Goal: Information Seeking & Learning: Learn about a topic

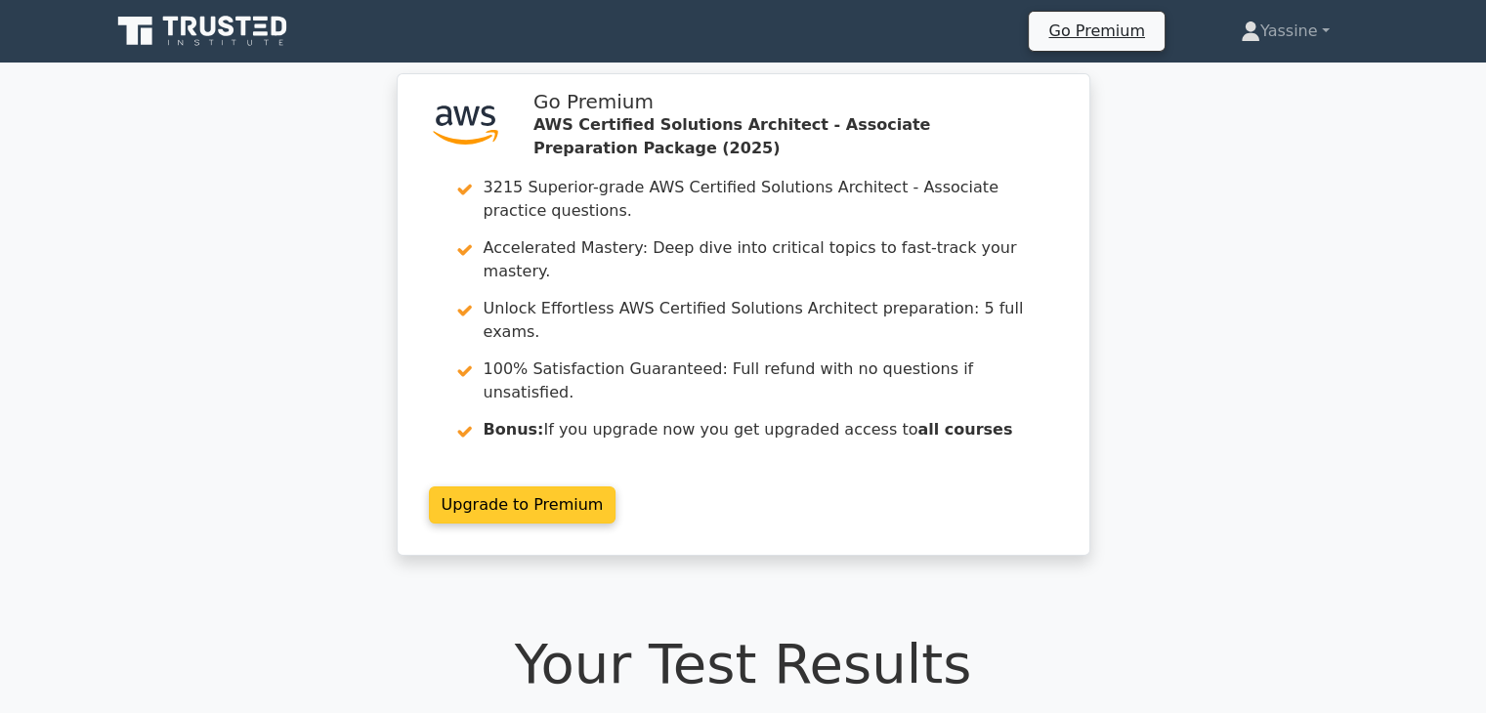
drag, startPoint x: 797, startPoint y: 439, endPoint x: 810, endPoint y: 433, distance: 14.0
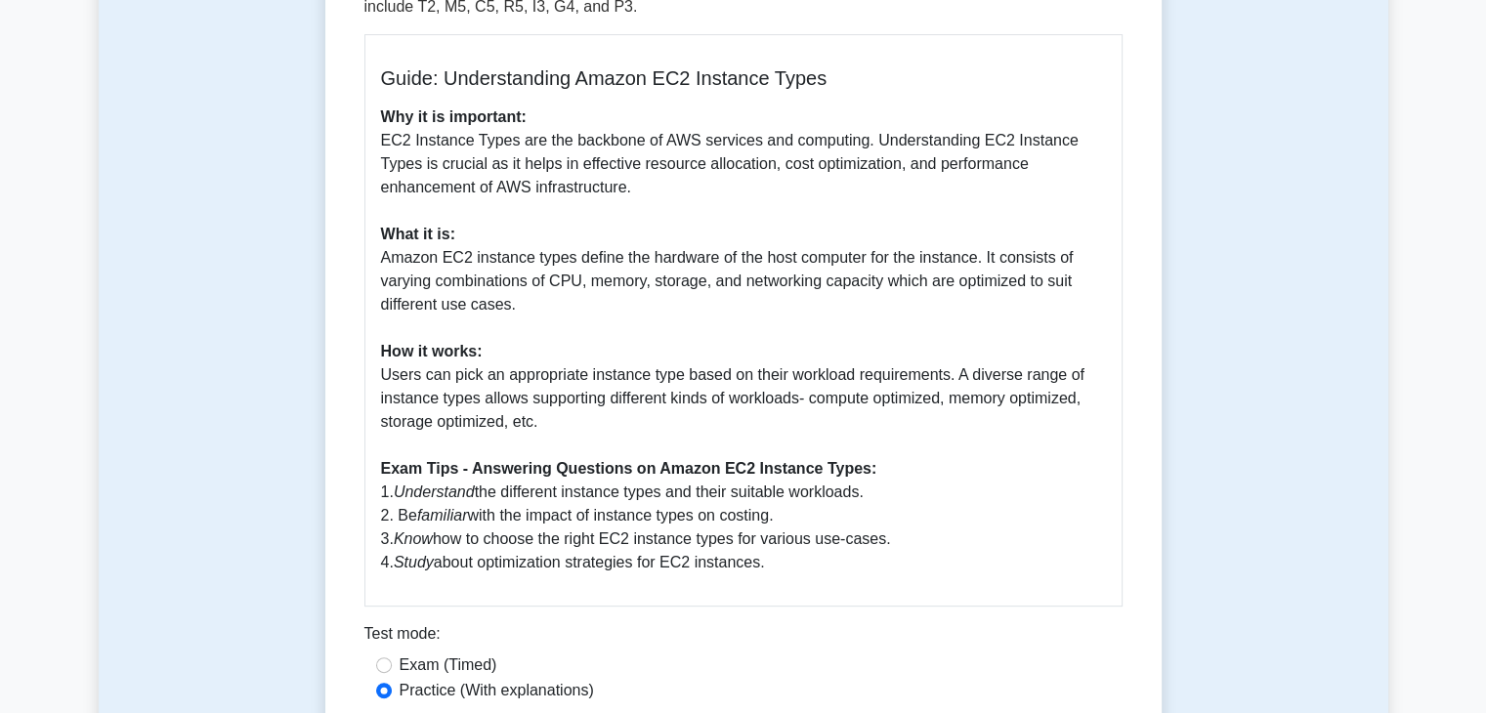
scroll to position [455, 0]
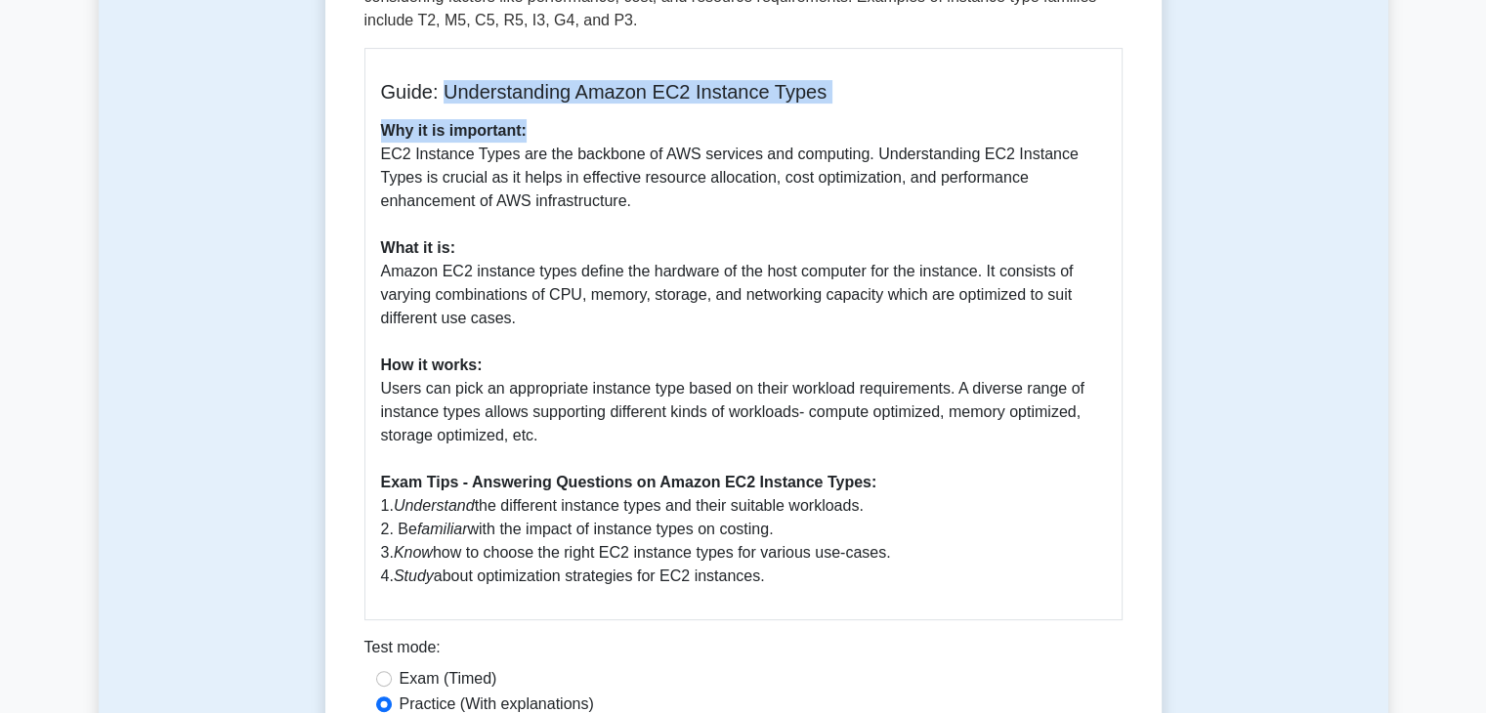
drag, startPoint x: 443, startPoint y: 38, endPoint x: 879, endPoint y: 58, distance: 437.2
click at [877, 62] on div "Guide: Understanding Amazon EC2 Instance Types Why it is important: EC2 Instanc…" at bounding box center [743, 334] width 758 height 573
click at [880, 57] on div "Guide: Understanding Amazon EC2 Instance Types Why it is important: EC2 Instanc…" at bounding box center [743, 334] width 758 height 573
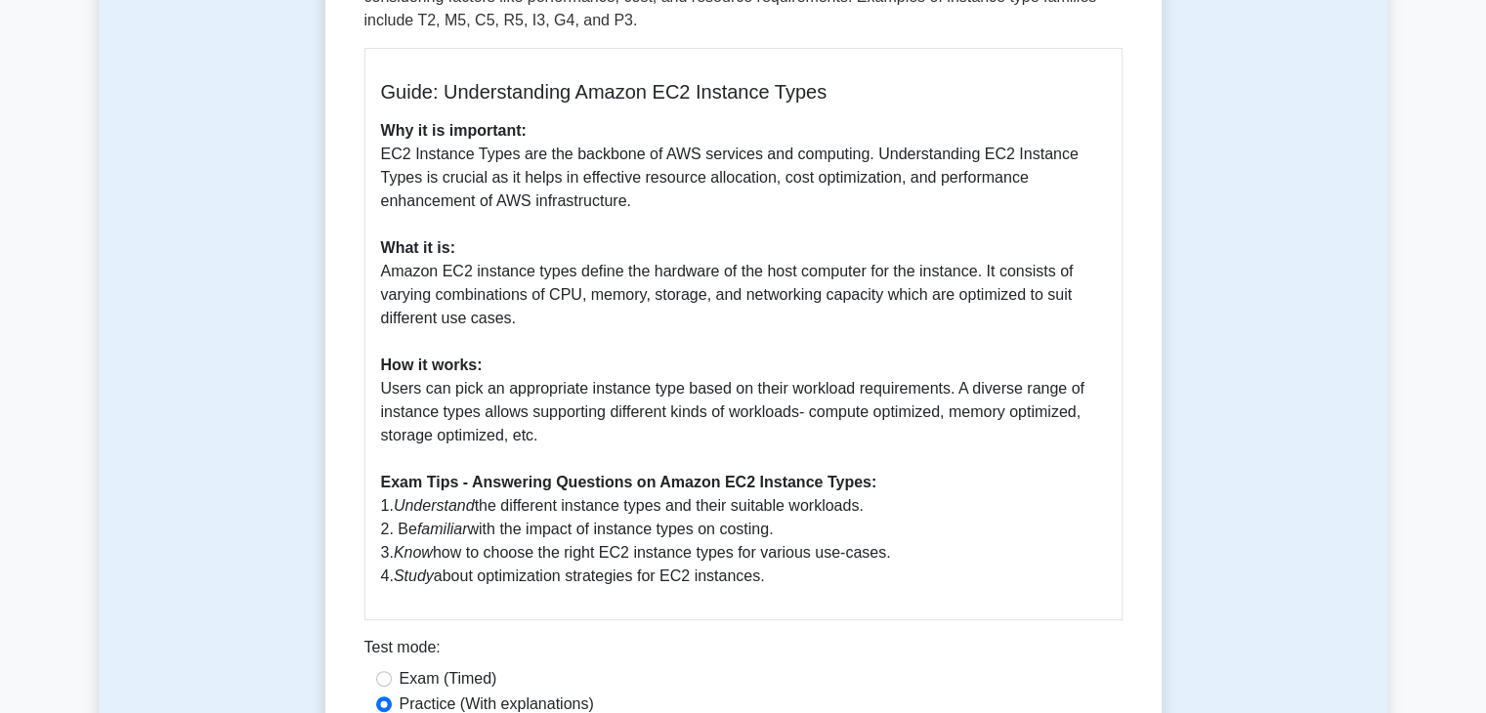
drag, startPoint x: 452, startPoint y: 48, endPoint x: 430, endPoint y: 44, distance: 22.8
click at [451, 80] on h5 "Guide: Understanding Amazon EC2 Instance Types" at bounding box center [743, 91] width 725 height 23
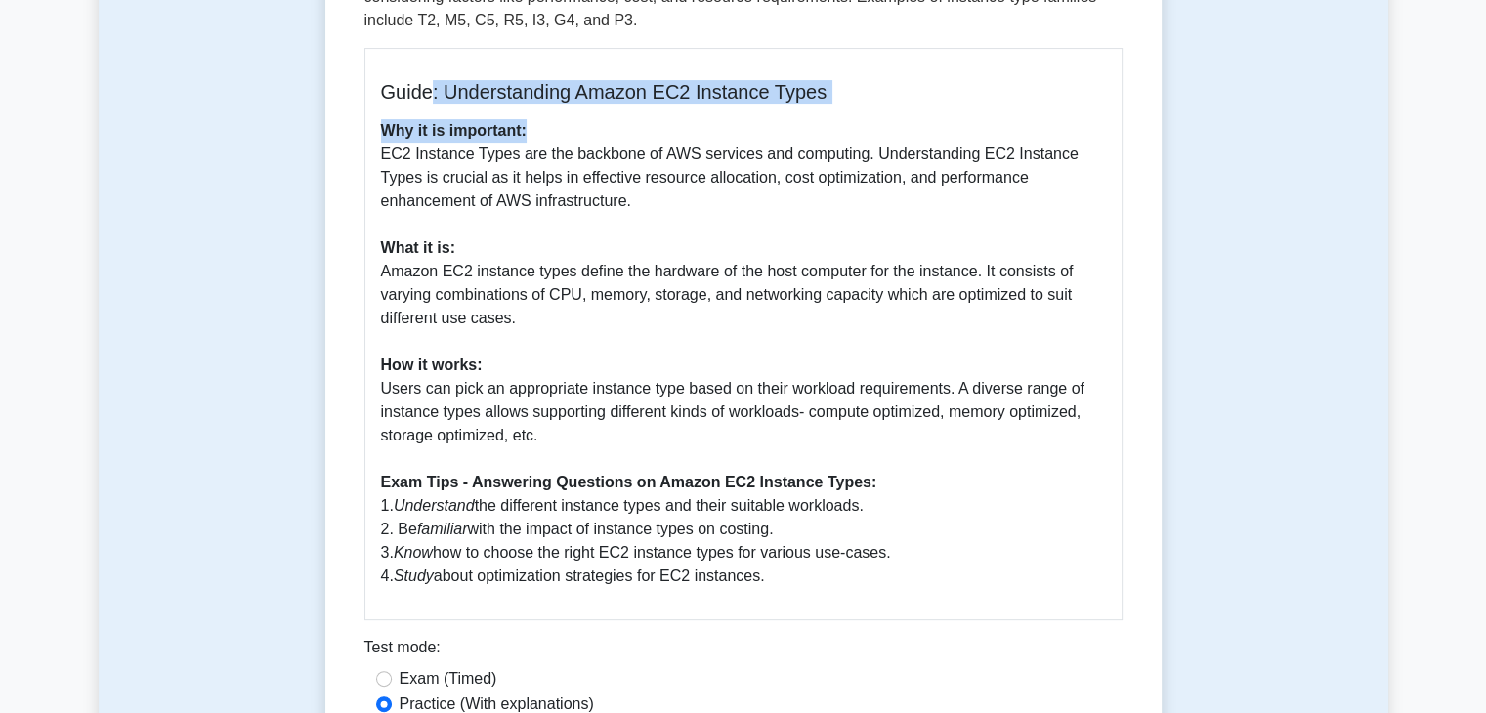
drag, startPoint x: 428, startPoint y: 44, endPoint x: 758, endPoint y: 61, distance: 330.7
click at [750, 64] on div "Guide: Understanding Amazon EC2 Instance Types Why it is important: EC2 Instanc…" at bounding box center [743, 334] width 758 height 573
click at [762, 61] on div "Guide: Understanding Amazon EC2 Instance Types Why it is important: EC2 Instanc…" at bounding box center [743, 334] width 758 height 573
click at [498, 80] on h5 "Guide: Understanding Amazon EC2 Instance Types" at bounding box center [743, 91] width 725 height 23
click at [473, 80] on h5 "Guide: Understanding Amazon EC2 Instance Types" at bounding box center [743, 91] width 725 height 23
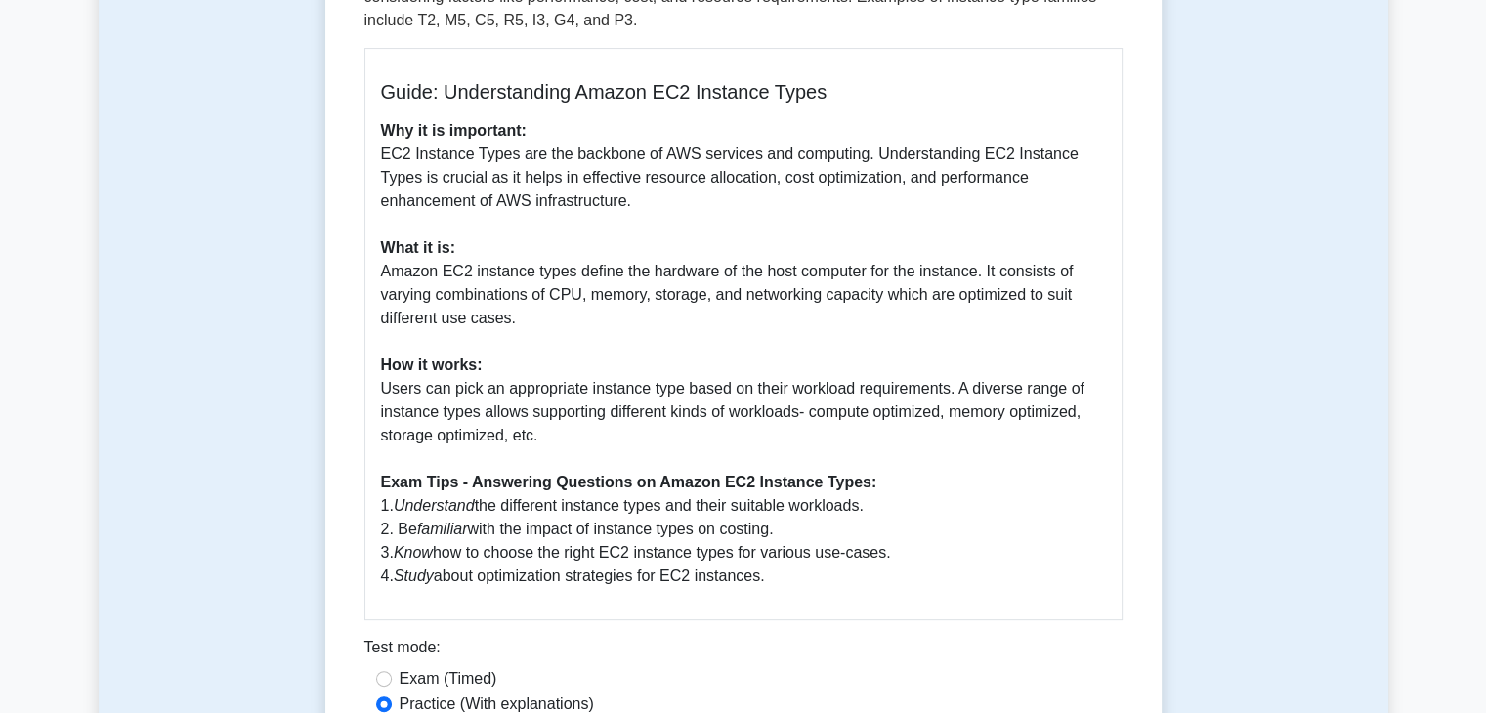
drag, startPoint x: 500, startPoint y: 377, endPoint x: 505, endPoint y: 364, distance: 13.6
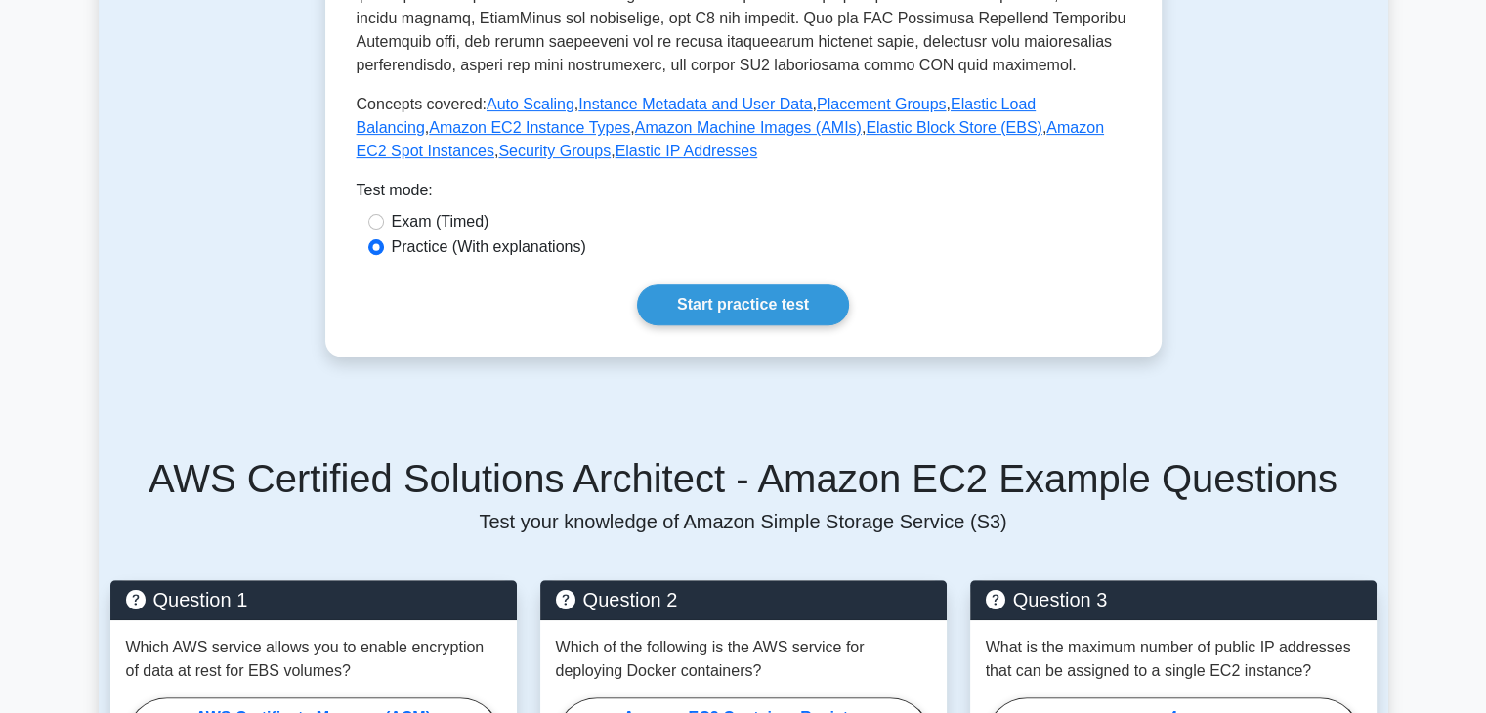
drag, startPoint x: 0, startPoint y: 0, endPoint x: 501, endPoint y: 354, distance: 613.5
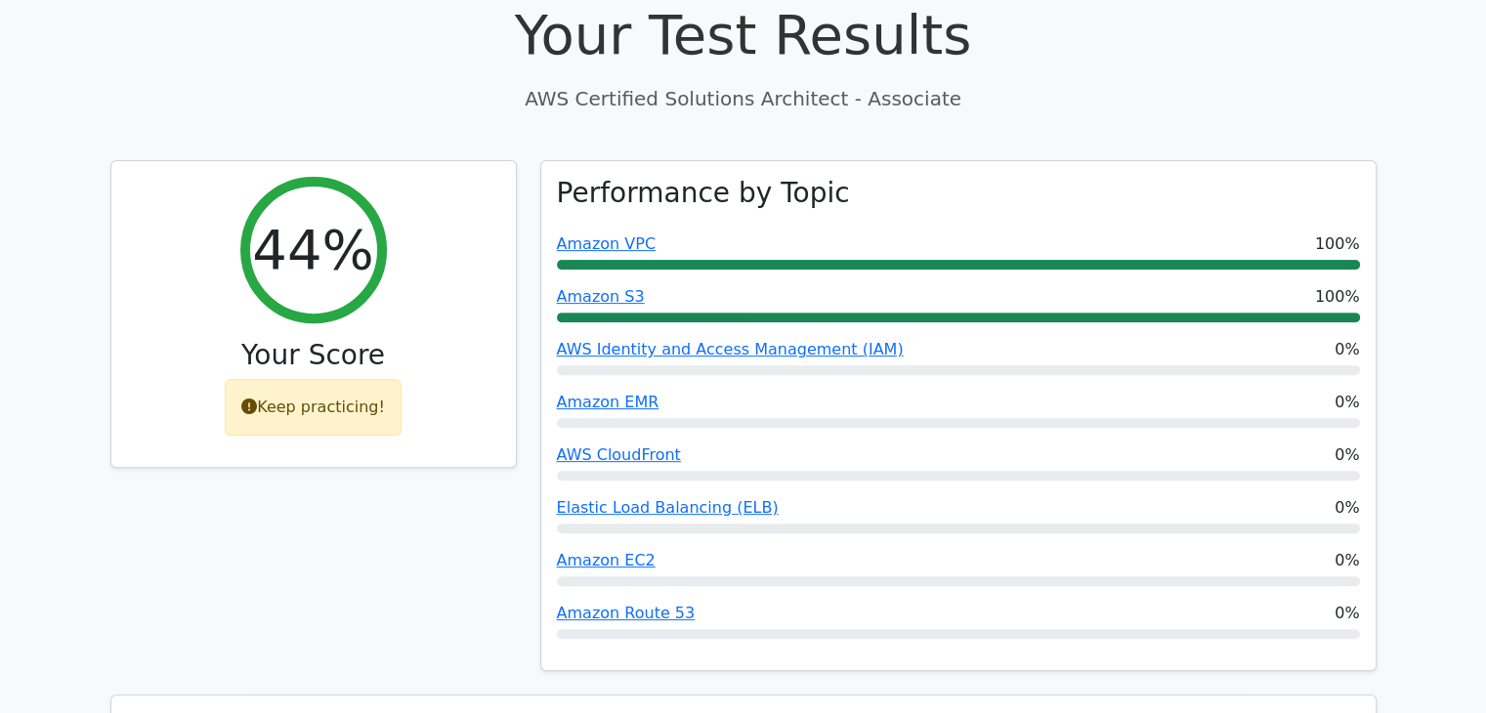
scroll to position [684, 0]
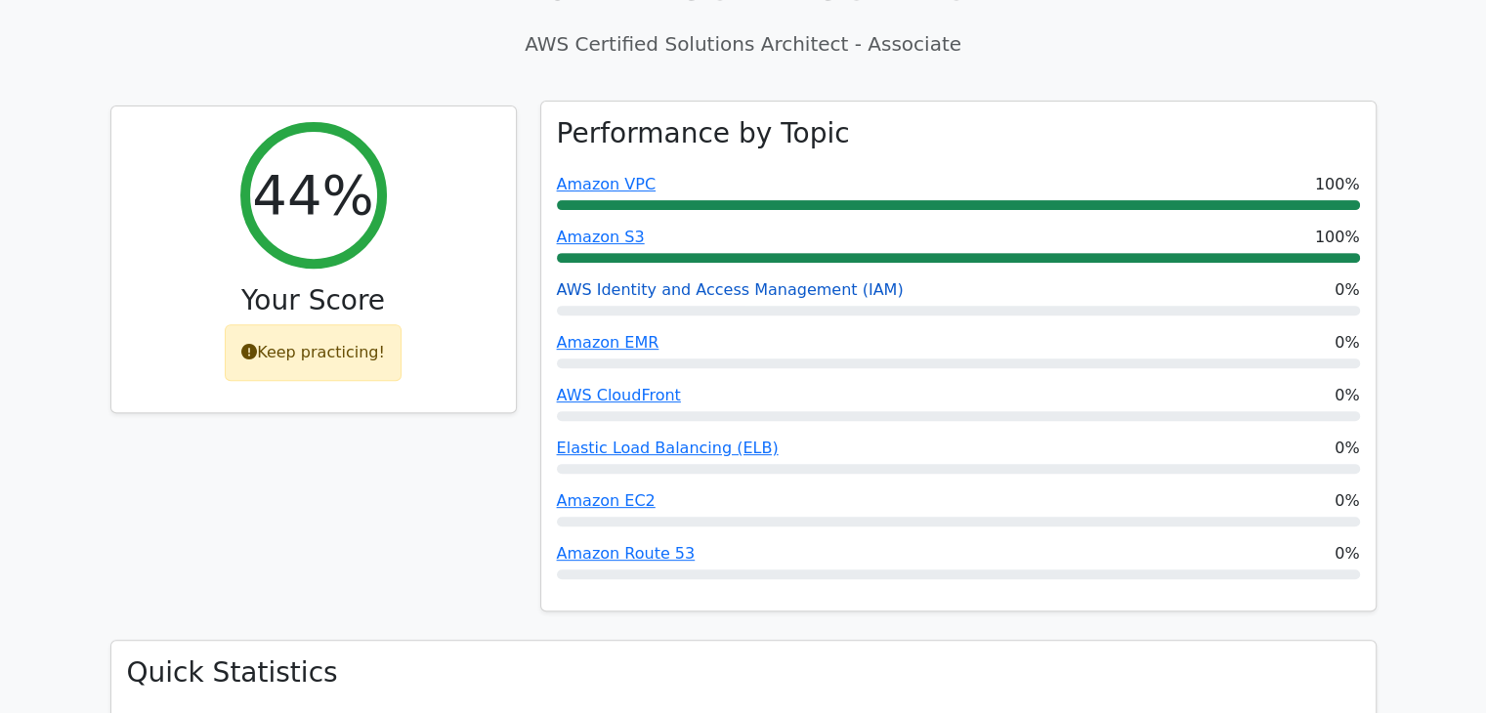
click at [688, 280] on link "AWS Identity and Access Management (IAM)" at bounding box center [730, 289] width 347 height 19
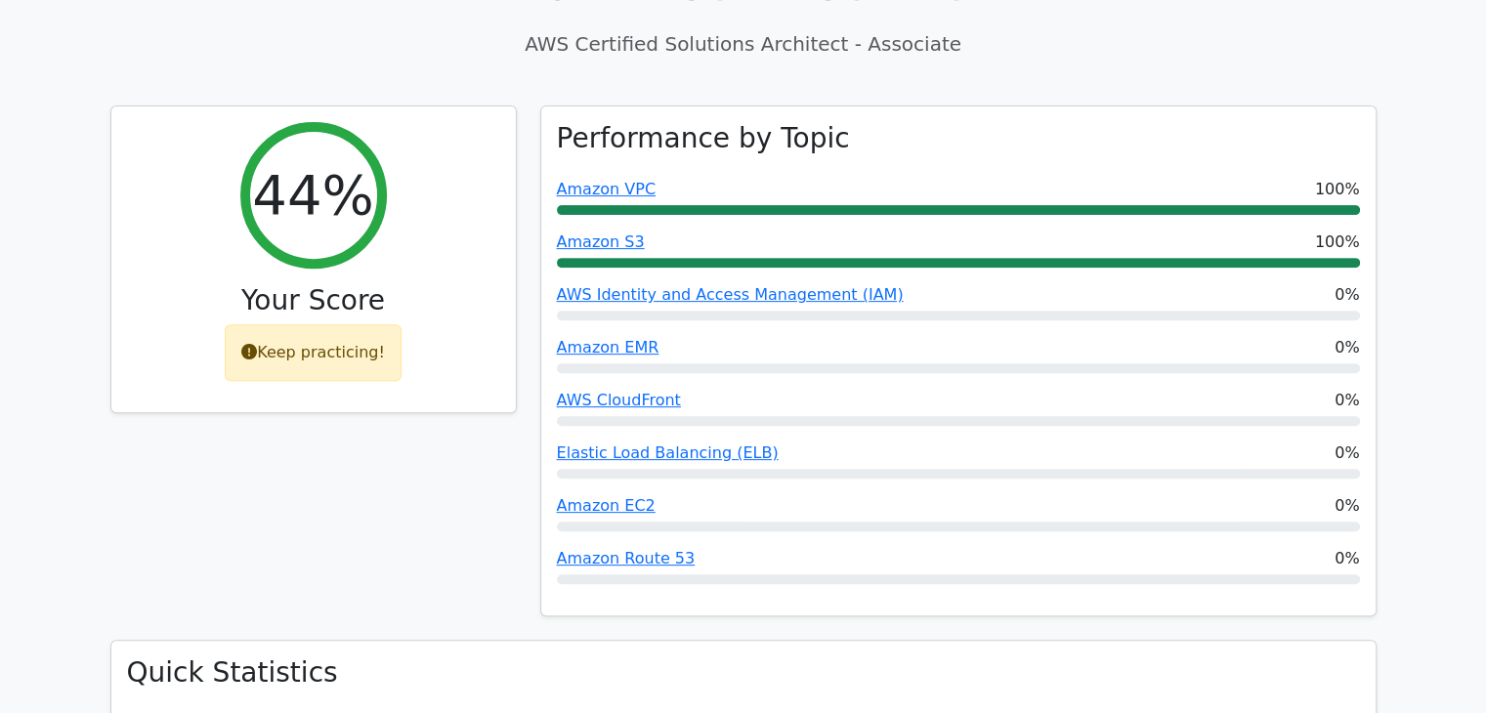
drag, startPoint x: 509, startPoint y: 300, endPoint x: 520, endPoint y: 291, distance: 13.9
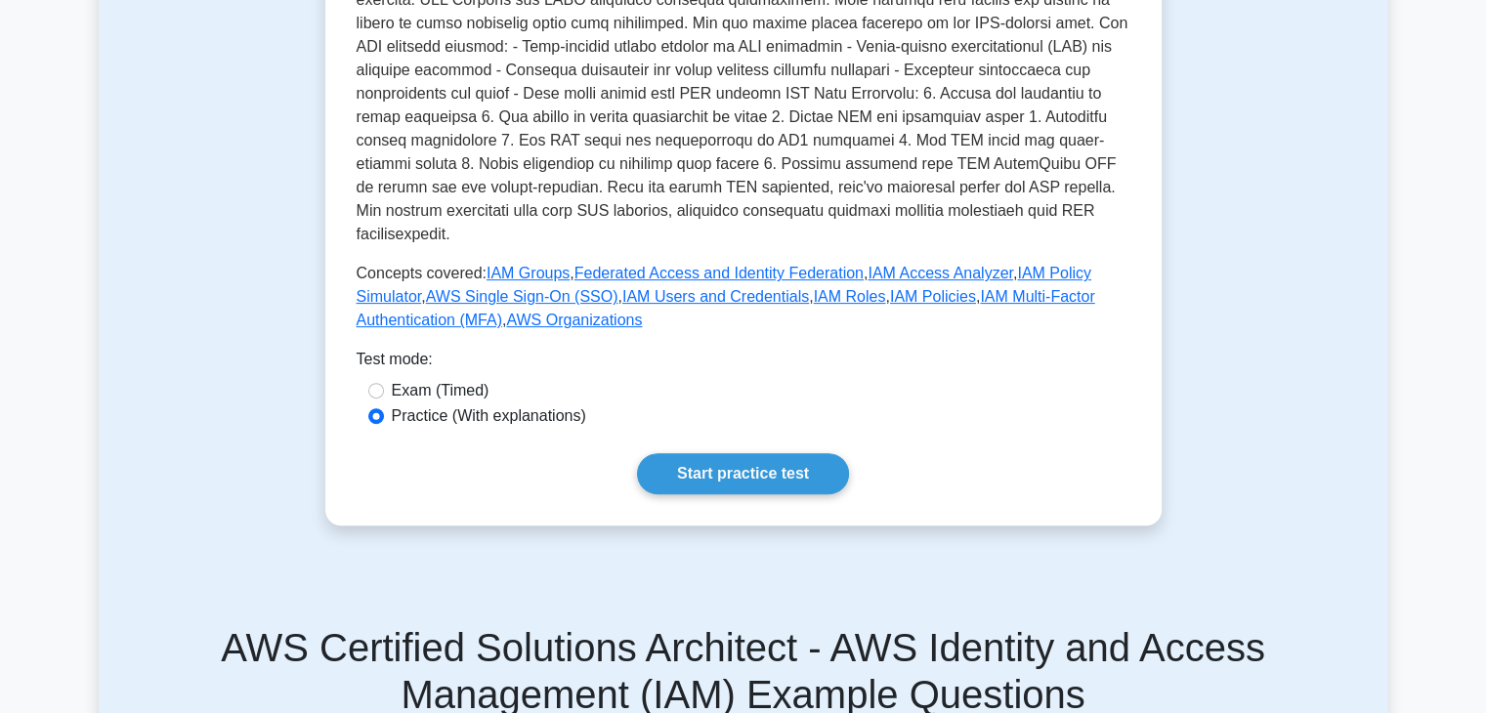
scroll to position [684, 0]
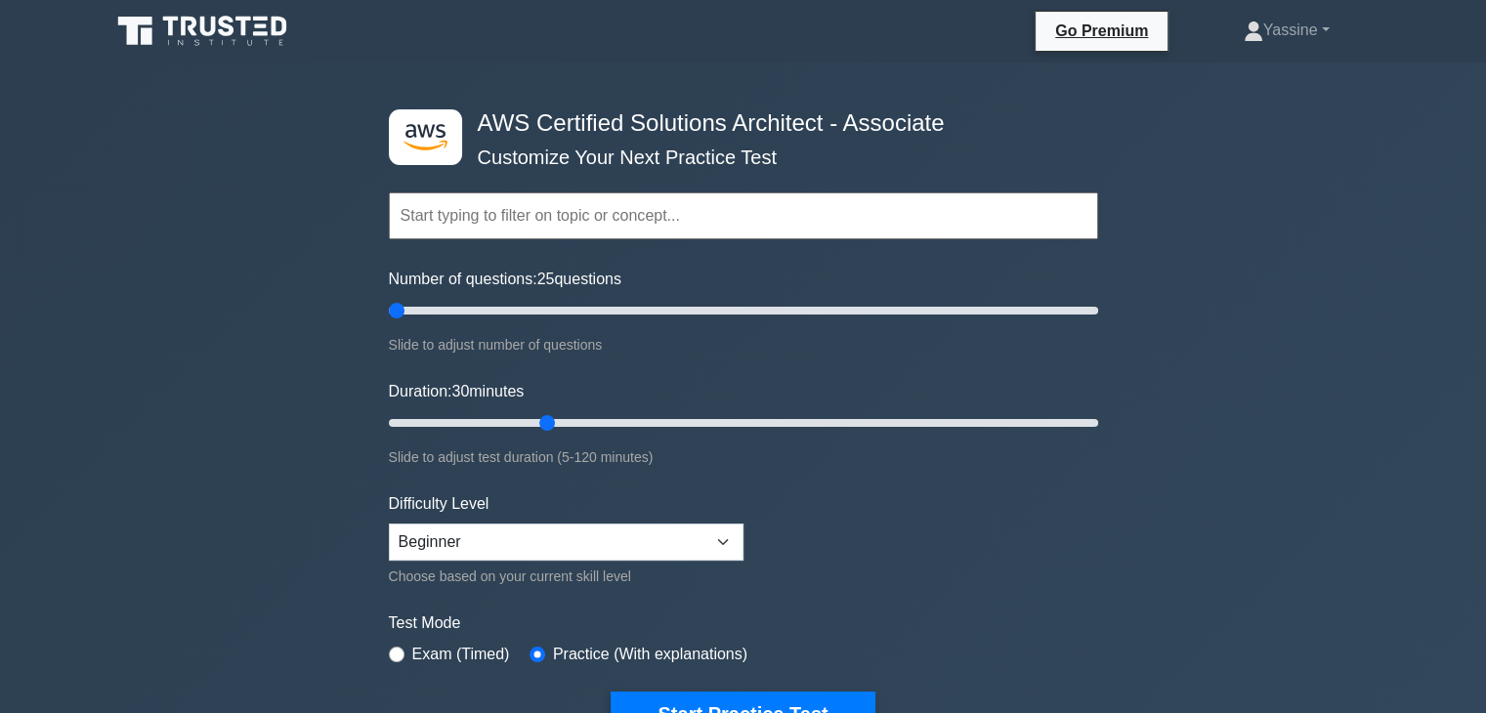
click at [451, 204] on input "text" at bounding box center [743, 216] width 709 height 47
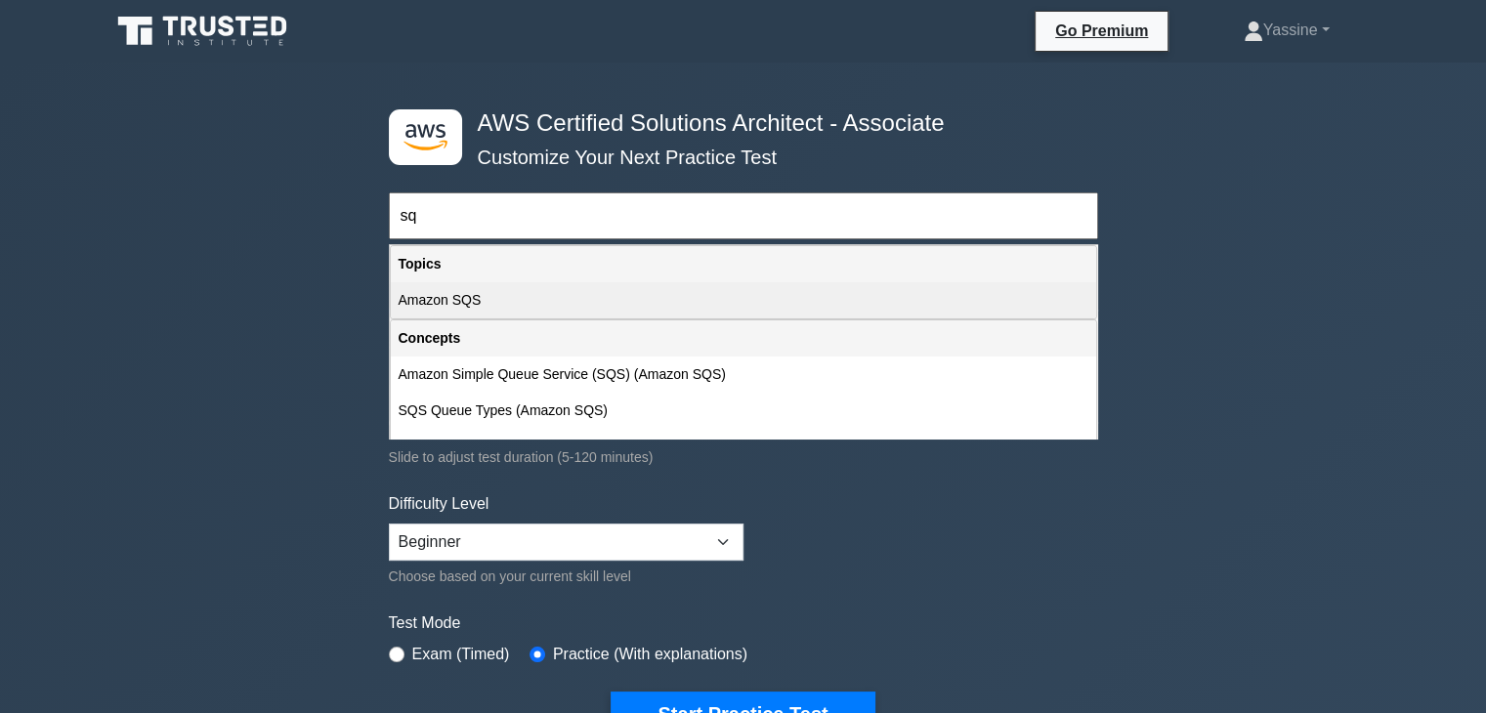
click at [464, 294] on div "Amazon SQS" at bounding box center [744, 300] width 706 height 36
type input "Amazon SQS"
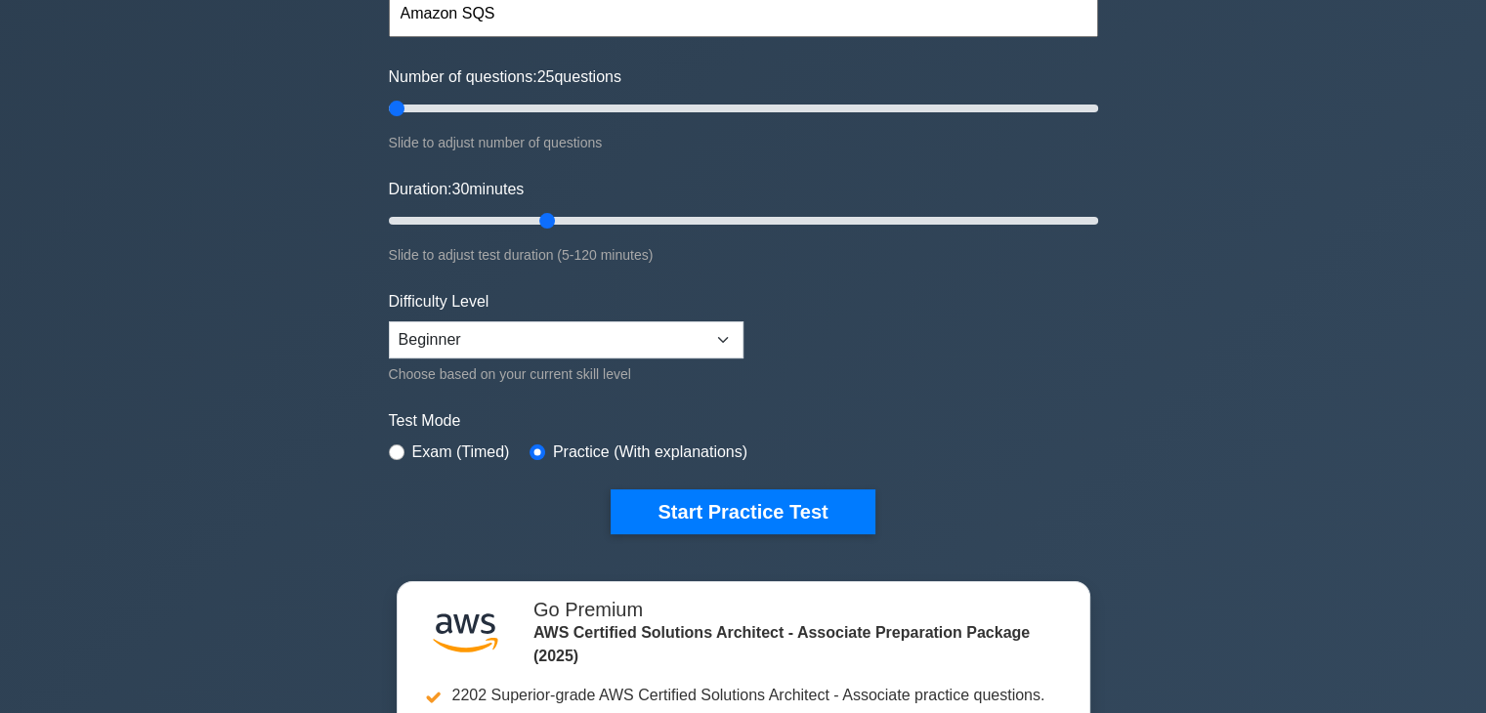
scroll to position [228, 0]
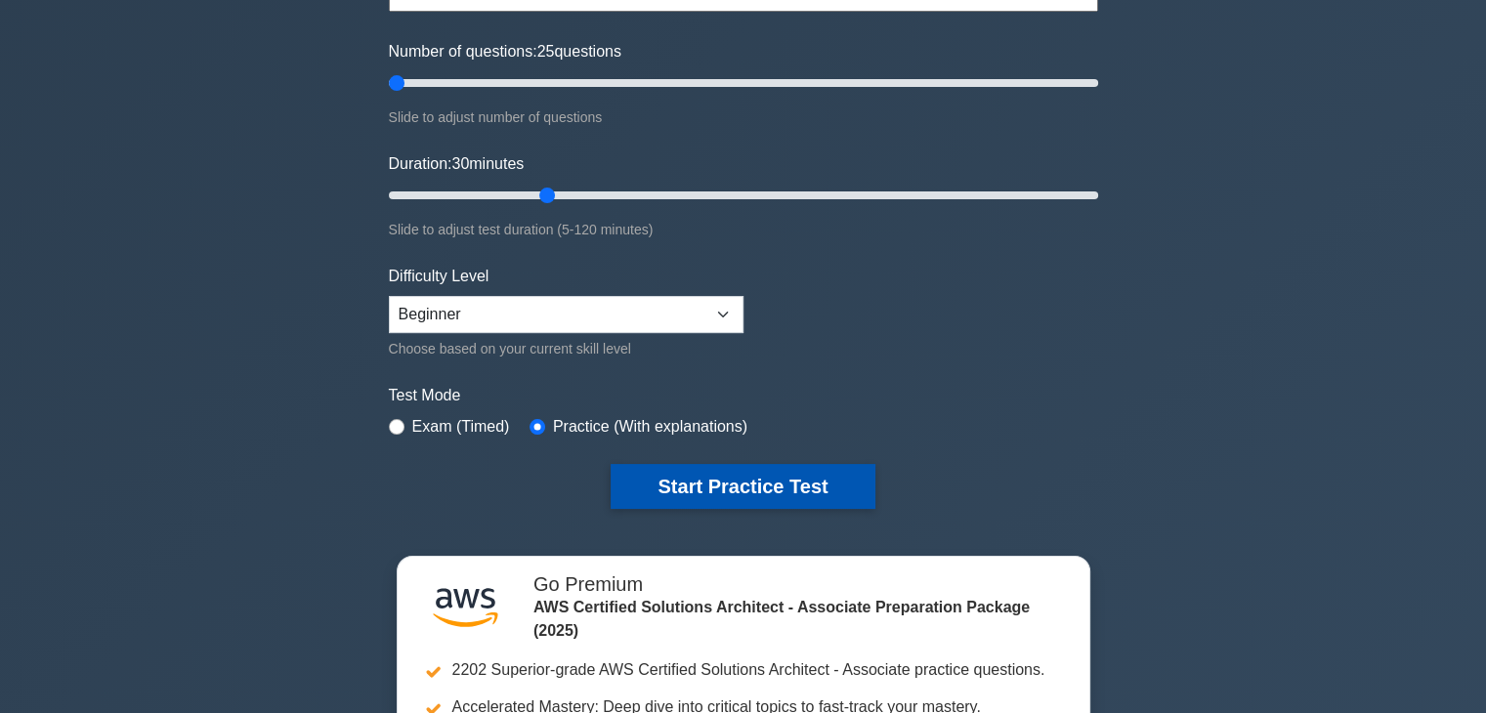
click at [678, 486] on button "Start Practice Test" at bounding box center [743, 486] width 264 height 45
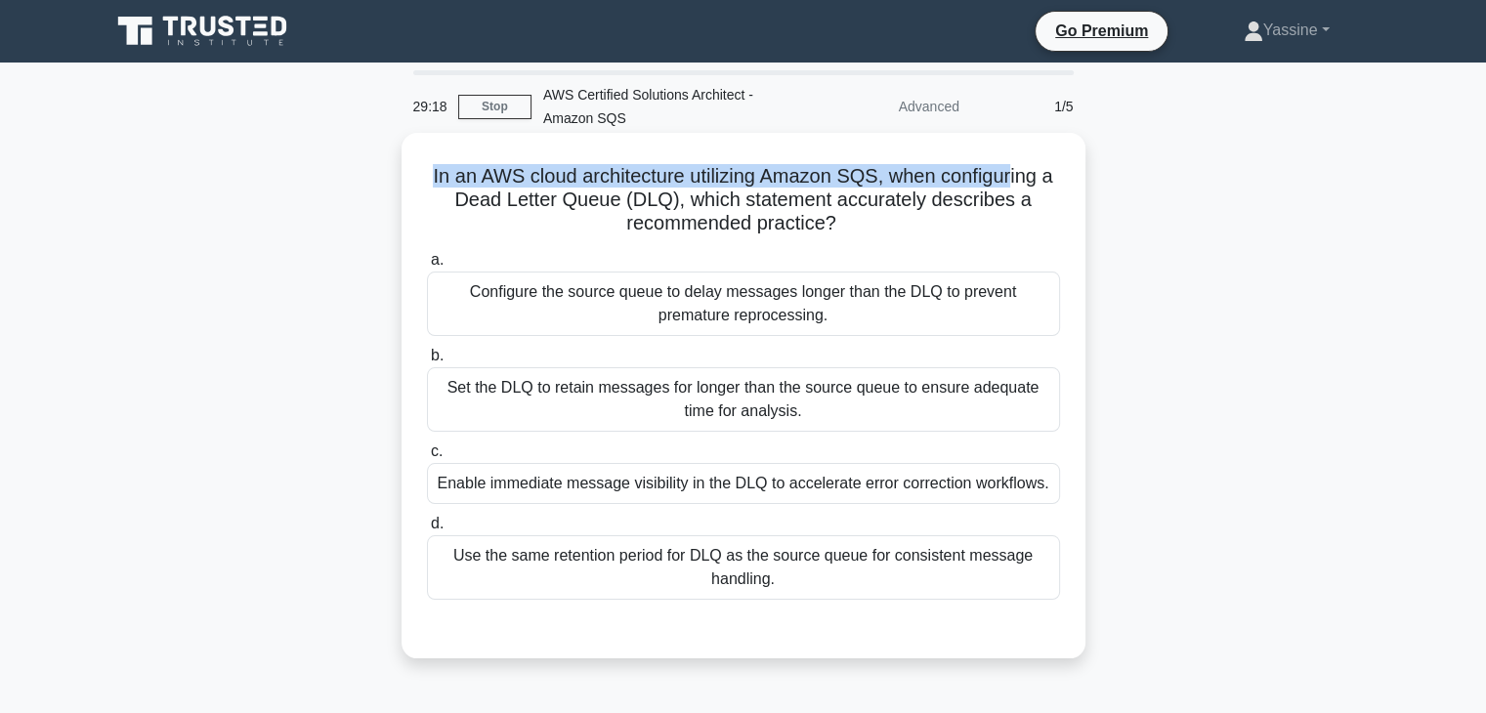
drag, startPoint x: 427, startPoint y: 177, endPoint x: 1018, endPoint y: 170, distance: 591.2
click at [1018, 170] on h5 "In an AWS cloud architecture utilizing Amazon SQS, when configuring a Dead Lett…" at bounding box center [743, 200] width 637 height 72
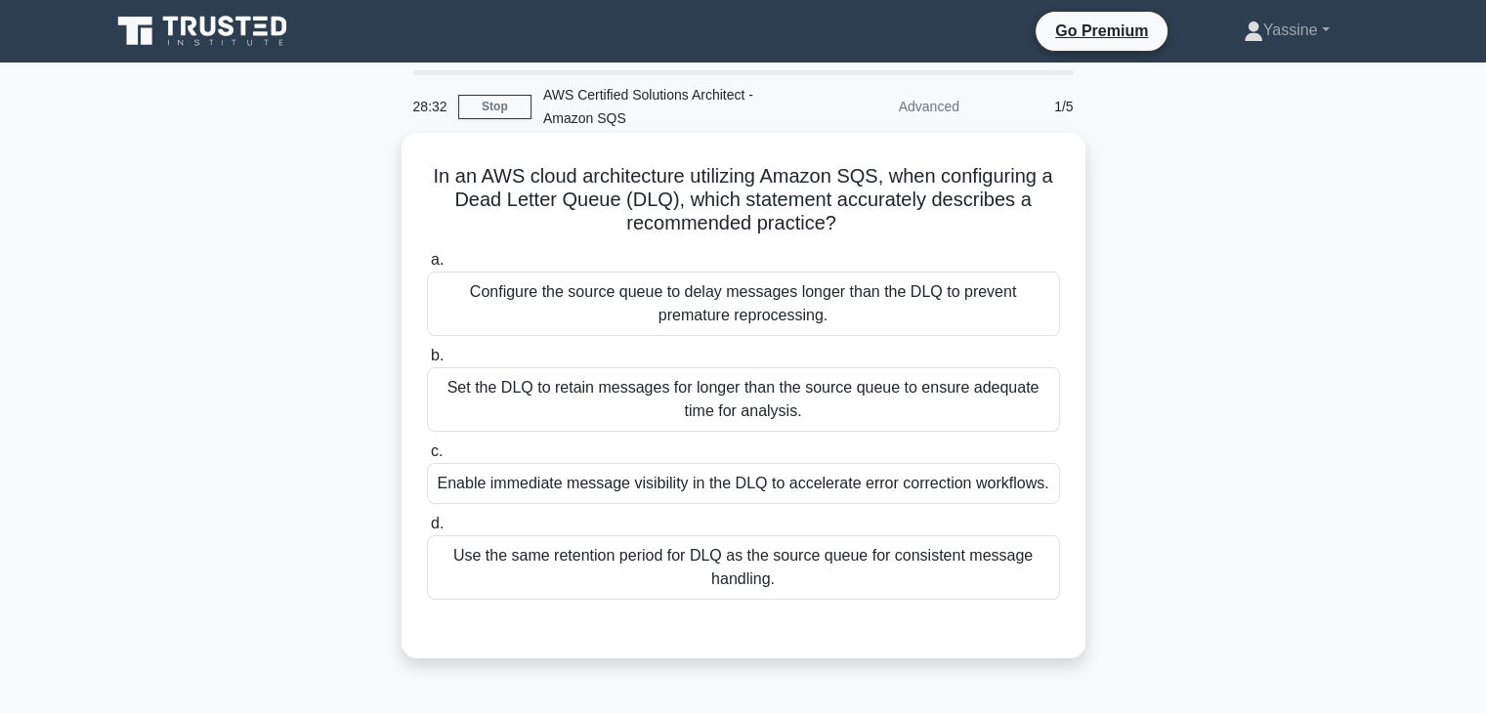
click at [718, 321] on div "Configure the source queue to delay messages longer than the DLQ to prevent pre…" at bounding box center [743, 304] width 633 height 64
click at [427, 267] on input "a. Configure the source queue to delay messages longer than the DLQ to prevent …" at bounding box center [427, 260] width 0 height 13
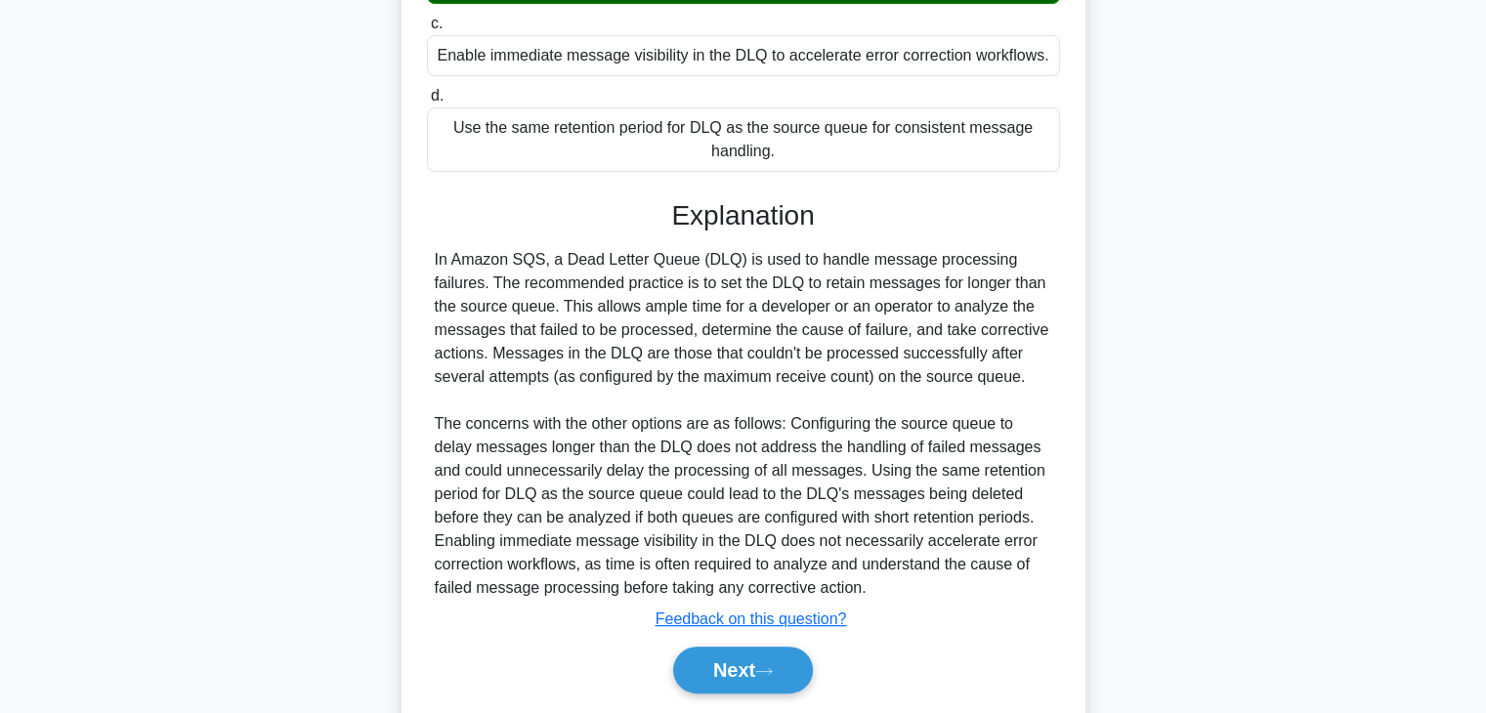
scroll to position [455, 0]
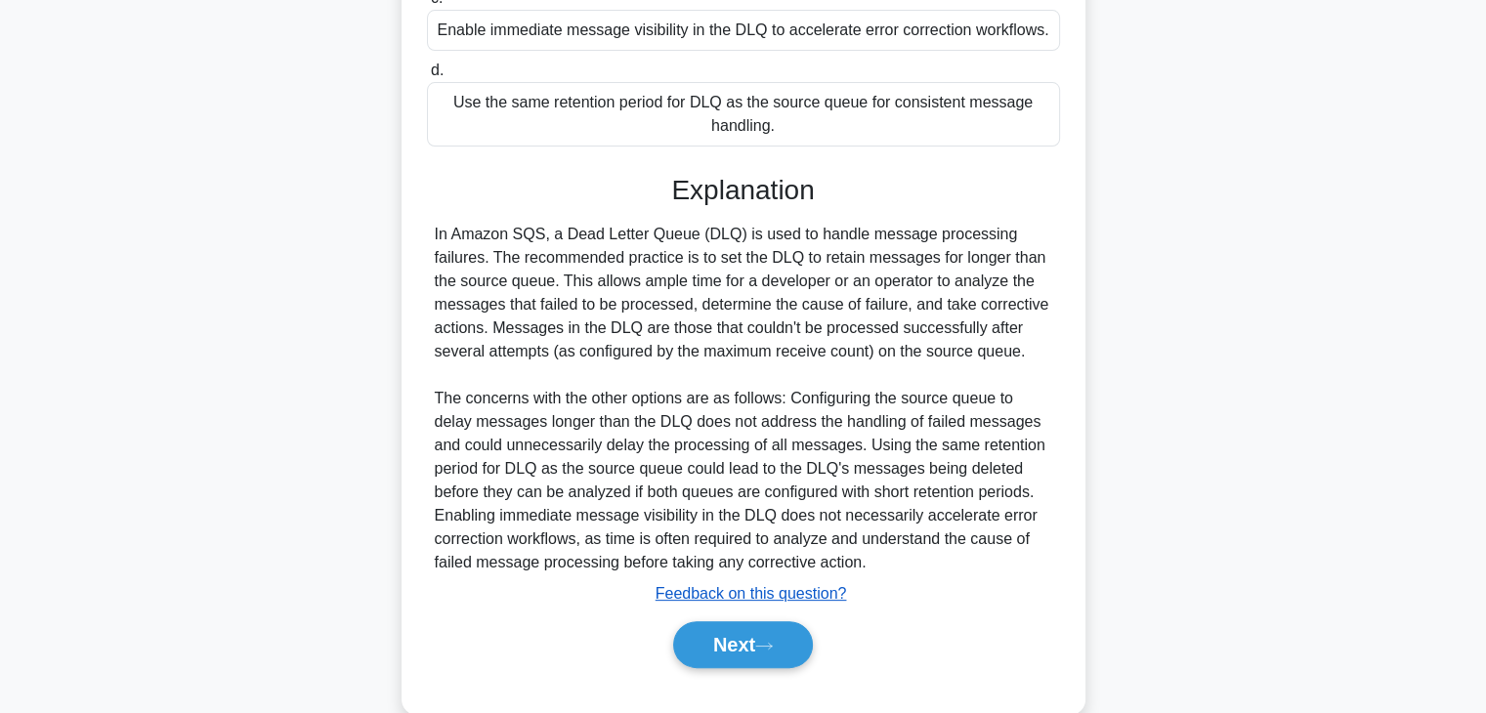
click at [720, 600] on u "Feedback on this question?" at bounding box center [752, 593] width 192 height 17
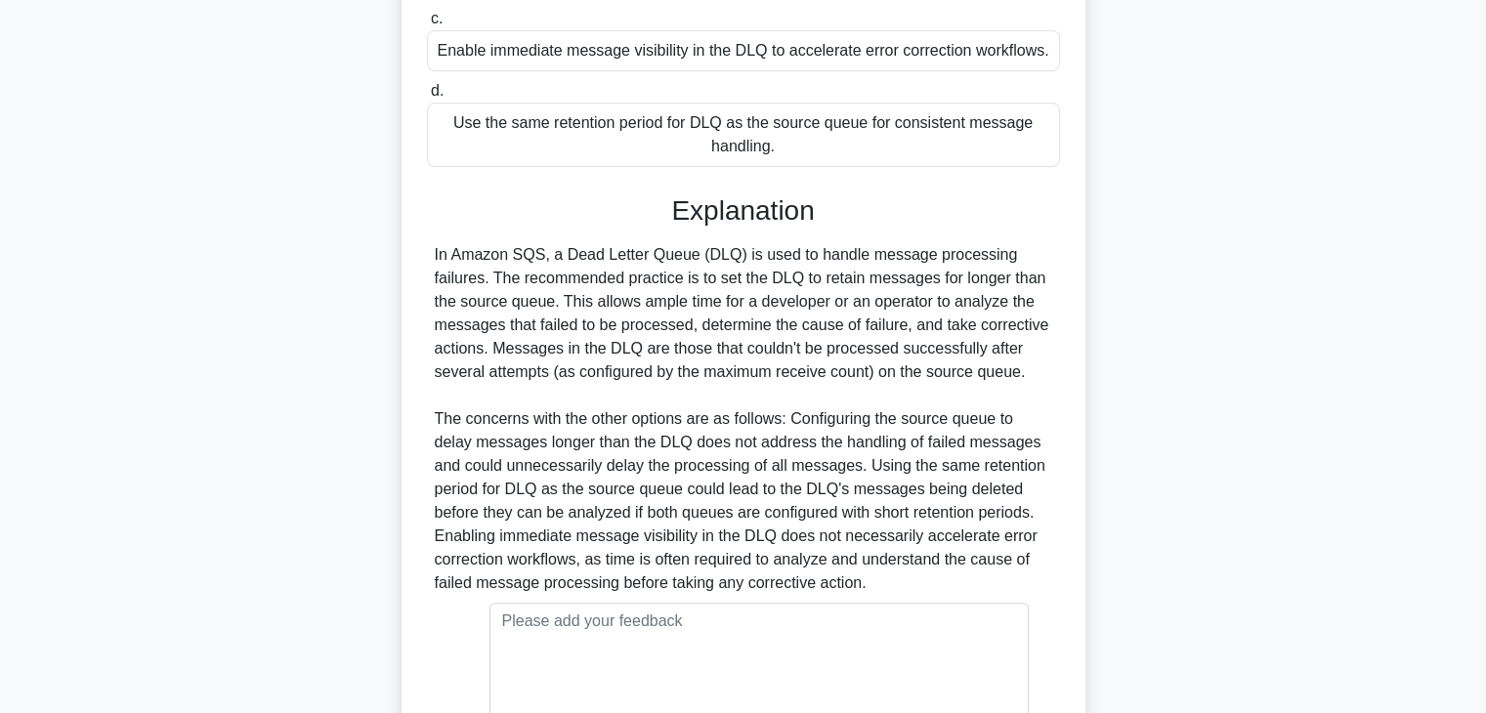
scroll to position [664, 0]
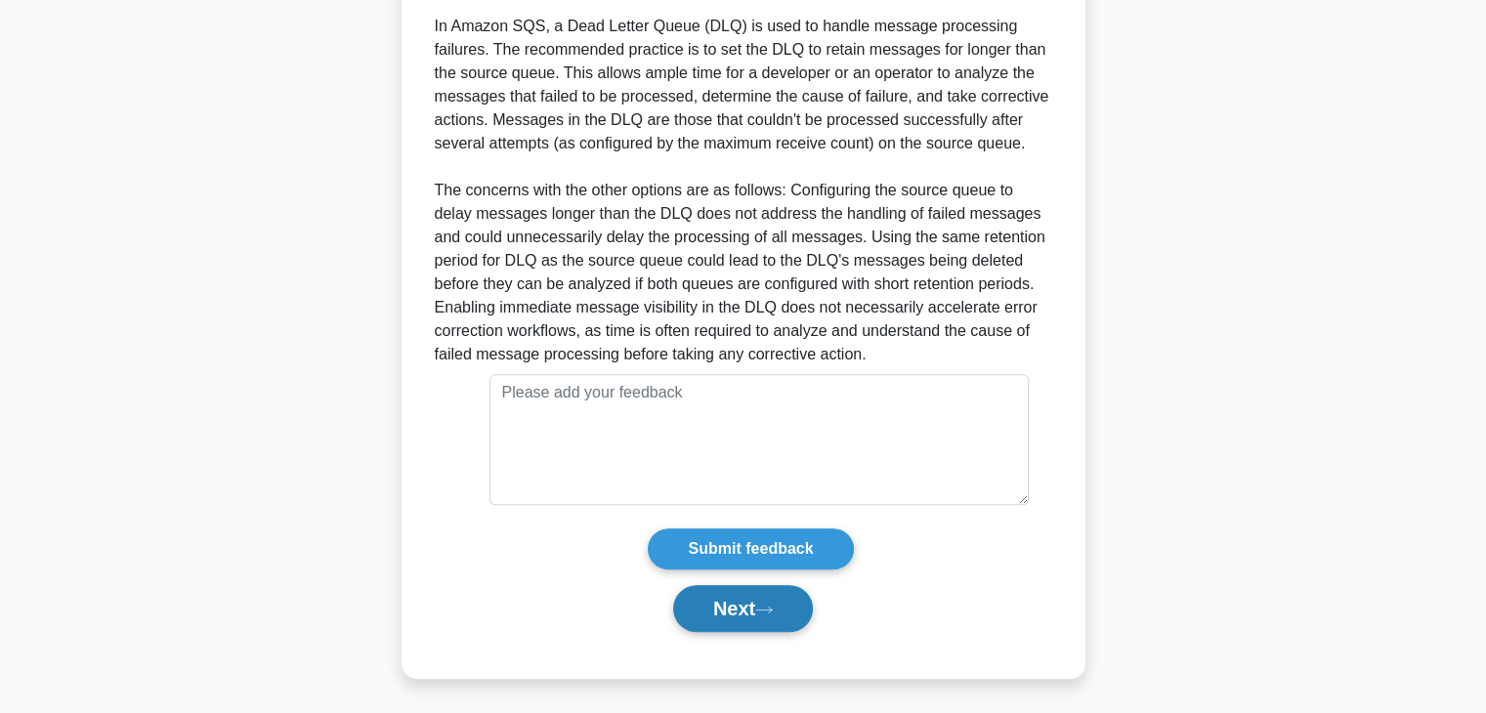
click at [740, 607] on button "Next" at bounding box center [743, 608] width 140 height 47
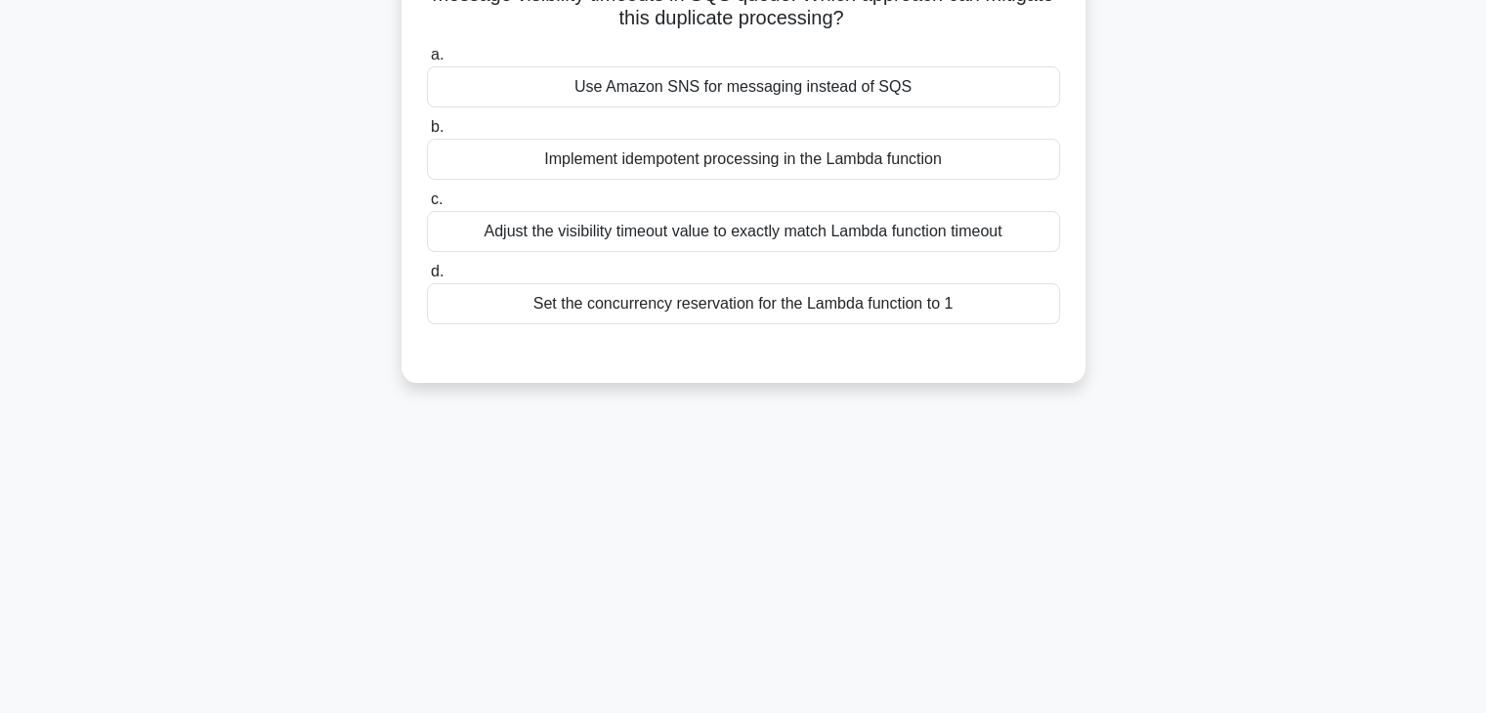
scroll to position [0, 0]
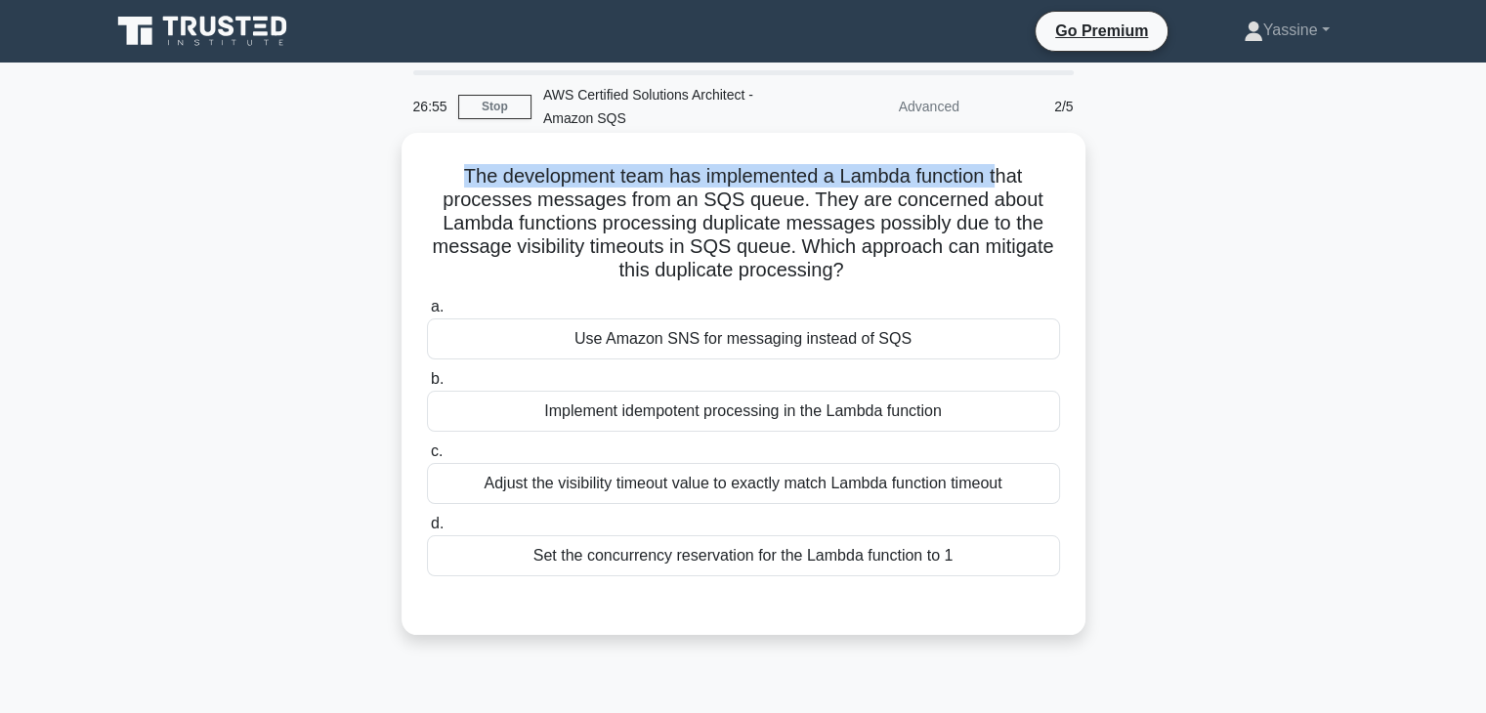
drag, startPoint x: 451, startPoint y: 173, endPoint x: 967, endPoint y: 196, distance: 516.5
click at [1007, 189] on h5 "The development team has implemented a Lambda function that processes messages …" at bounding box center [743, 223] width 637 height 119
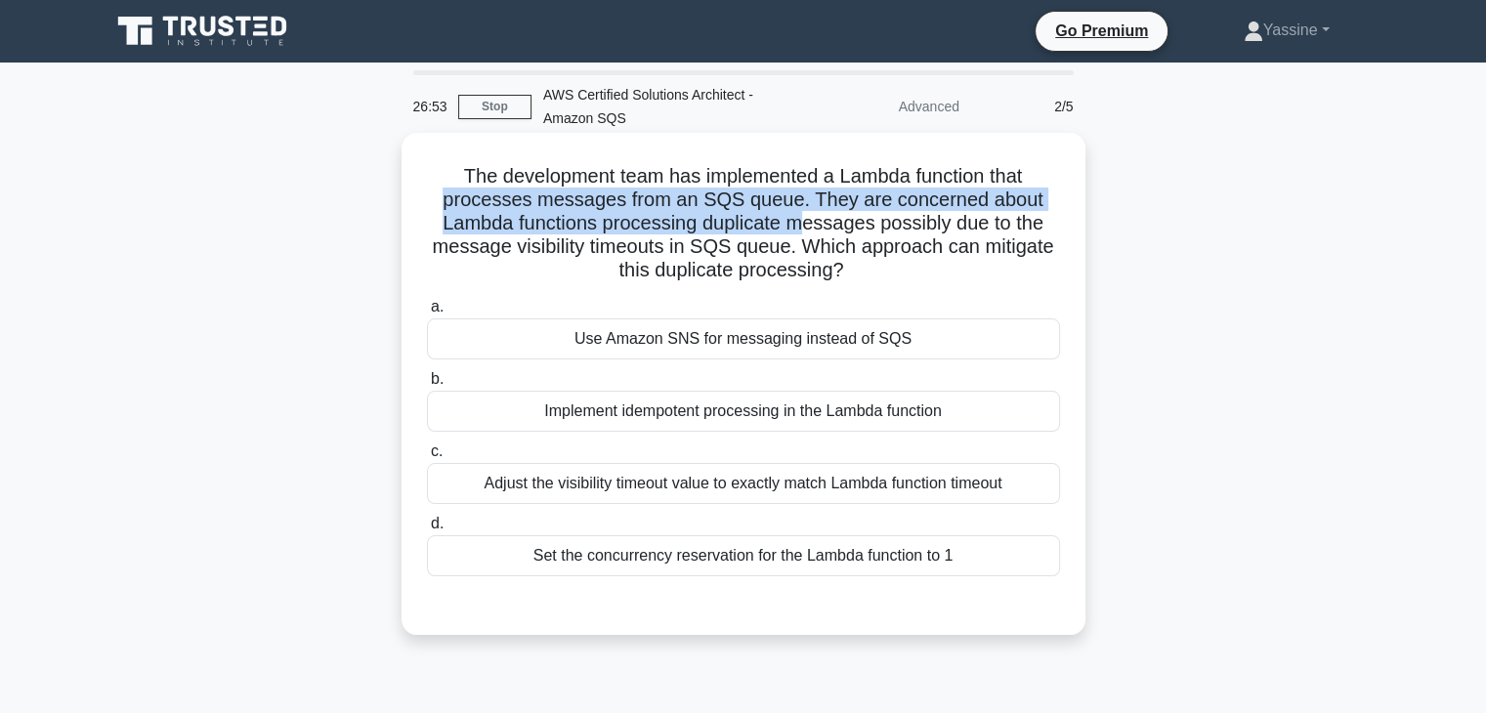
drag, startPoint x: 438, startPoint y: 197, endPoint x: 845, endPoint y: 212, distance: 407.8
click at [836, 214] on h5 "The development team has implemented a Lambda function that processes messages …" at bounding box center [743, 223] width 637 height 119
click at [1018, 204] on h5 "The development team has implemented a Lambda function that processes messages …" at bounding box center [743, 223] width 637 height 119
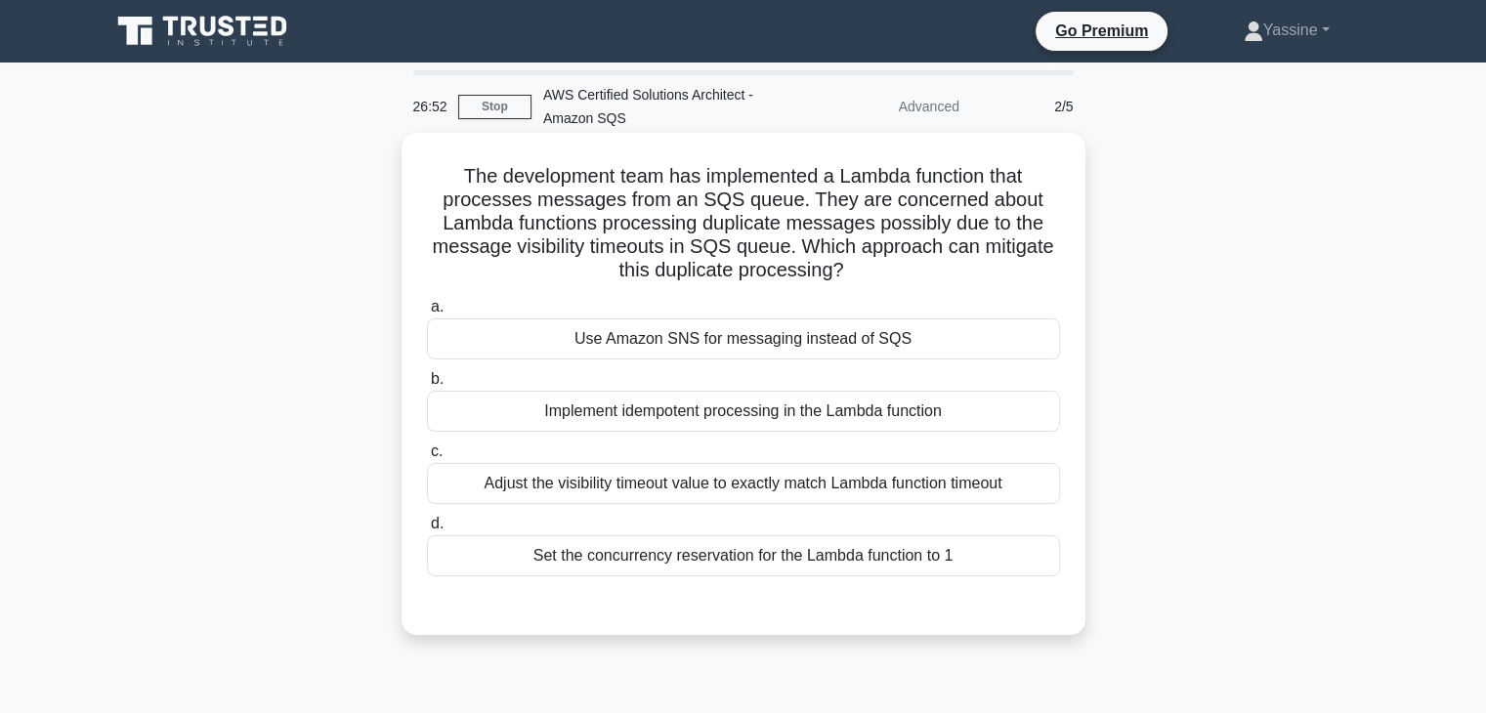
click at [821, 205] on h5 "The development team has implemented a Lambda function that processes messages …" at bounding box center [743, 223] width 637 height 119
click at [704, 271] on h5 "The development team has implemented a Lambda function that processes messages …" at bounding box center [743, 223] width 637 height 119
click at [721, 403] on div "Implement idempotent processing in the Lambda function" at bounding box center [743, 411] width 633 height 41
click at [427, 386] on input "b. Implement idempotent processing in the Lambda function" at bounding box center [427, 379] width 0 height 13
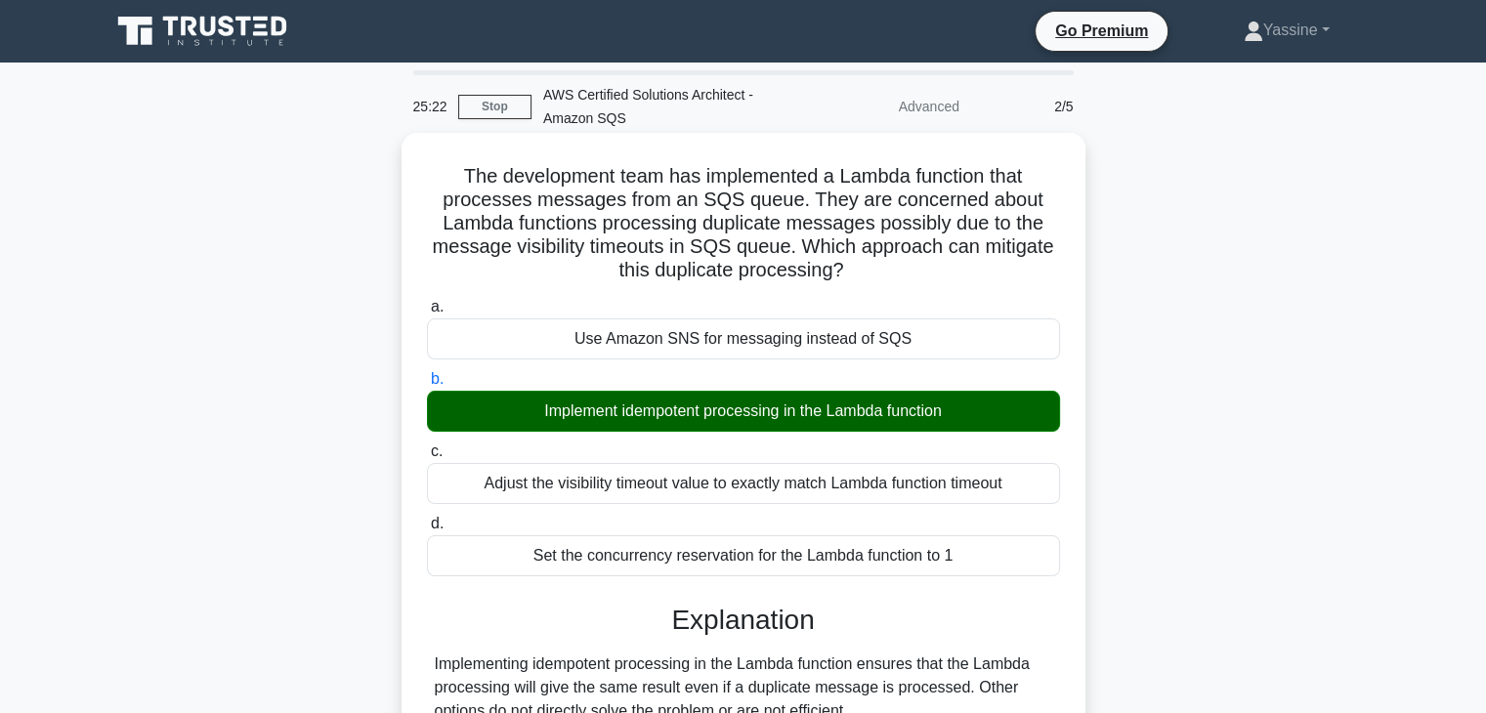
scroll to position [228, 0]
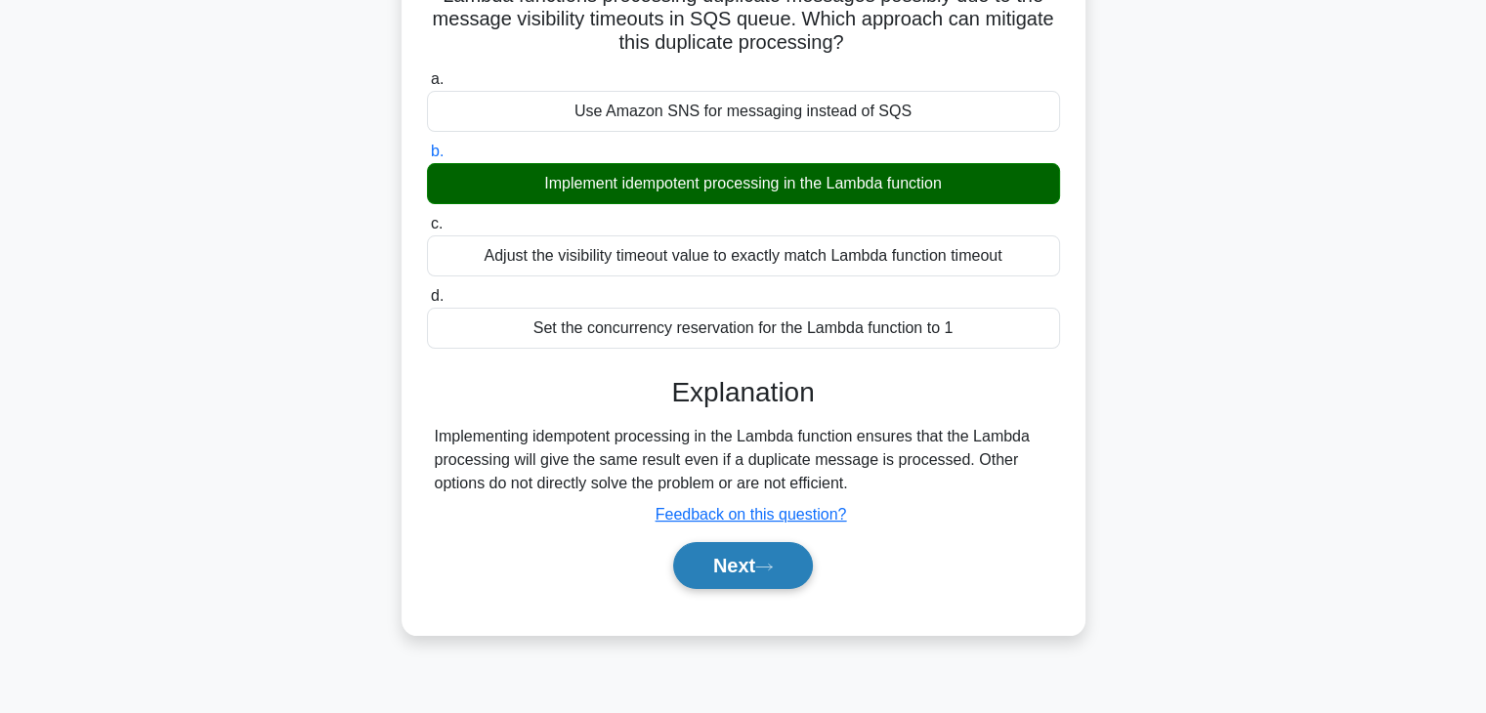
click at [750, 568] on button "Next" at bounding box center [743, 565] width 140 height 47
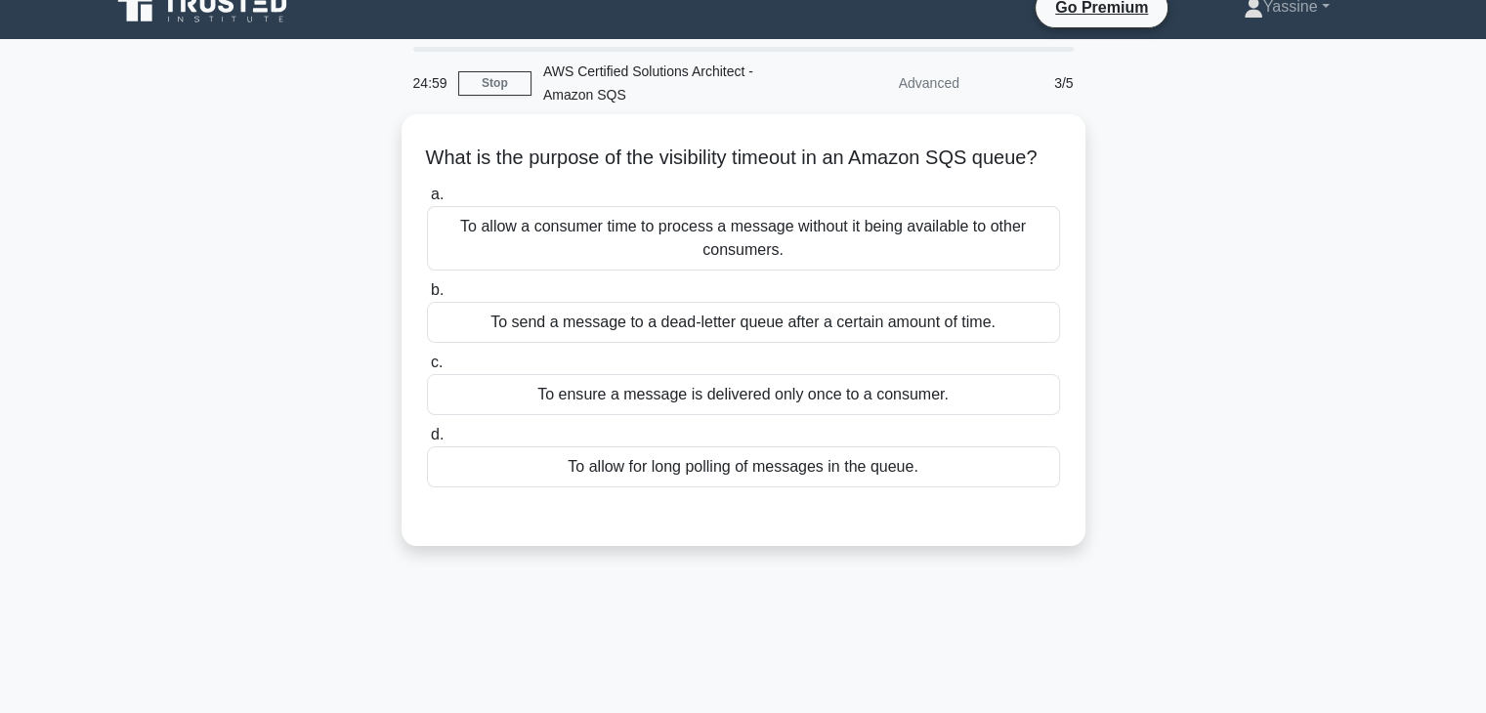
scroll to position [0, 0]
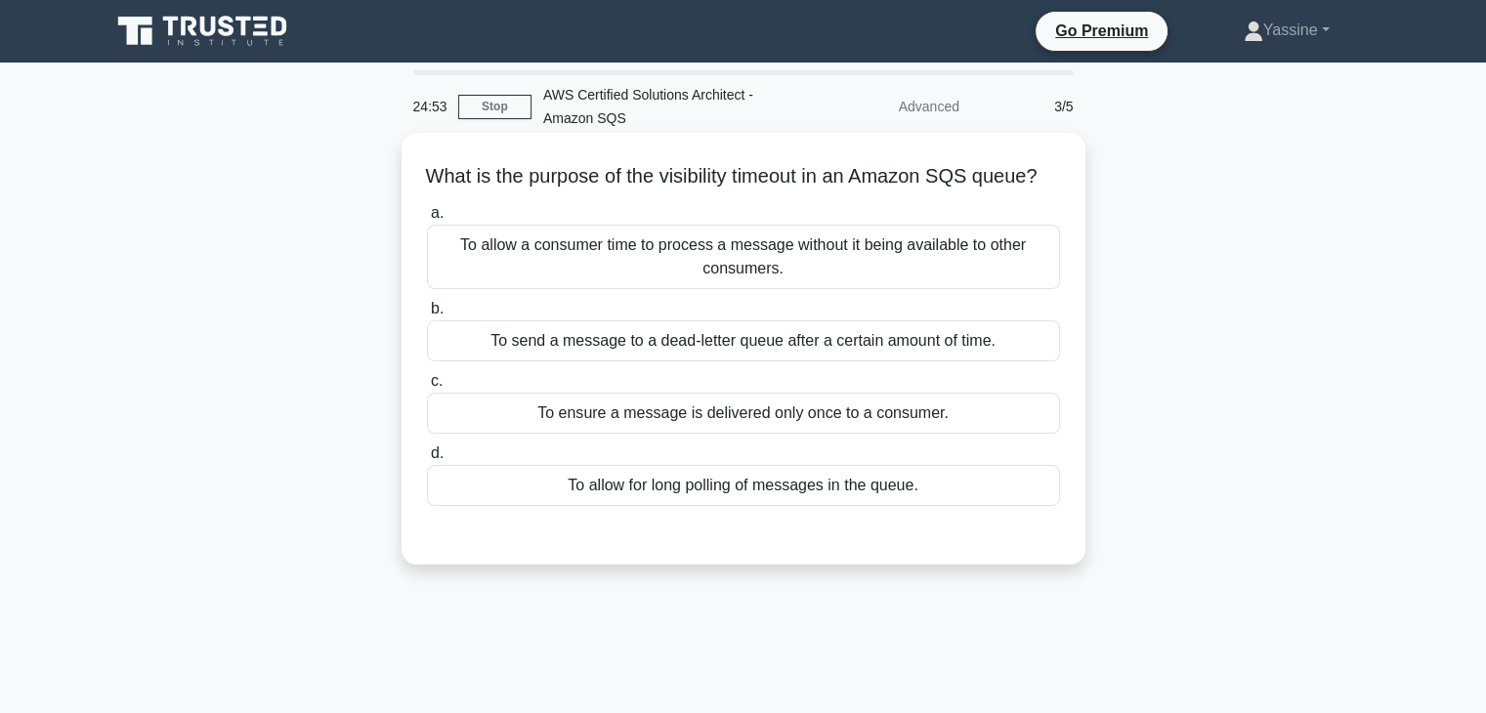
drag, startPoint x: 443, startPoint y: 177, endPoint x: 783, endPoint y: 210, distance: 341.7
click at [1014, 190] on h5 "What is the purpose of the visibility timeout in an Amazon SQS queue? .spinner_…" at bounding box center [743, 176] width 637 height 25
click at [1037, 190] on icon ".spinner_0XTQ{transform-origin:center;animation:spinner_y6GP .75s linear infini…" at bounding box center [1048, 177] width 23 height 23
drag, startPoint x: 434, startPoint y: 164, endPoint x: 477, endPoint y: 168, distance: 43.2
click at [477, 168] on h5 "What is the purpose of the visibility timeout in an Amazon SQS queue? .spinner_…" at bounding box center [743, 176] width 637 height 25
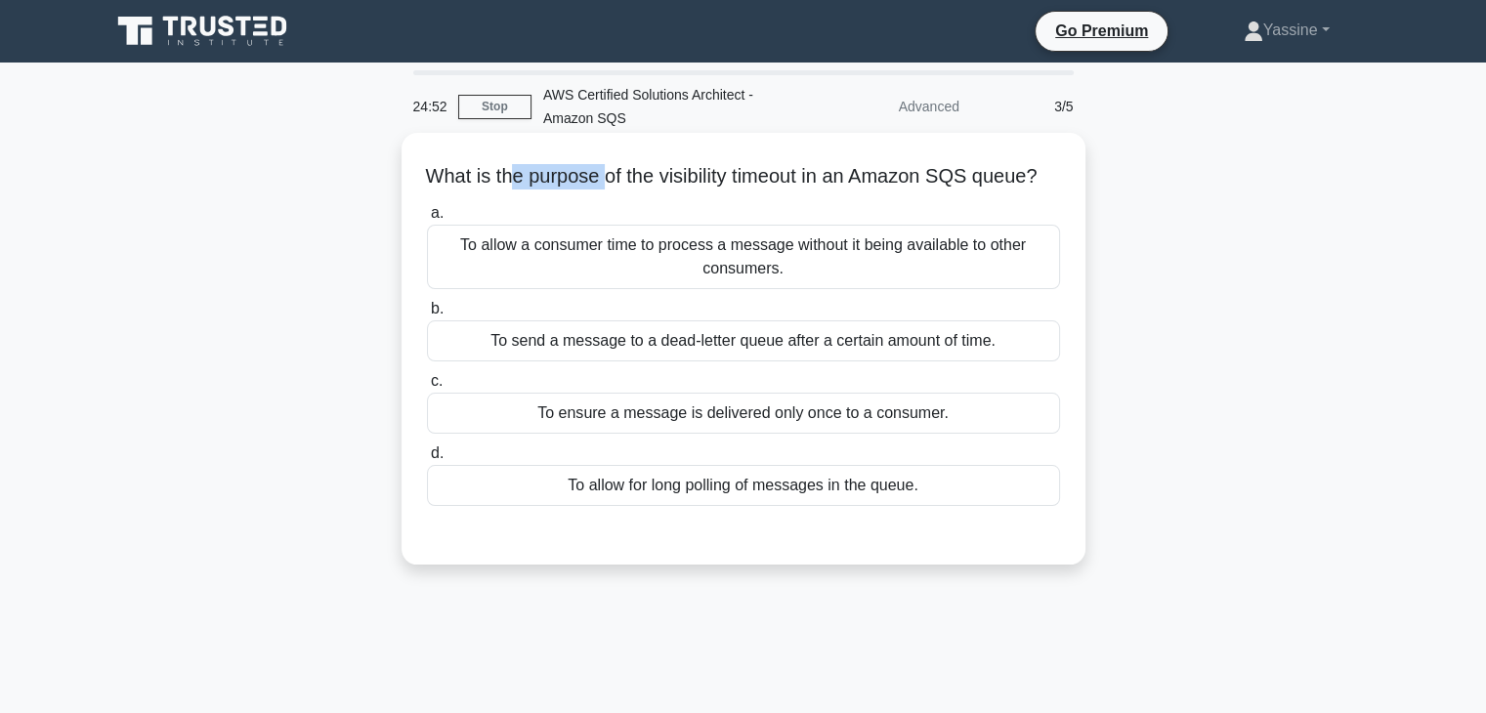
drag, startPoint x: 522, startPoint y: 168, endPoint x: 614, endPoint y: 171, distance: 91.9
click at [614, 171] on h5 "What is the purpose of the visibility timeout in an Amazon SQS queue? .spinner_…" at bounding box center [743, 176] width 637 height 25
drag, startPoint x: 668, startPoint y: 176, endPoint x: 742, endPoint y: 176, distance: 73.3
click at [700, 176] on h5 "What is the purpose of the visibility timeout in an Amazon SQS queue? .spinner_…" at bounding box center [743, 176] width 637 height 25
drag, startPoint x: 753, startPoint y: 179, endPoint x: 924, endPoint y: 184, distance: 171.1
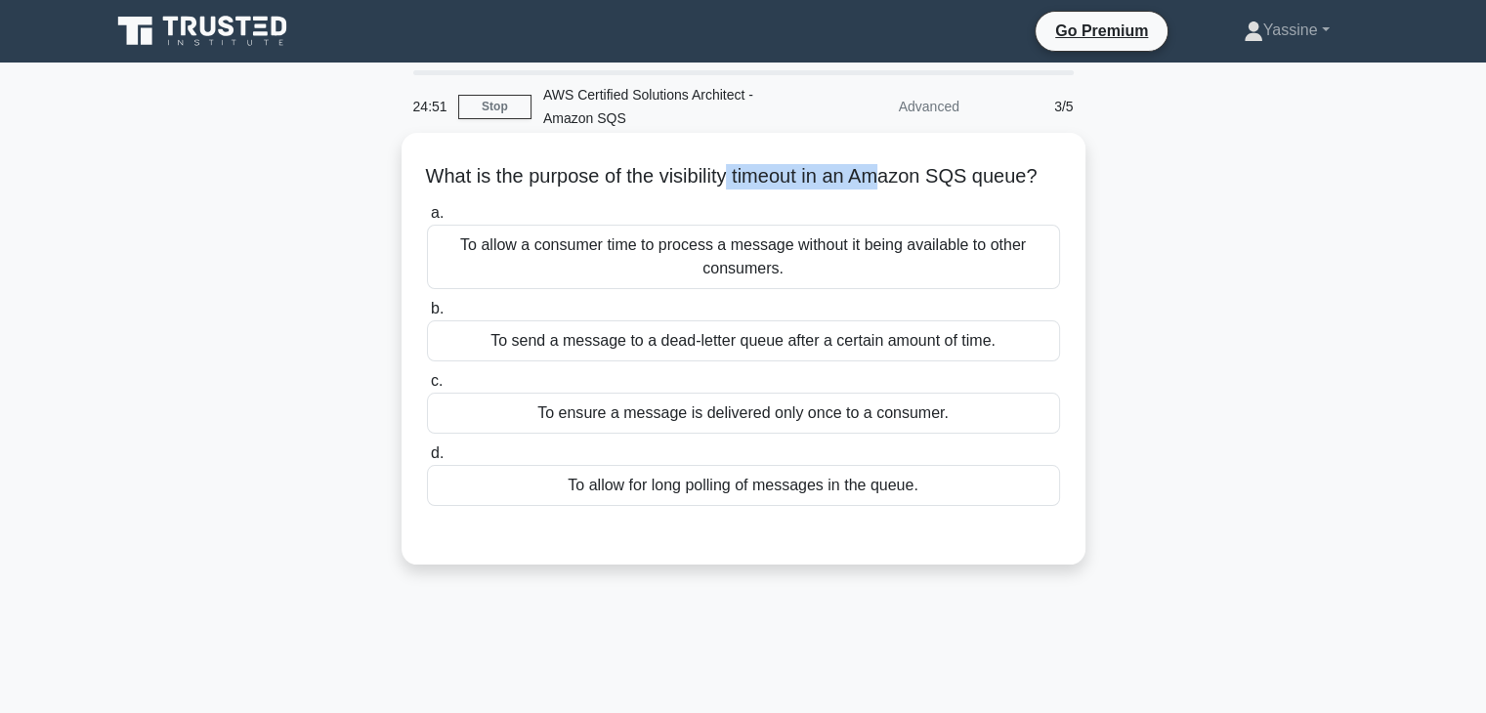
click at [918, 184] on h5 "What is the purpose of the visibility timeout in an Amazon SQS queue? .spinner_…" at bounding box center [743, 176] width 637 height 25
click at [703, 183] on h5 "What is the purpose of the visibility timeout in an Amazon SQS queue? .spinner_…" at bounding box center [743, 176] width 637 height 25
click at [684, 506] on div "To allow for long polling of messages in the queue." at bounding box center [743, 485] width 633 height 41
click at [427, 460] on input "d. To allow for long polling of messages in the queue." at bounding box center [427, 454] width 0 height 13
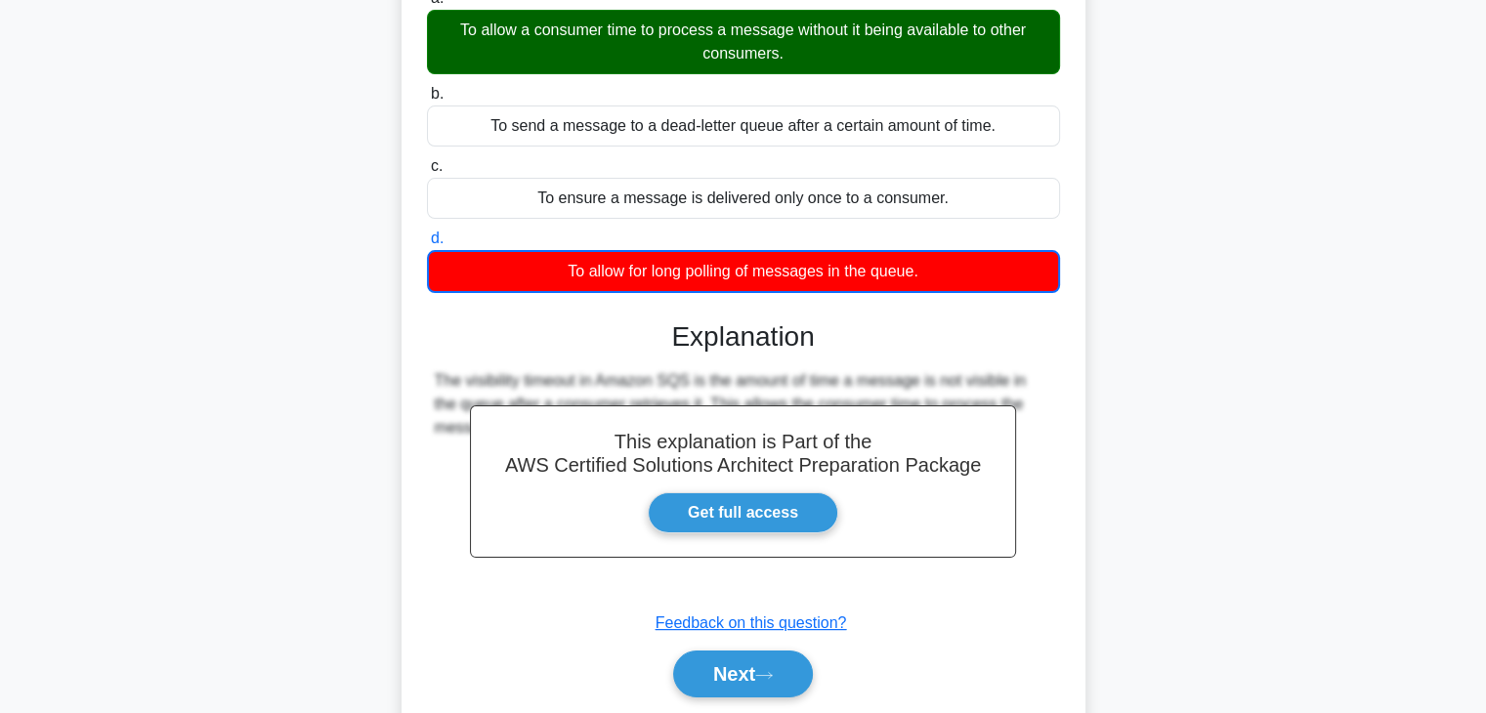
scroll to position [343, 0]
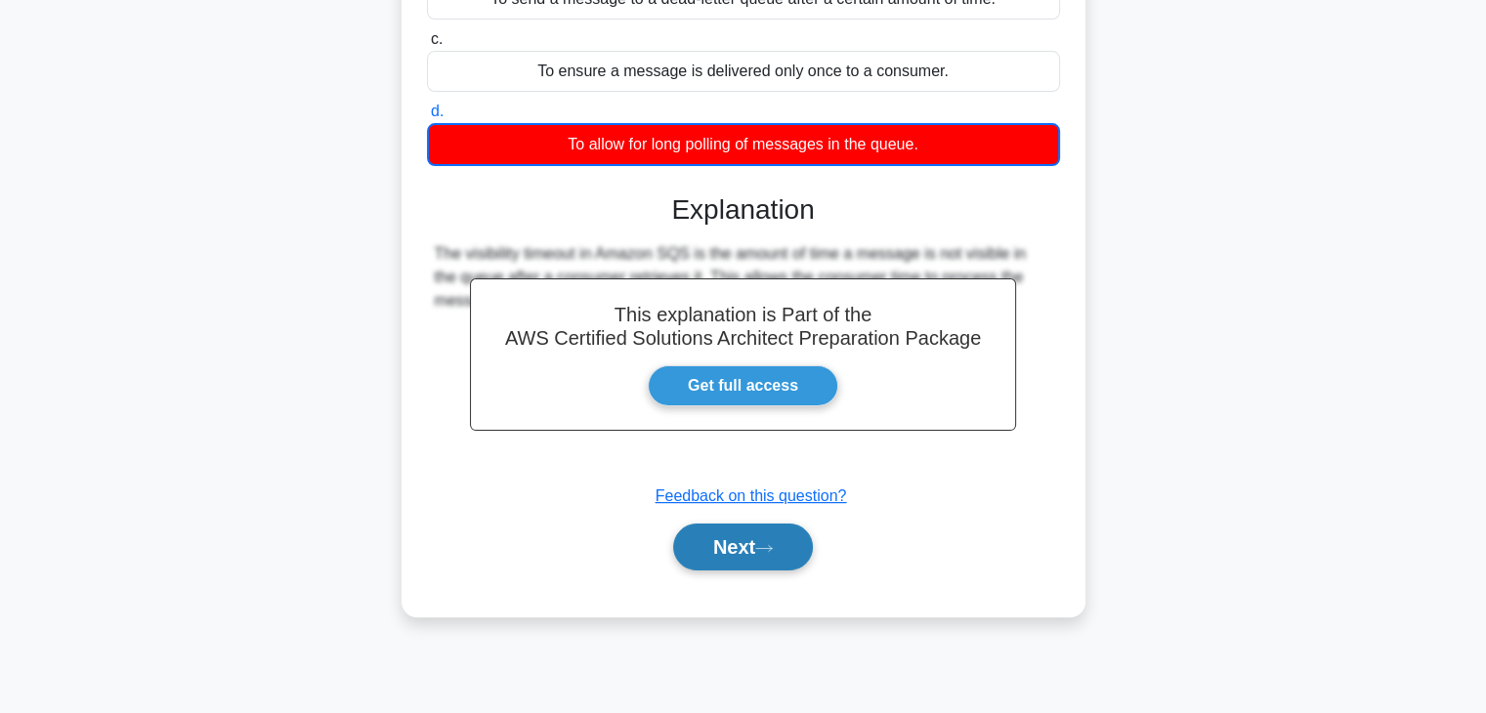
click at [740, 571] on button "Next" at bounding box center [743, 547] width 140 height 47
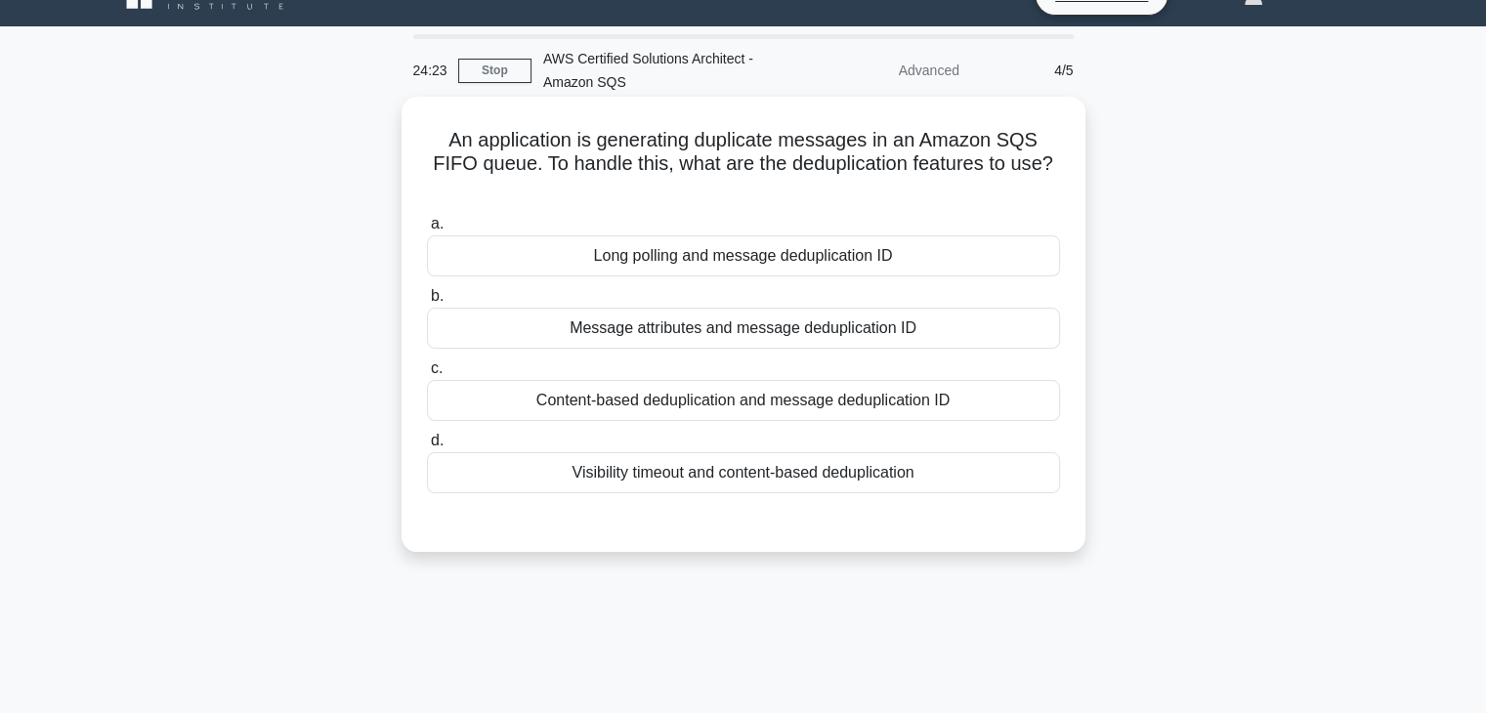
scroll to position [0, 0]
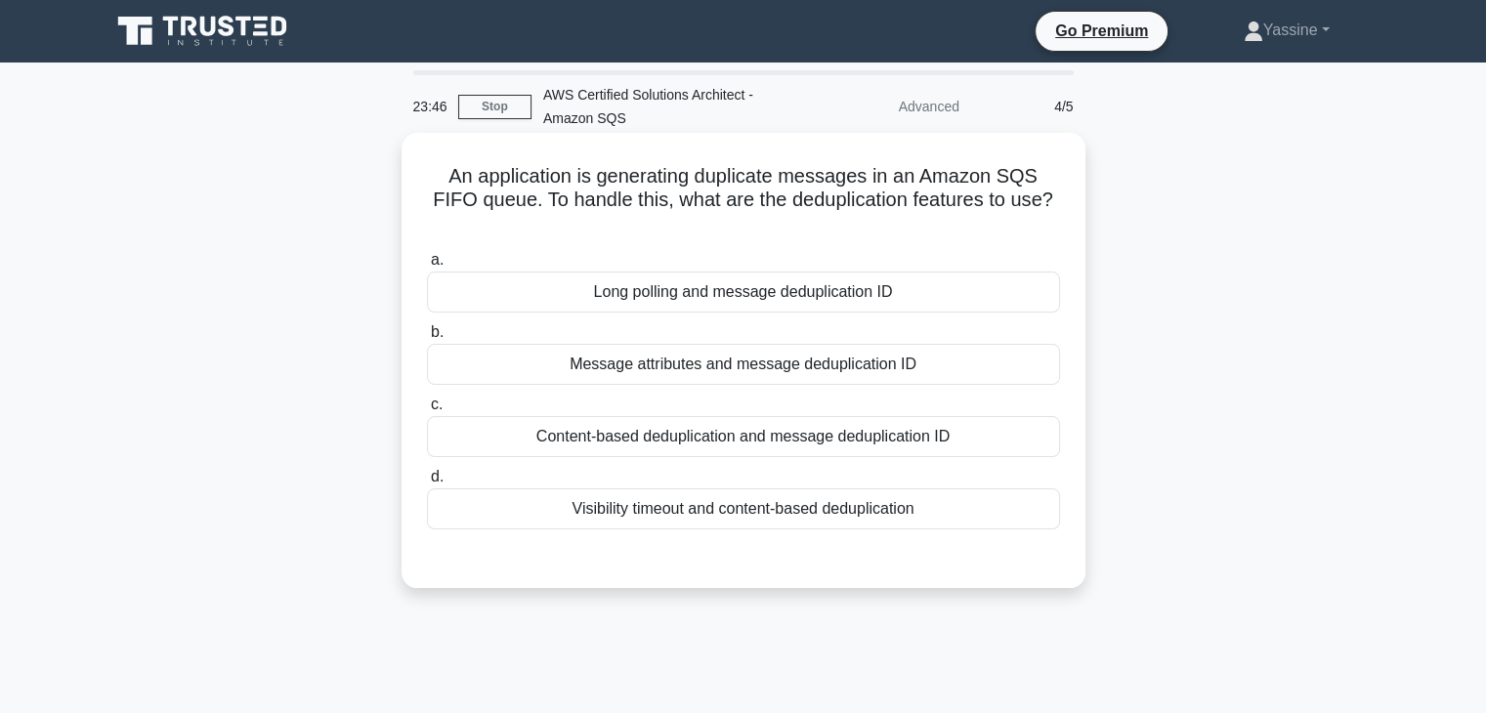
click at [635, 364] on div "Message attributes and message deduplication ID" at bounding box center [743, 364] width 633 height 41
click at [427, 339] on input "b. Message attributes and message deduplication ID" at bounding box center [427, 332] width 0 height 13
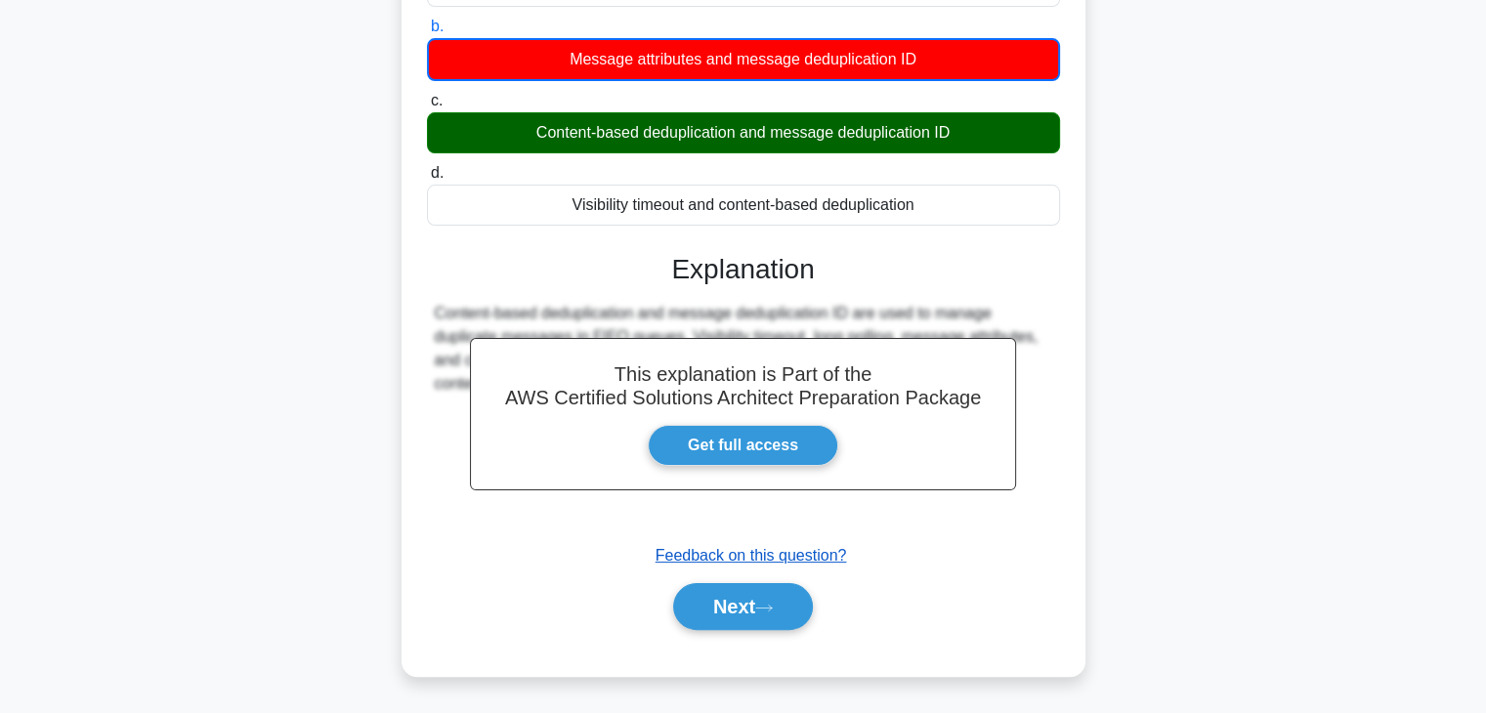
scroll to position [343, 0]
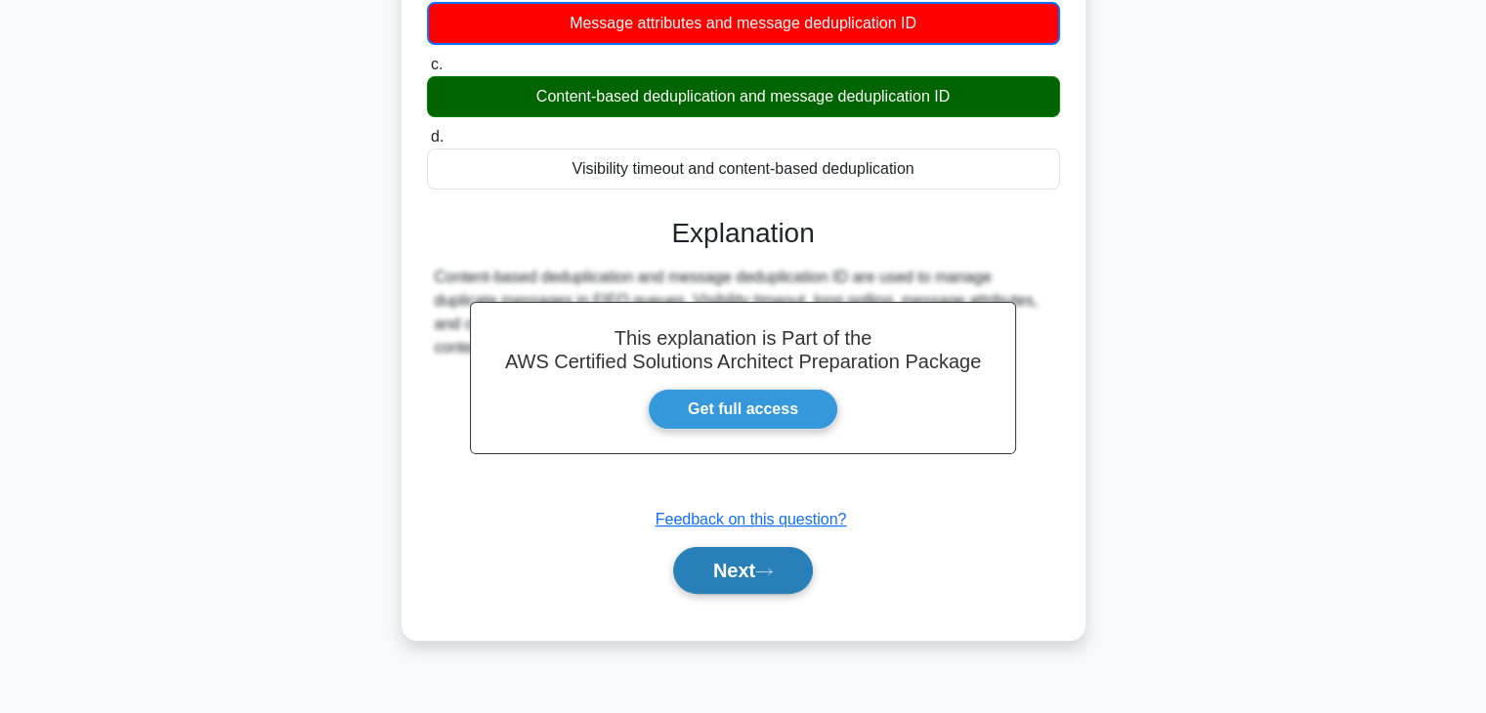
click at [749, 568] on button "Next" at bounding box center [743, 570] width 140 height 47
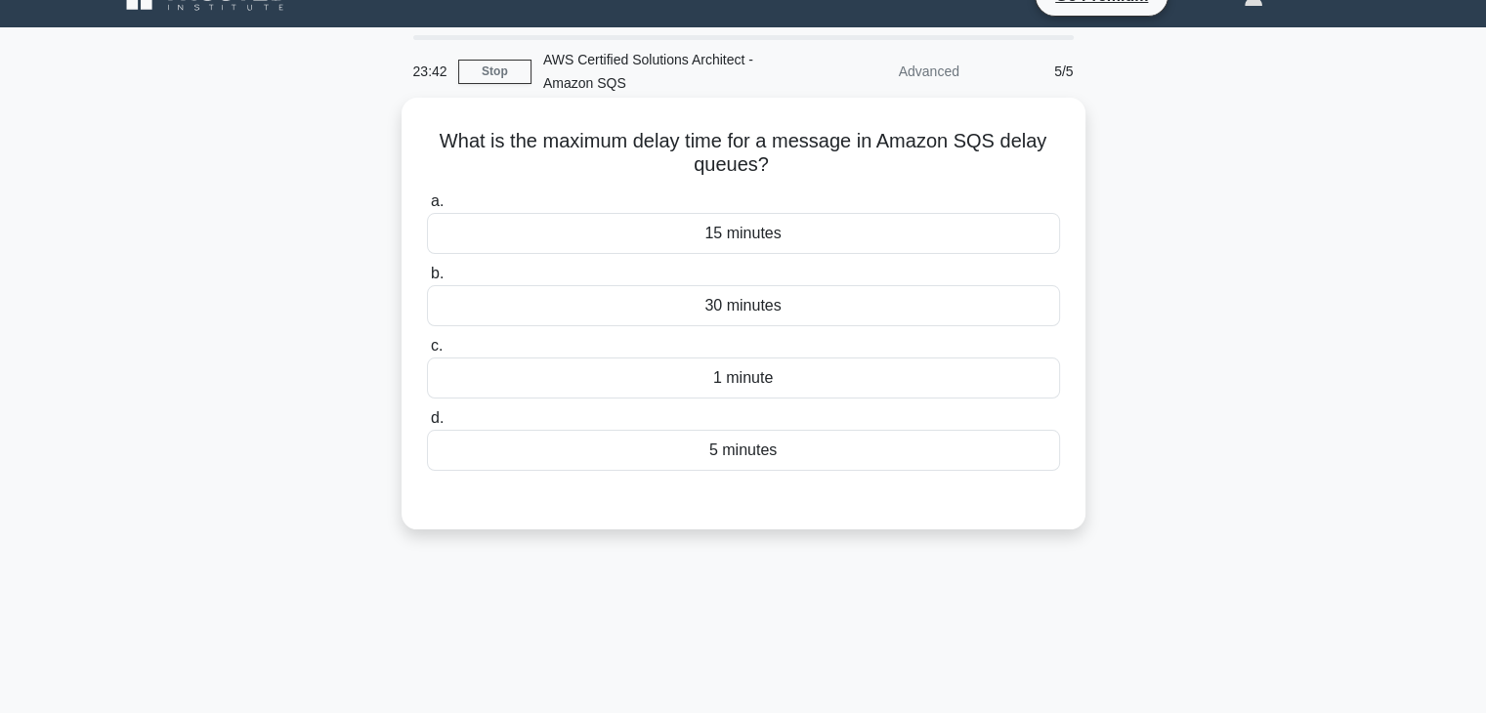
scroll to position [0, 0]
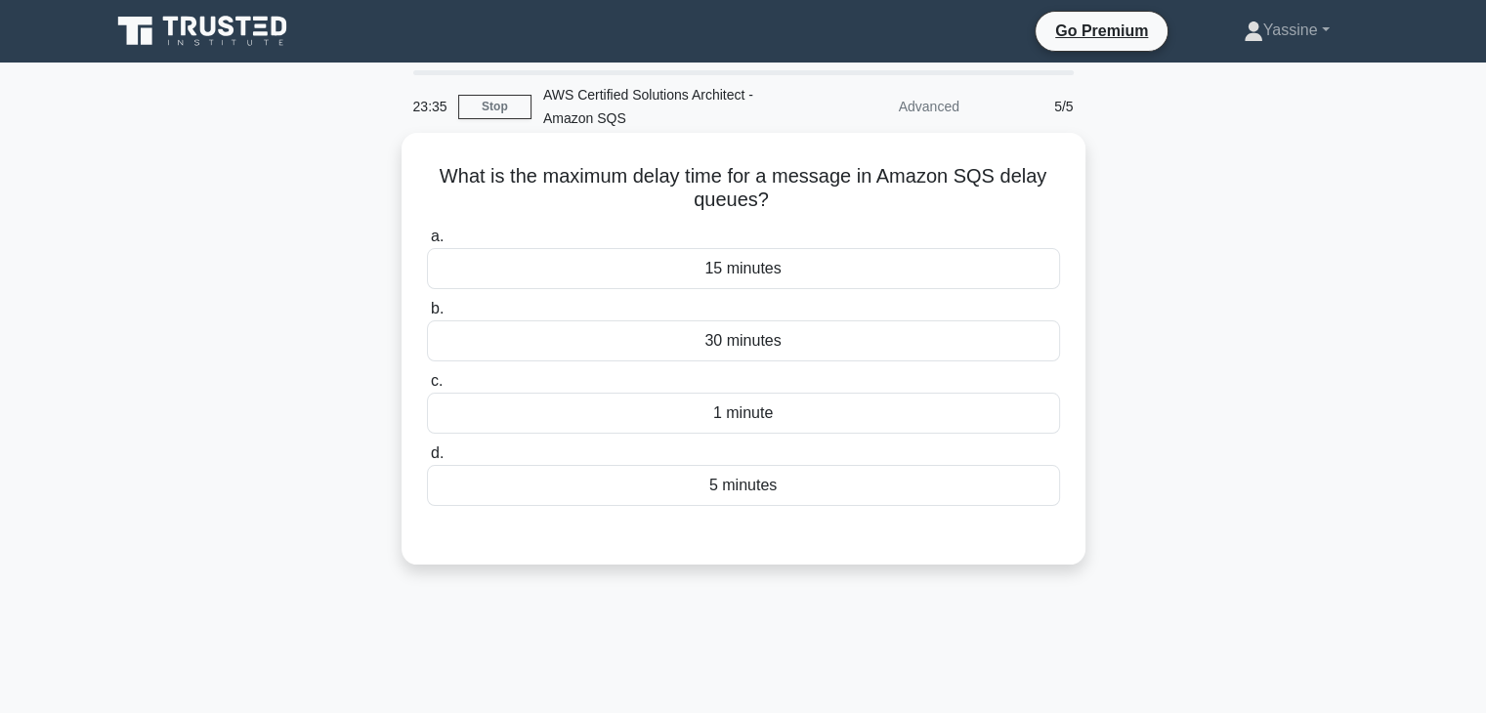
click at [777, 480] on div "5 minutes" at bounding box center [743, 485] width 633 height 41
click at [427, 460] on input "d. 5 minutes" at bounding box center [427, 454] width 0 height 13
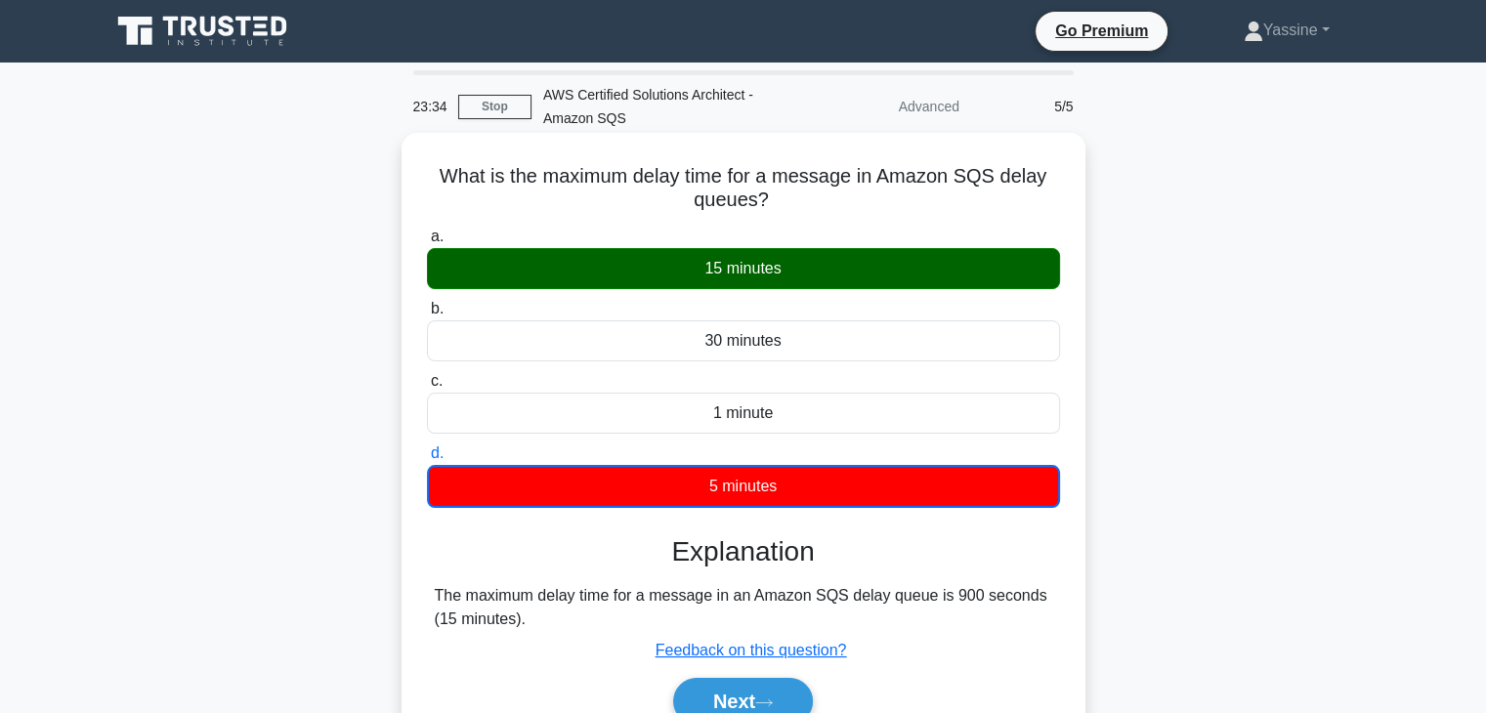
scroll to position [343, 0]
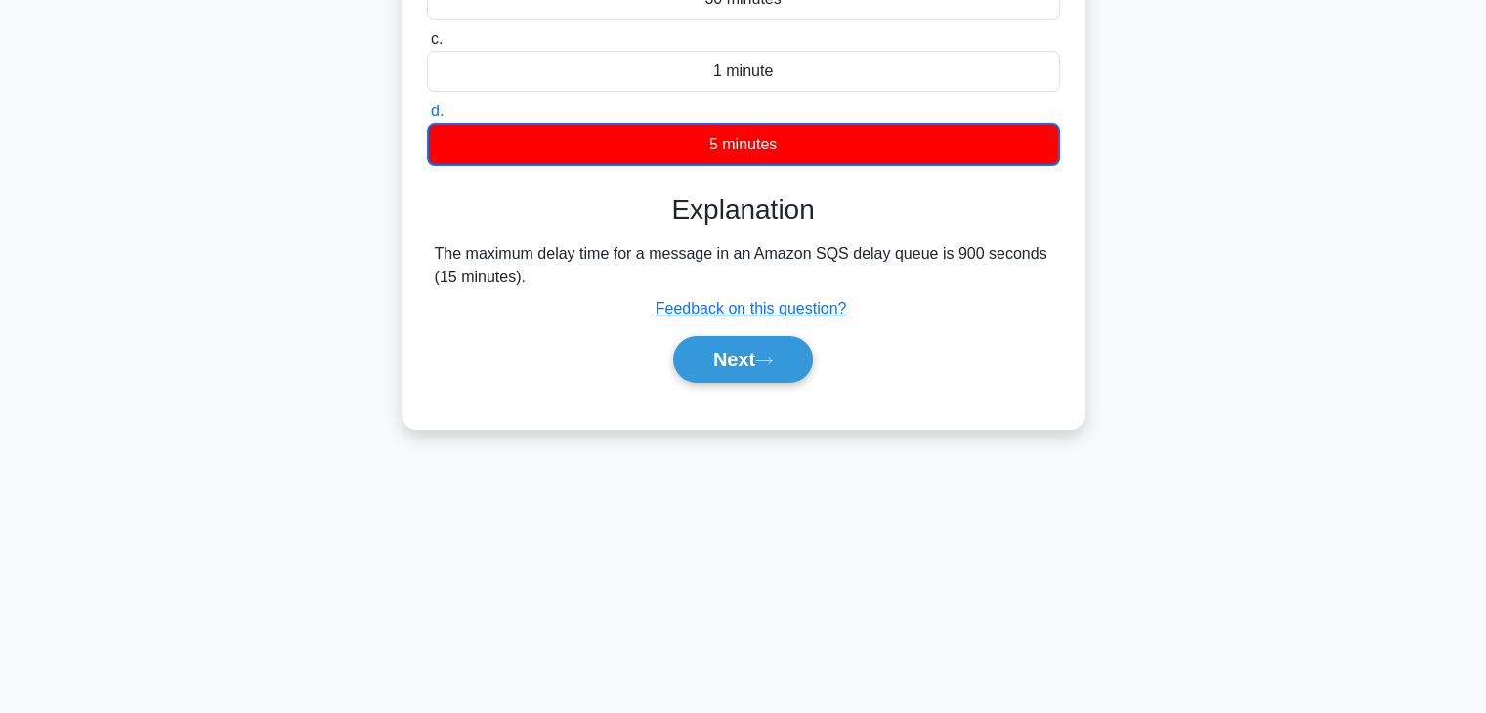
click at [771, 333] on div "Next" at bounding box center [743, 359] width 633 height 63
click at [750, 349] on button "Next" at bounding box center [743, 359] width 140 height 47
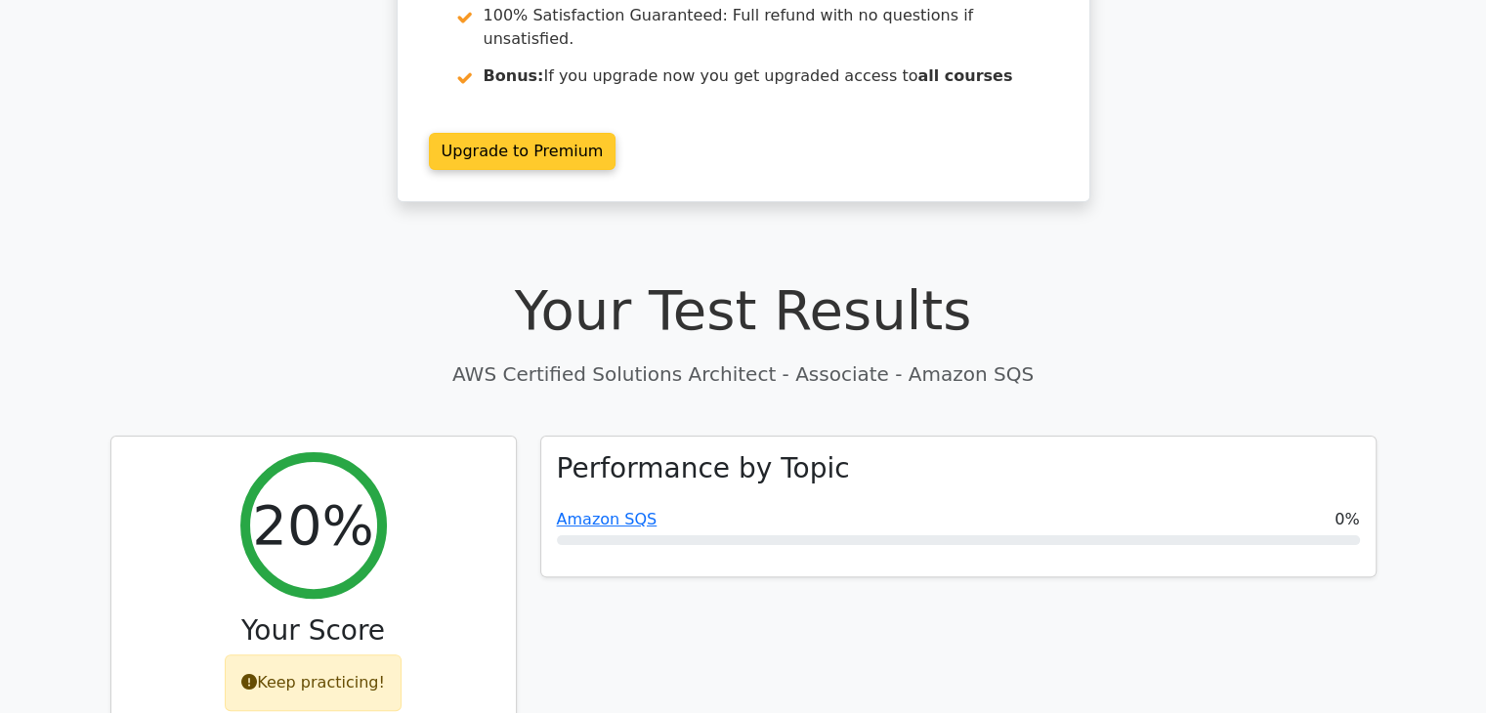
scroll to position [455, 0]
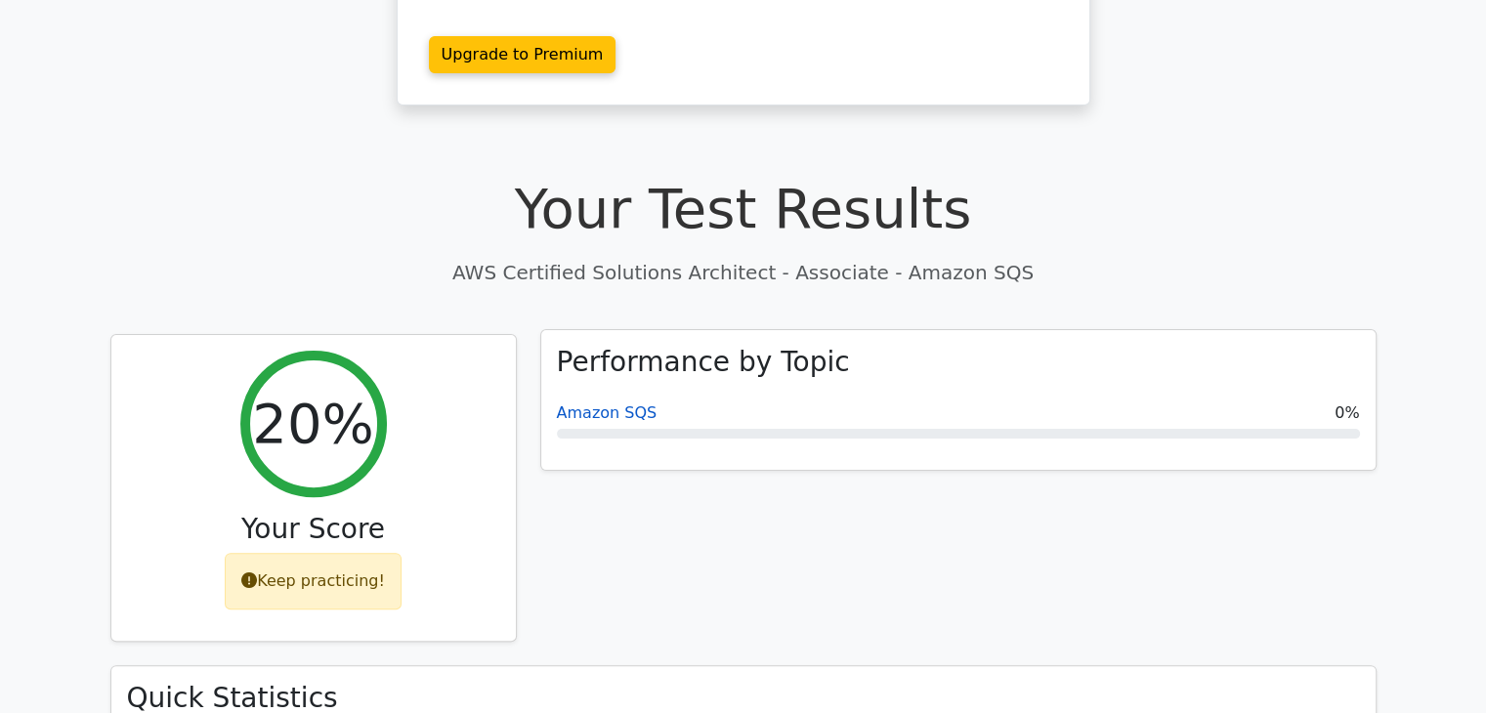
click at [606, 404] on link "Amazon SQS" at bounding box center [607, 413] width 101 height 19
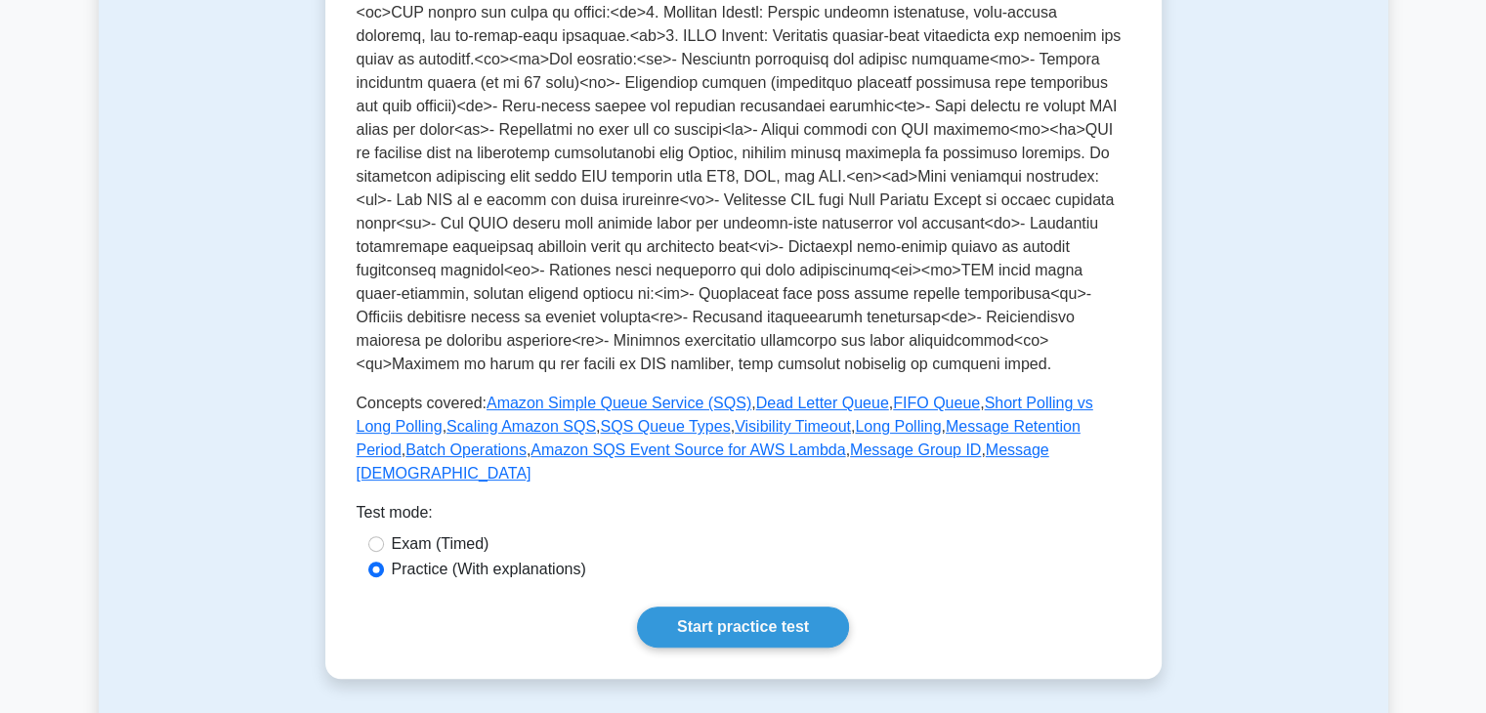
scroll to position [228, 0]
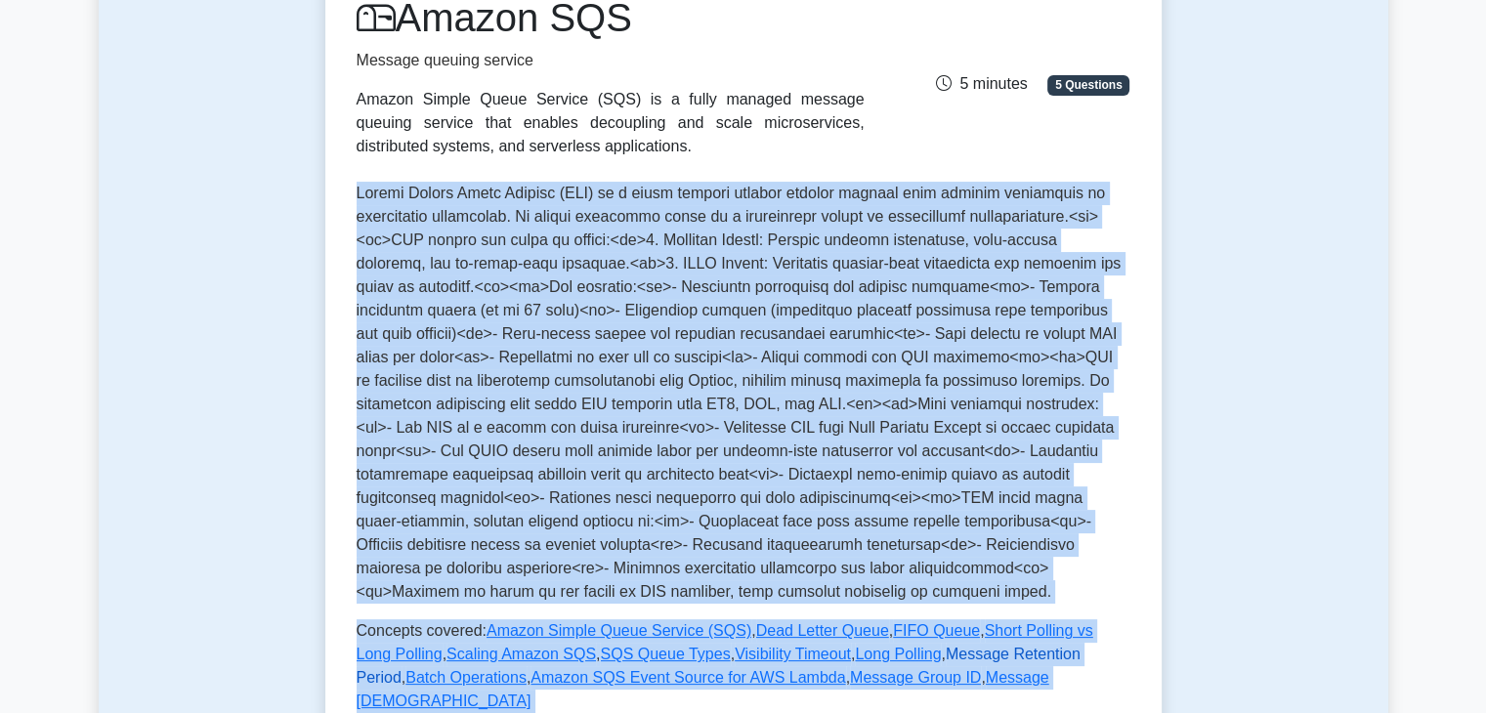
scroll to position [246, 0]
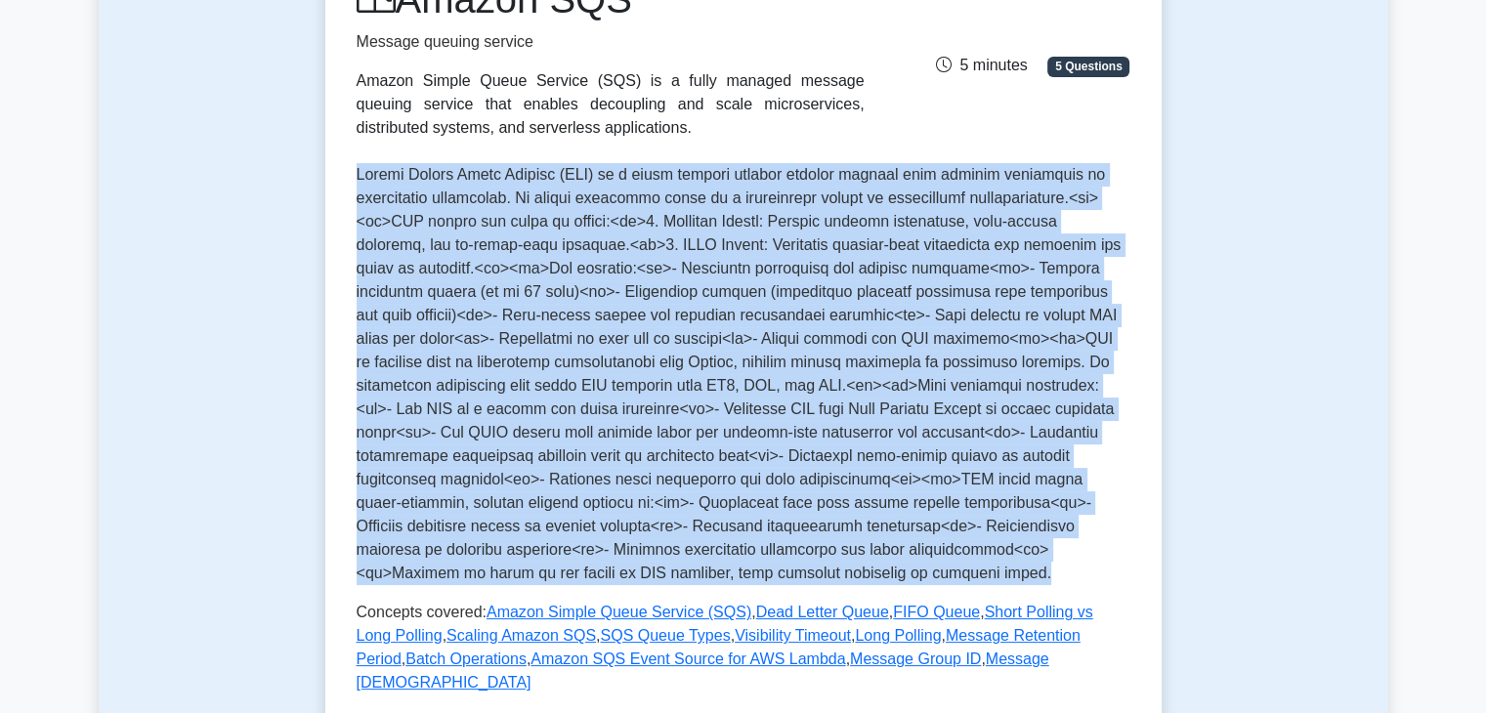
drag, startPoint x: 348, startPoint y: 184, endPoint x: 910, endPoint y: 579, distance: 687.3
click at [910, 579] on div "Amazon SQS Message queuing service Amazon Simple Queue Service (SQS) is a fully…" at bounding box center [743, 416] width 836 height 944
copy p "Amazon Simple Queue Service (SQS) is a fully managed message queuing service th…"
click at [723, 344] on p at bounding box center [744, 374] width 774 height 422
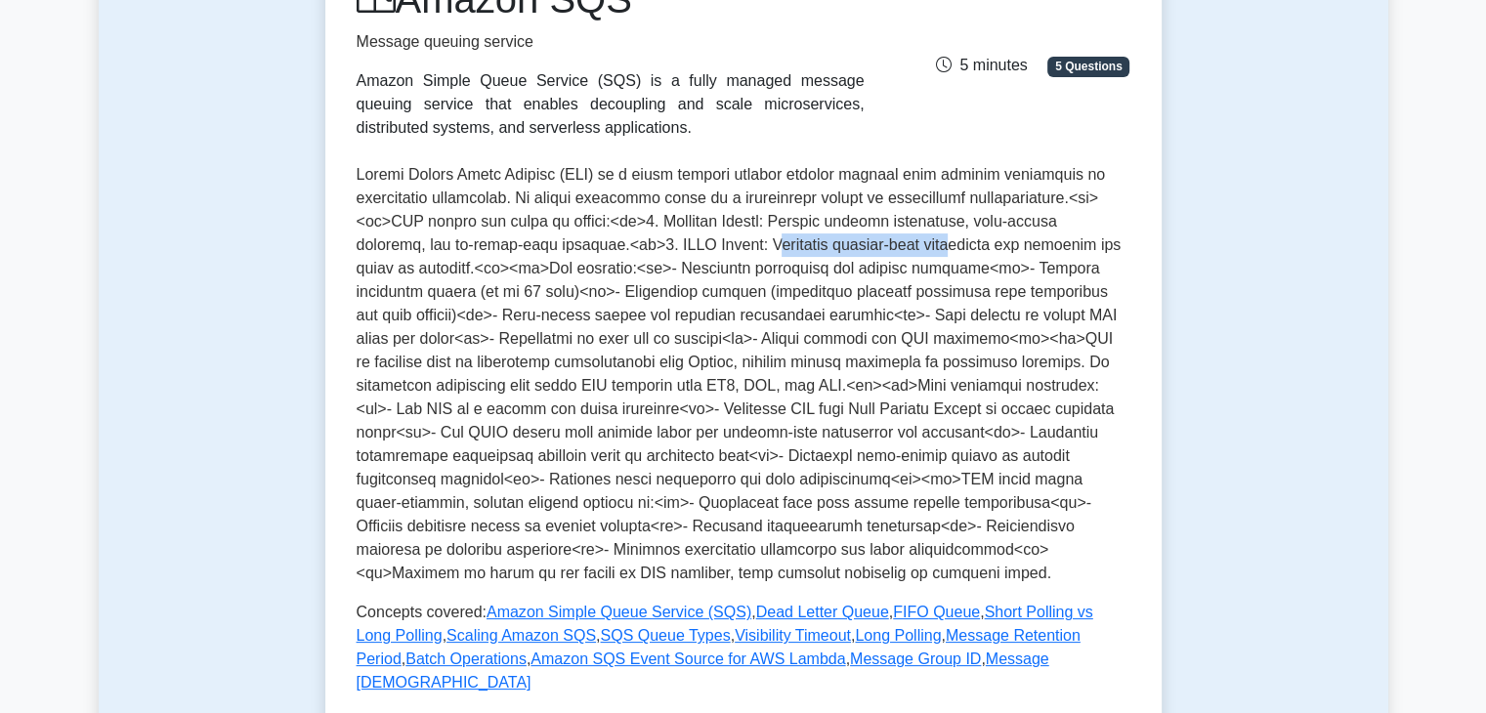
drag, startPoint x: 761, startPoint y: 251, endPoint x: 947, endPoint y: 259, distance: 185.8
click at [954, 256] on p at bounding box center [744, 374] width 774 height 422
click at [1021, 229] on p at bounding box center [744, 374] width 774 height 422
drag, startPoint x: 974, startPoint y: 251, endPoint x: 1063, endPoint y: 248, distance: 89.0
click at [1066, 247] on p at bounding box center [744, 374] width 774 height 422
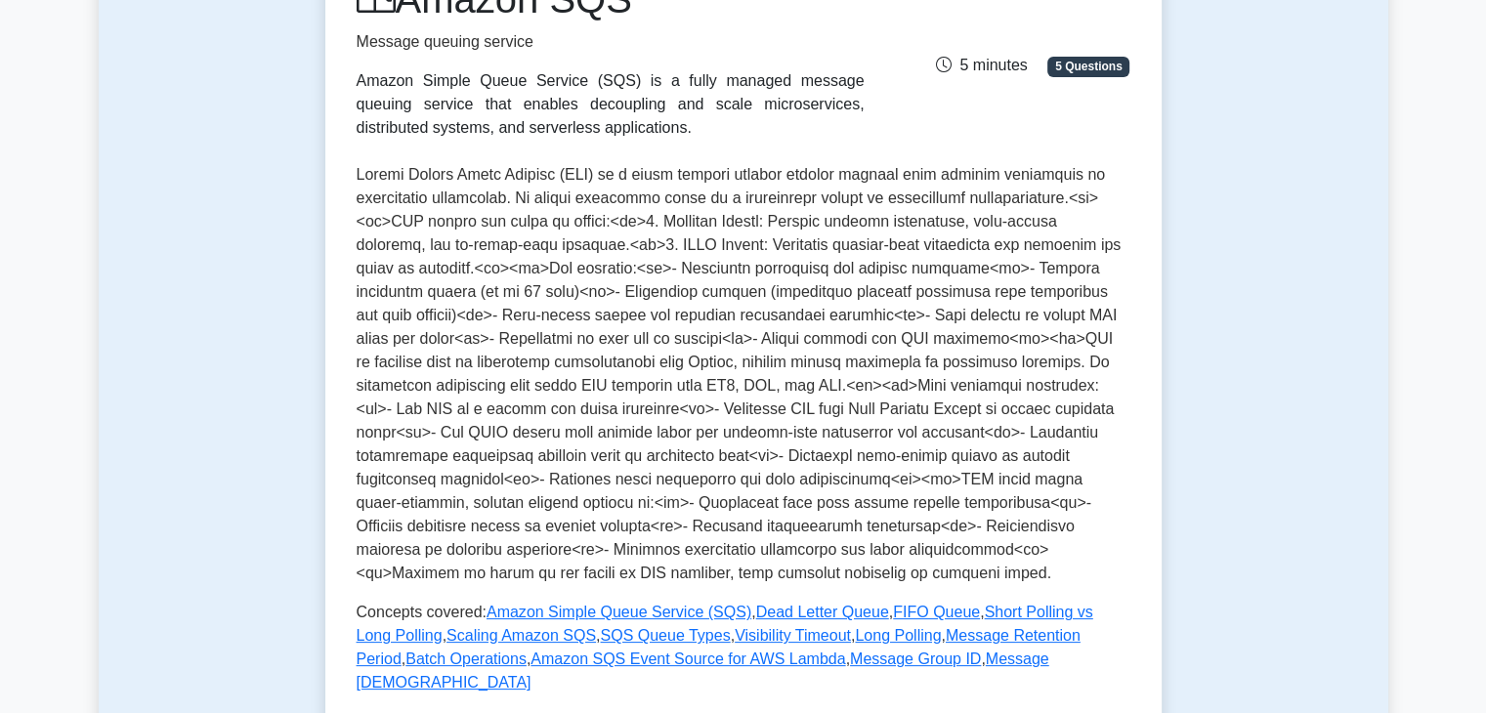
click at [889, 236] on p at bounding box center [744, 374] width 774 height 422
drag, startPoint x: 753, startPoint y: 248, endPoint x: 924, endPoint y: 245, distance: 171.0
click at [924, 245] on p at bounding box center [744, 374] width 774 height 422
drag, startPoint x: 1003, startPoint y: 245, endPoint x: 1001, endPoint y: 256, distance: 10.9
click at [1021, 248] on p at bounding box center [744, 374] width 774 height 422
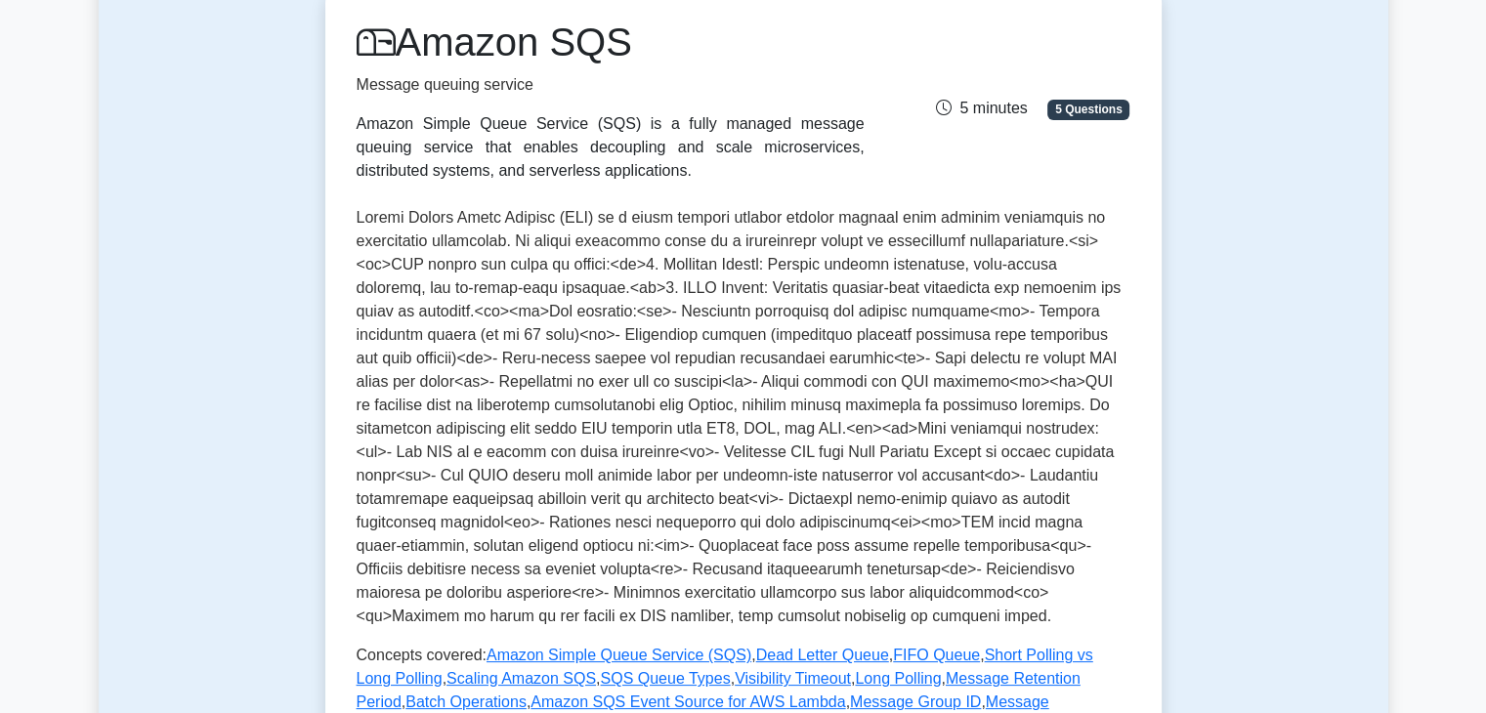
scroll to position [228, 0]
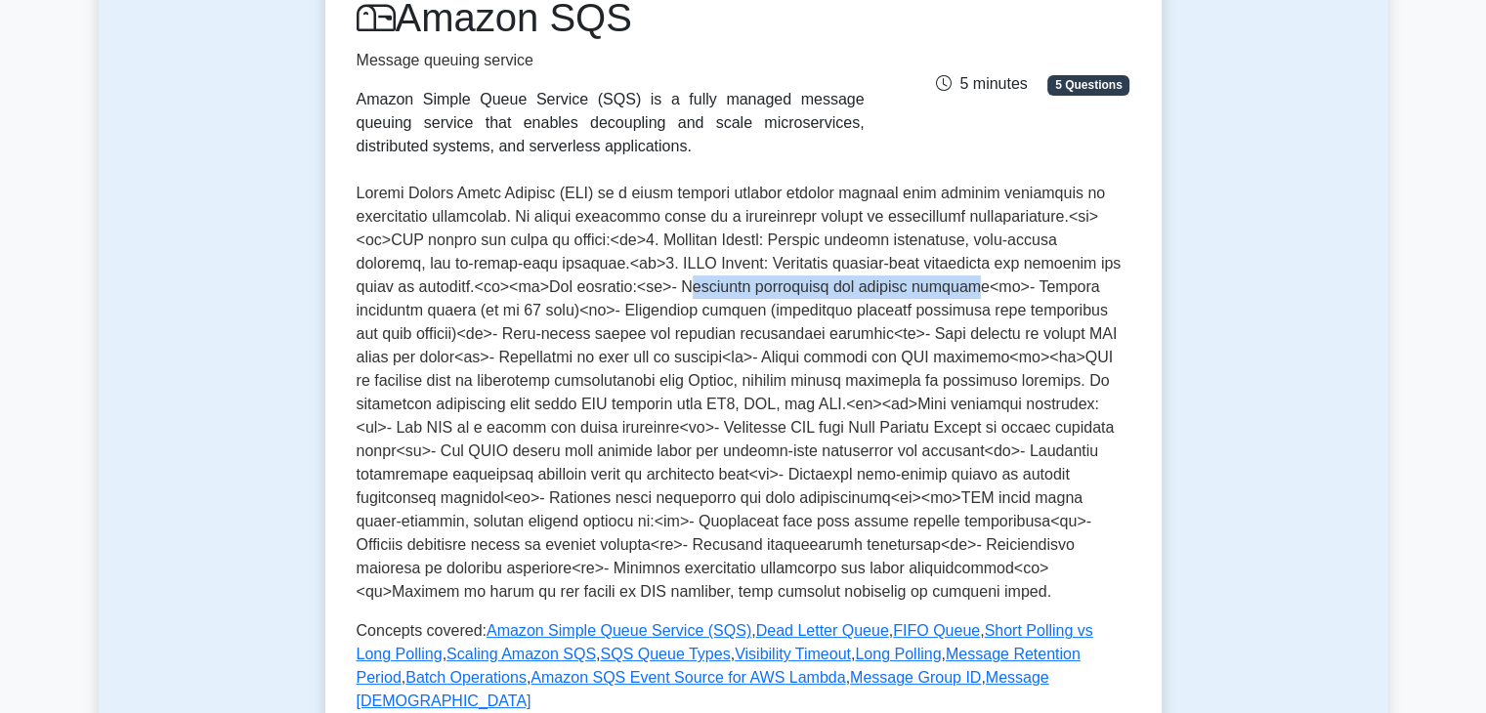
drag, startPoint x: 706, startPoint y: 294, endPoint x: 973, endPoint y: 290, distance: 267.8
click at [973, 290] on p at bounding box center [744, 393] width 774 height 422
drag, startPoint x: 434, startPoint y: 314, endPoint x: 495, endPoint y: 314, distance: 61.6
click at [488, 318] on p at bounding box center [744, 393] width 774 height 422
drag, startPoint x: 541, startPoint y: 319, endPoint x: 552, endPoint y: 318, distance: 10.8
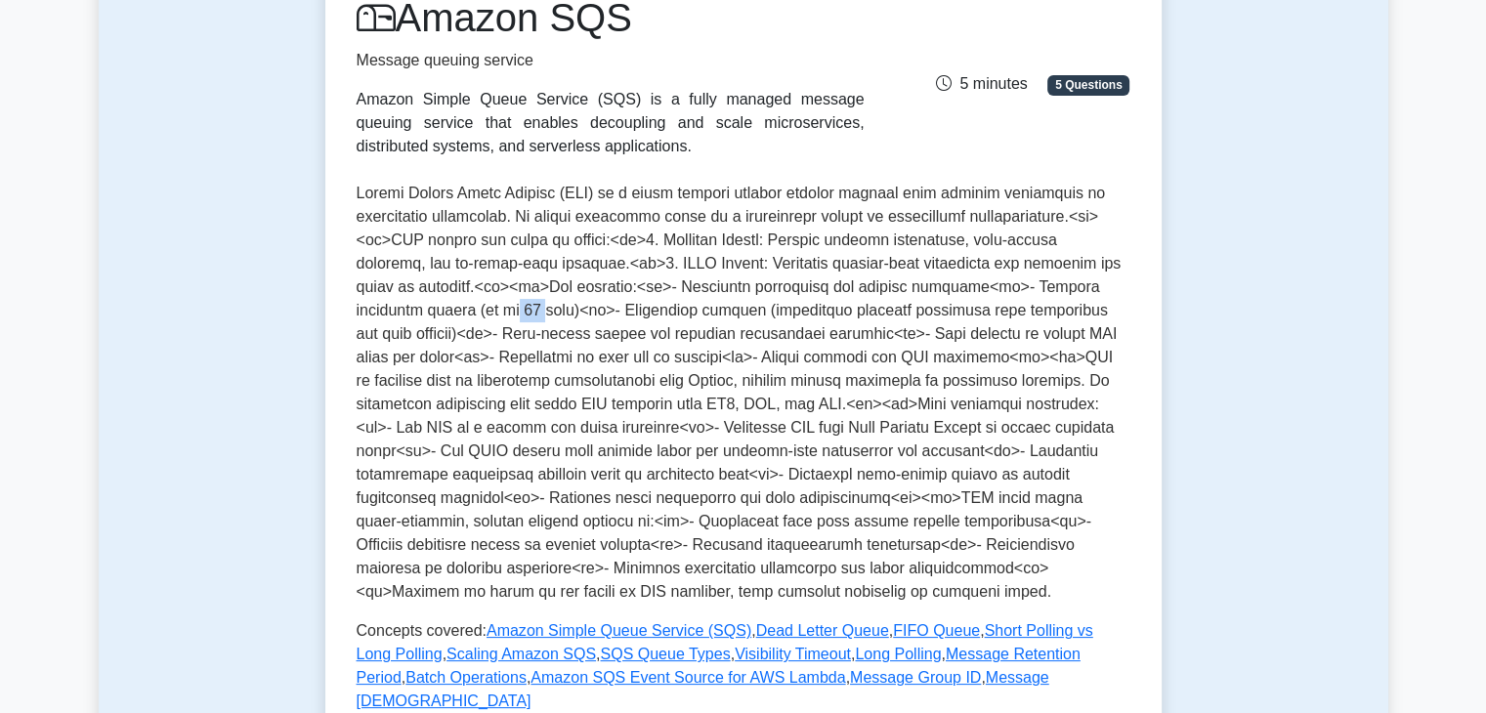
click at [546, 319] on p at bounding box center [744, 393] width 774 height 422
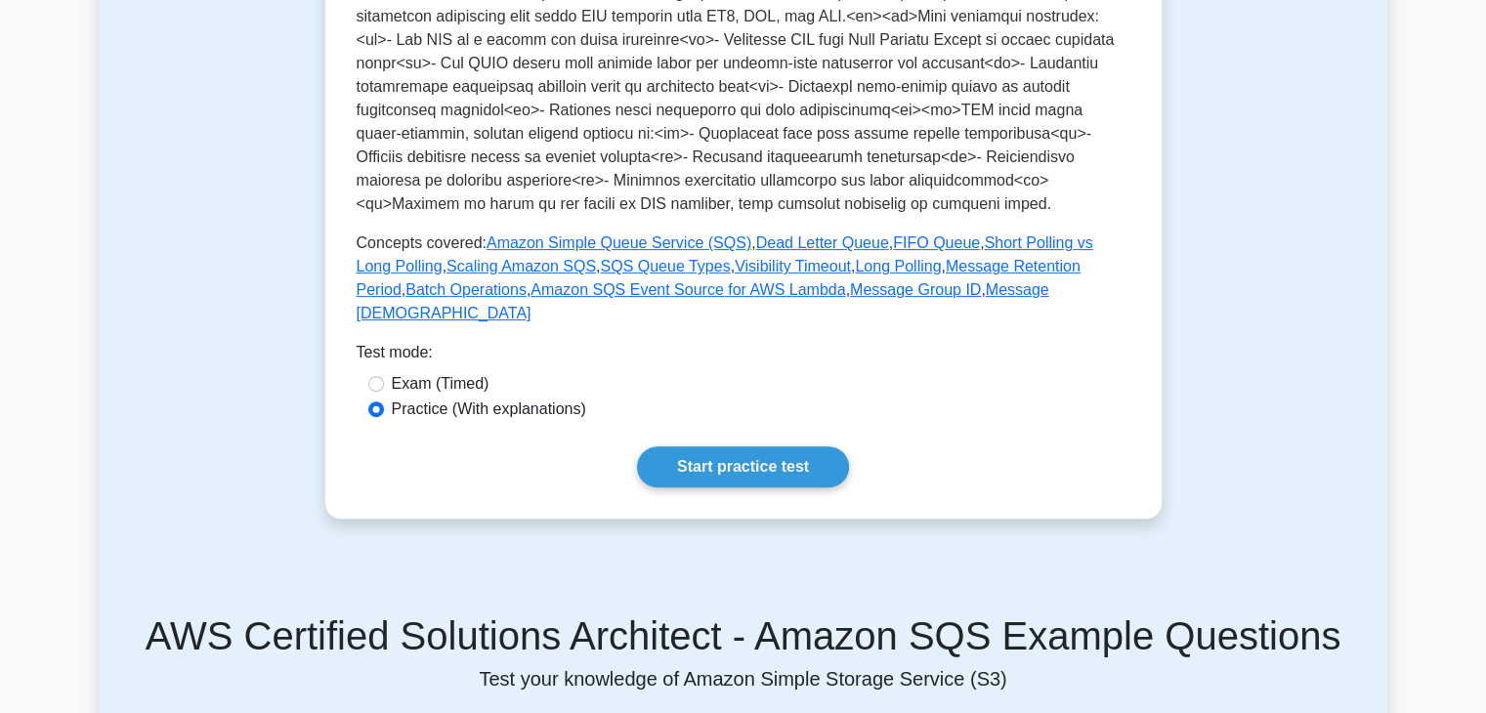
scroll to position [684, 0]
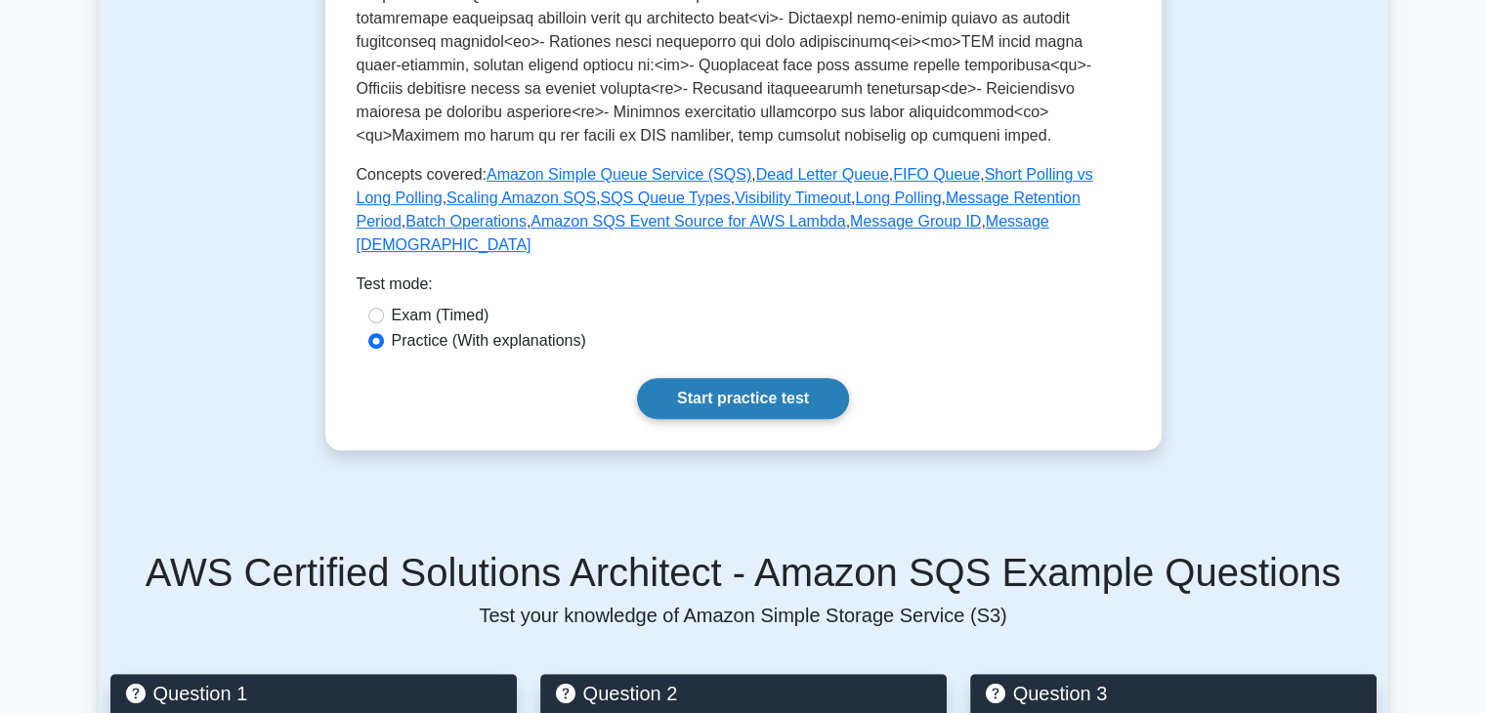
click at [689, 378] on link "Start practice test" at bounding box center [743, 398] width 212 height 41
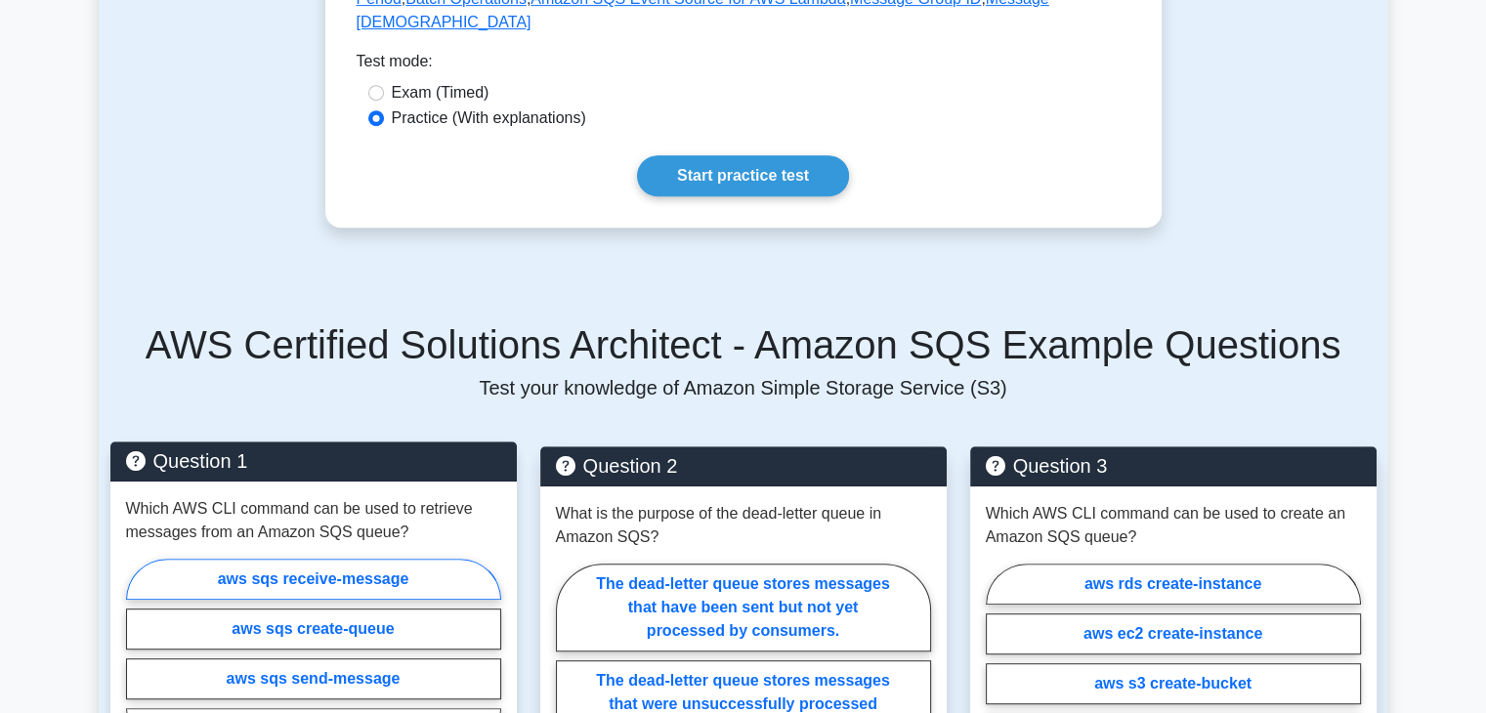
scroll to position [1139, 0]
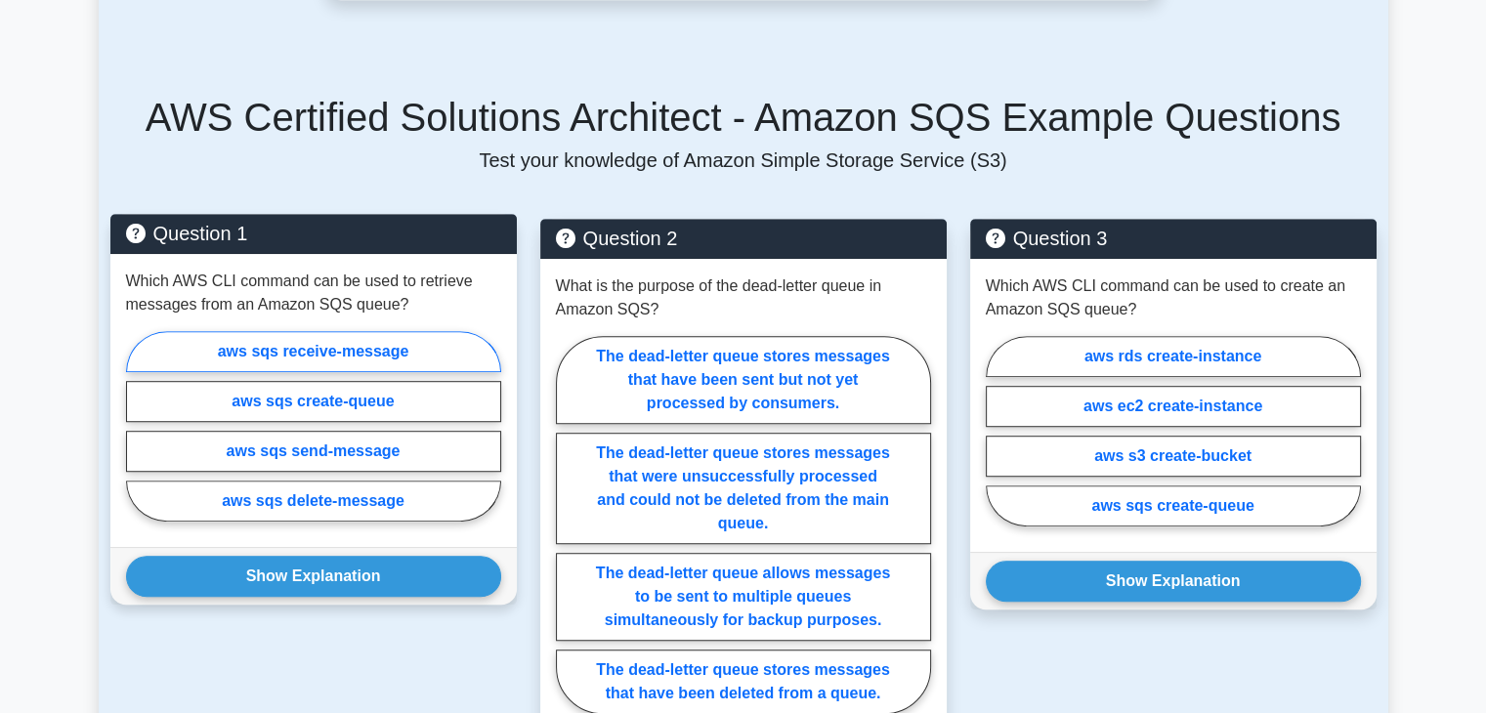
click at [303, 336] on label "aws sqs receive-message" at bounding box center [313, 351] width 375 height 41
click at [139, 426] on input "aws sqs receive-message" at bounding box center [132, 432] width 13 height 13
radio input "true"
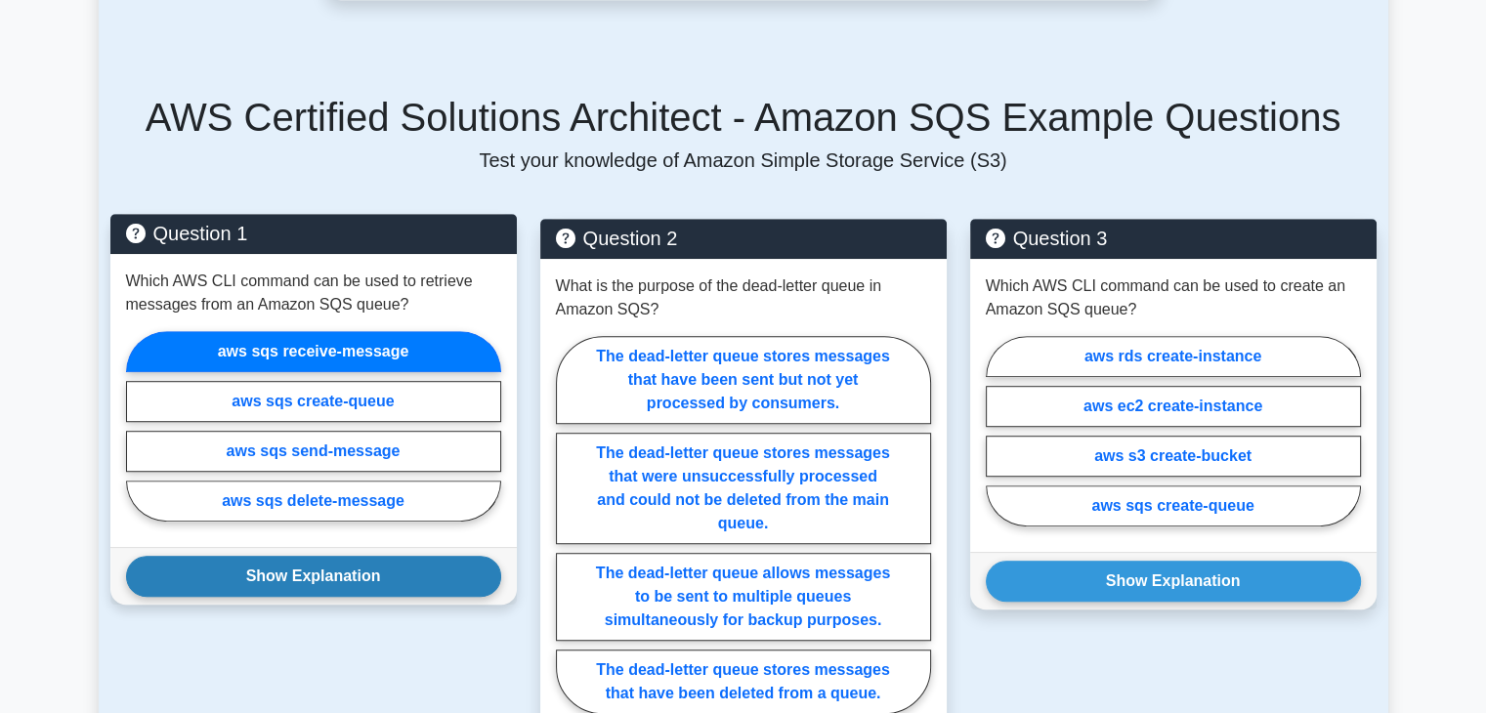
click at [263, 564] on button "Show Explanation" at bounding box center [313, 576] width 375 height 41
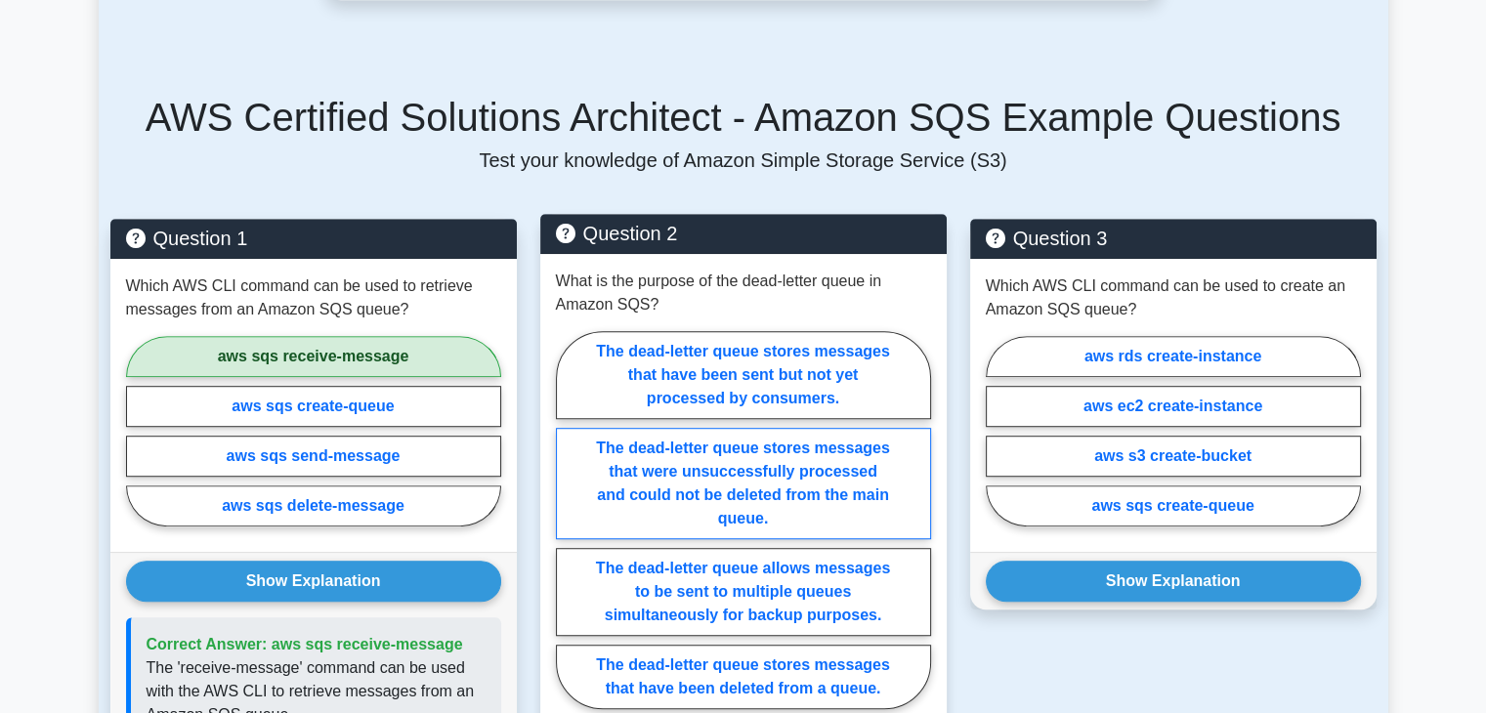
scroll to position [1368, 0]
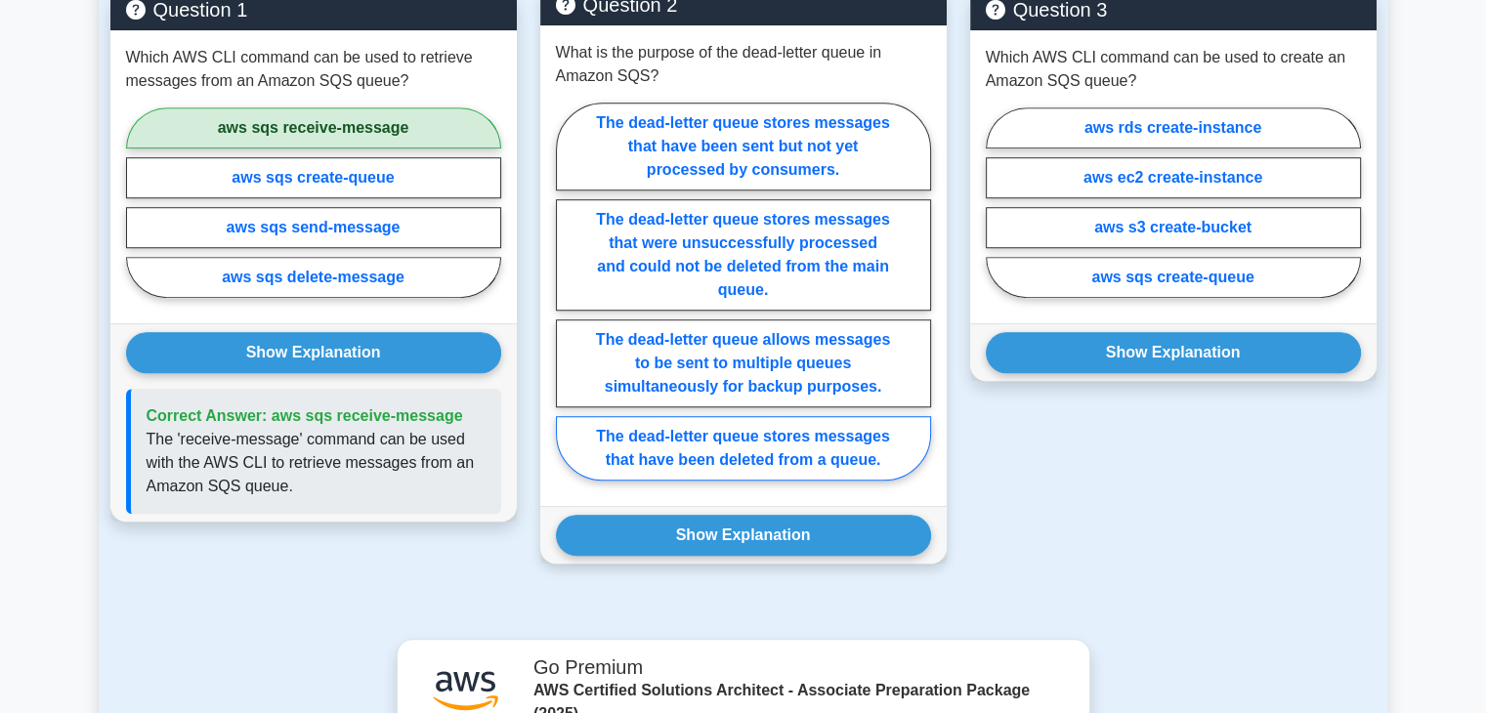
click at [707, 435] on label "The dead-letter queue stores messages that have been deleted from a queue." at bounding box center [743, 448] width 375 height 64
click at [569, 304] on input "The dead-letter queue stores messages that have been deleted from a queue." at bounding box center [562, 297] width 13 height 13
radio input "true"
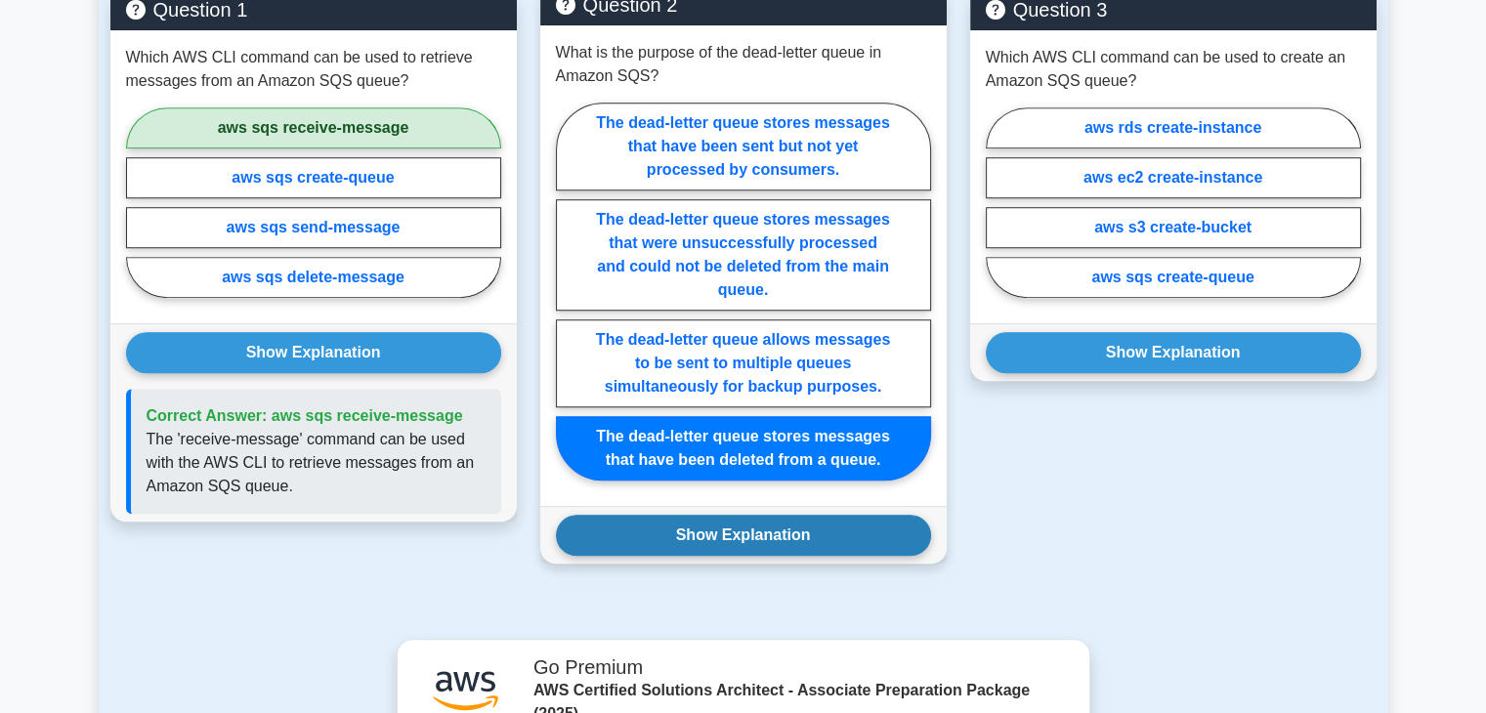
click at [709, 515] on button "Show Explanation" at bounding box center [743, 535] width 375 height 41
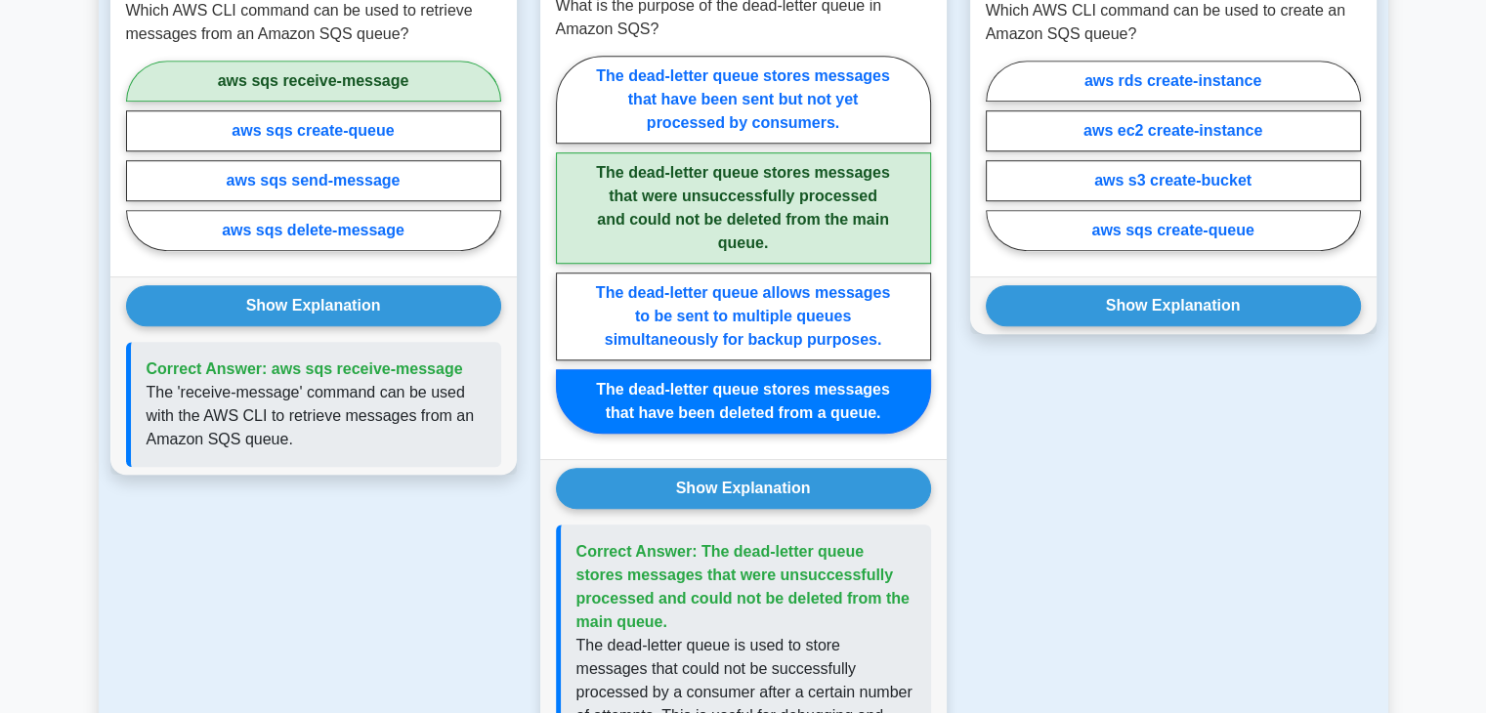
scroll to position [1170, 0]
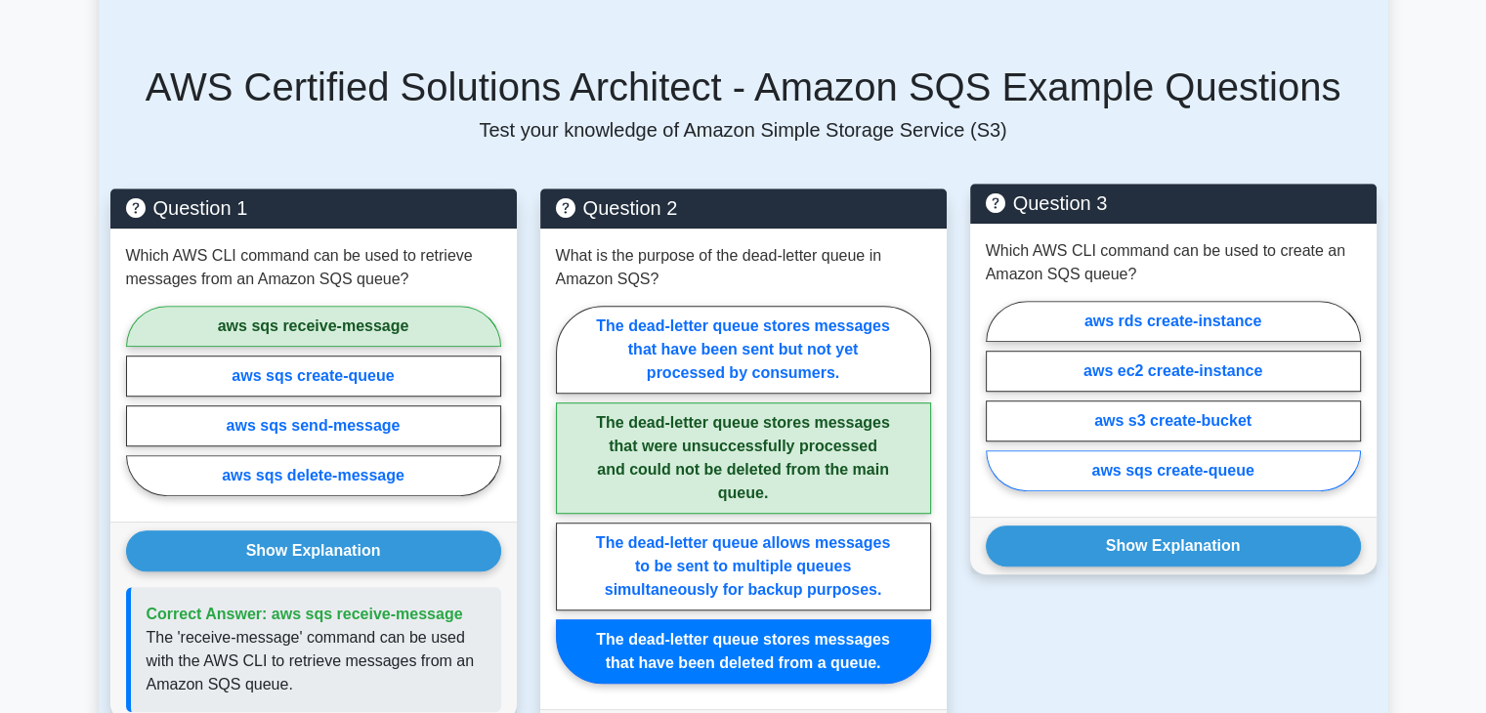
click at [1180, 450] on label "aws sqs create-queue" at bounding box center [1173, 470] width 375 height 41
click at [999, 408] on input "aws sqs create-queue" at bounding box center [992, 402] width 13 height 13
radio input "true"
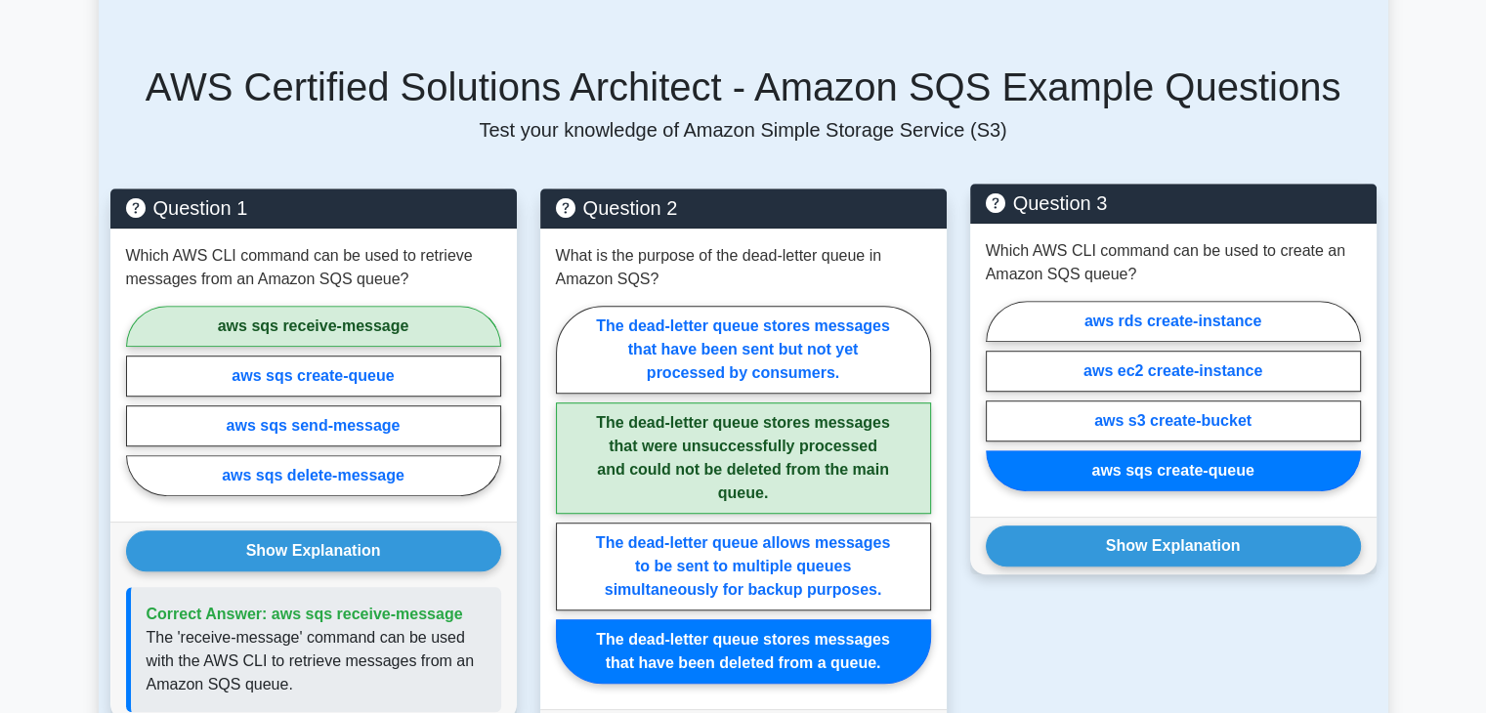
click at [1173, 549] on div "Question 3 Which AWS CLI command can be used to create an Amazon SQS queue? aws…" at bounding box center [1174, 654] width 430 height 930
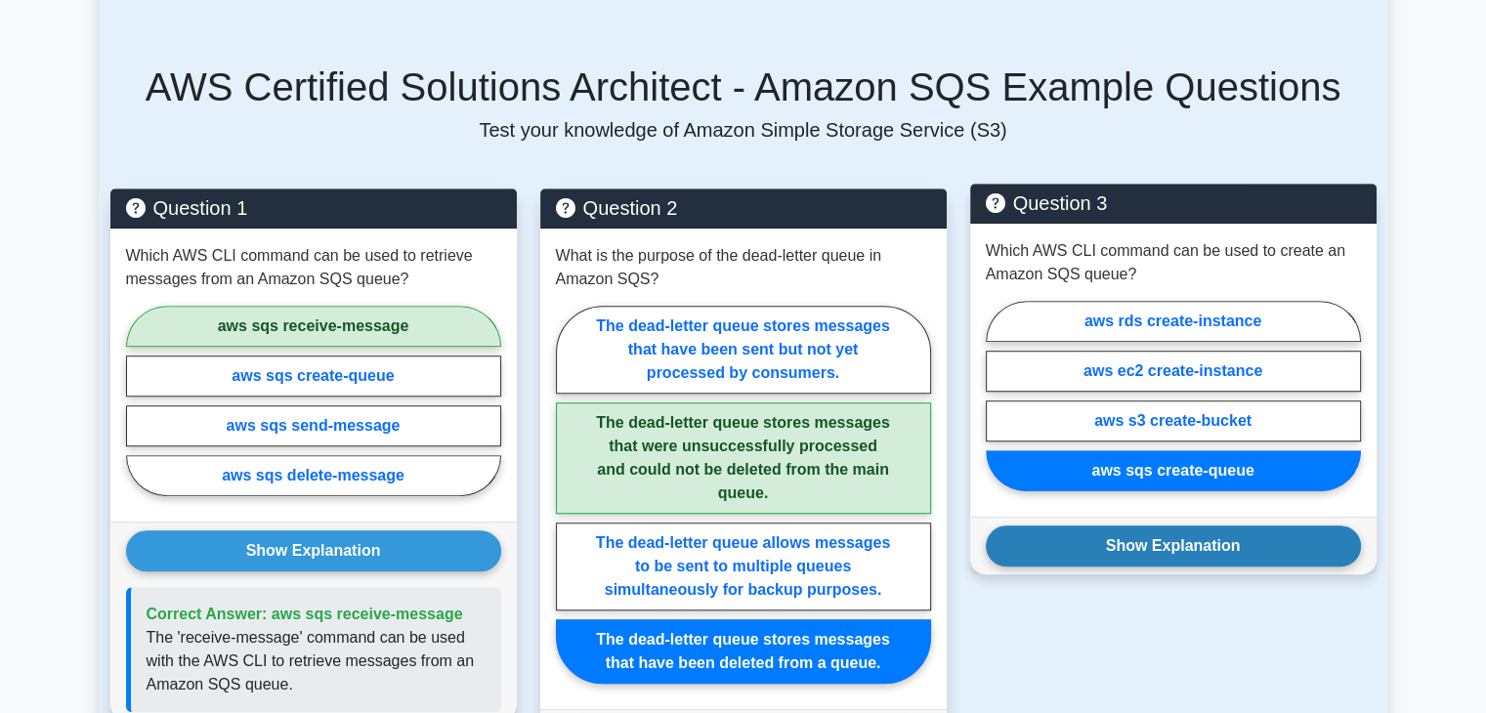
click at [1167, 529] on button "Show Explanation" at bounding box center [1173, 546] width 375 height 41
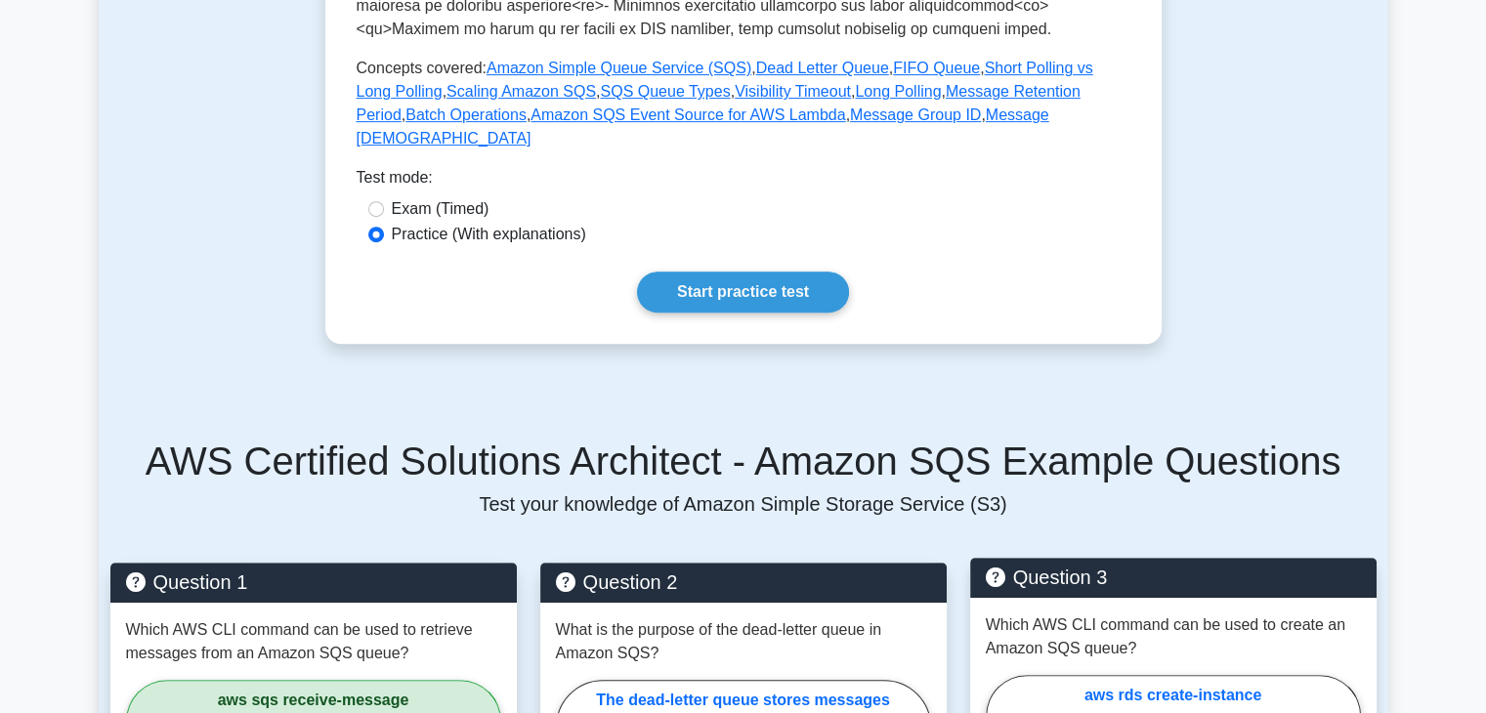
scroll to position [714, 0]
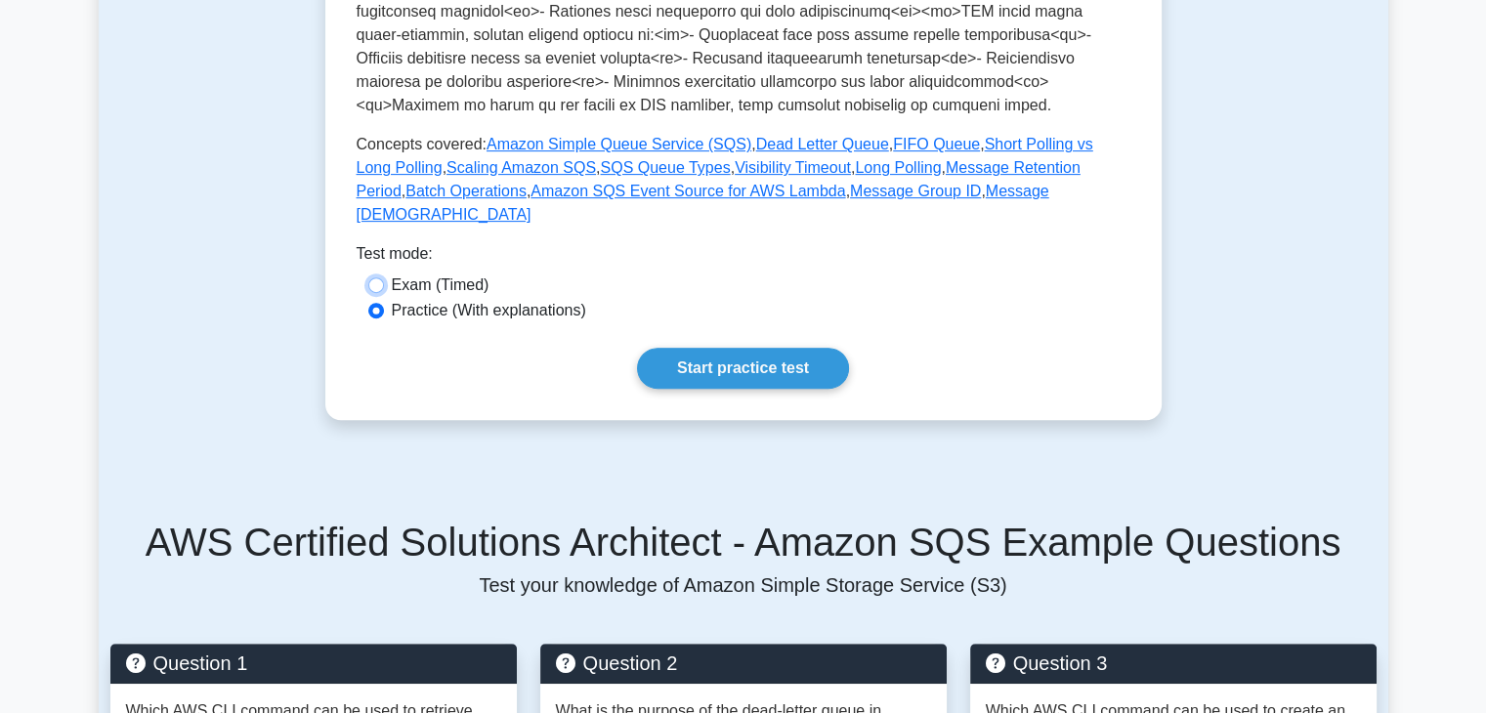
click at [375, 278] on input "Exam (Timed)" at bounding box center [376, 286] width 16 height 16
radio input "true"
click at [712, 348] on link "Start practice test" at bounding box center [743, 368] width 212 height 41
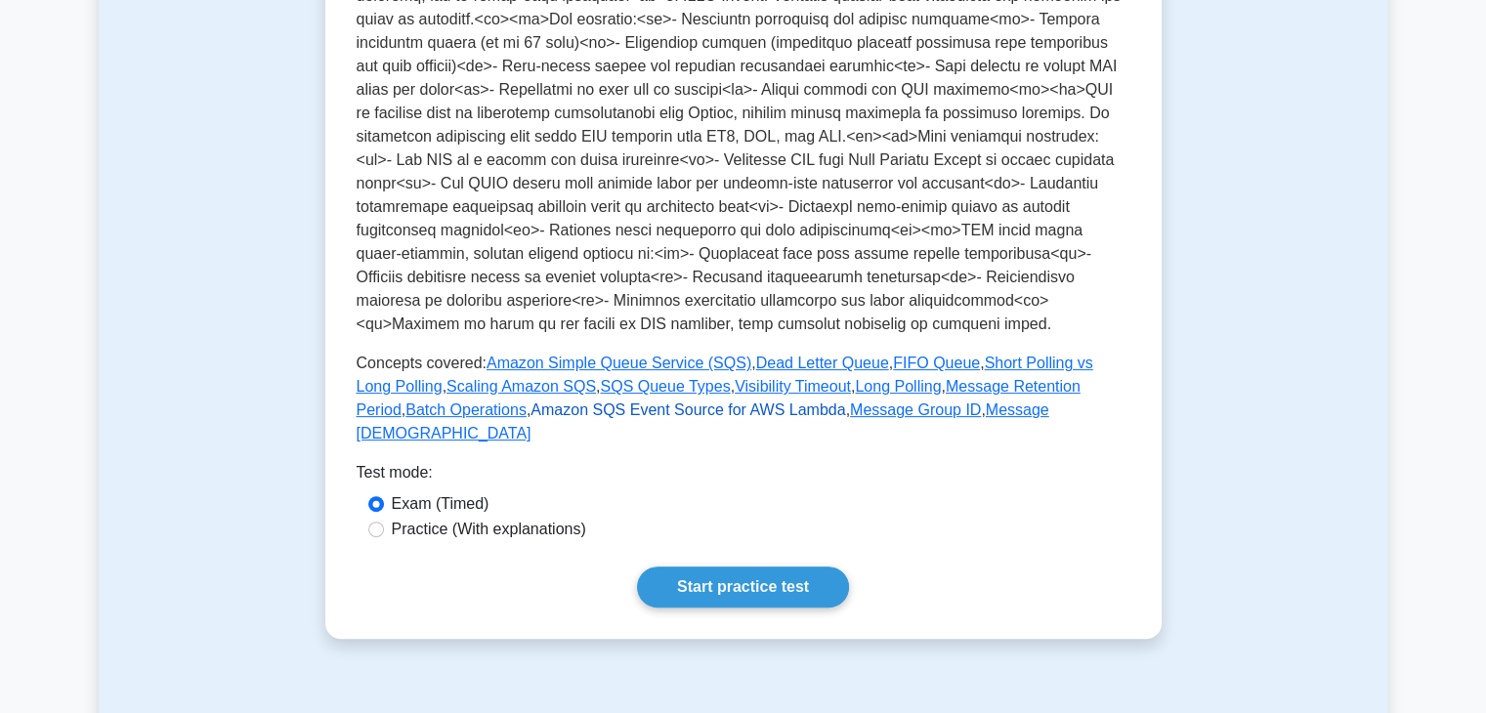
scroll to position [486, 0]
